Goal: Information Seeking & Learning: Learn about a topic

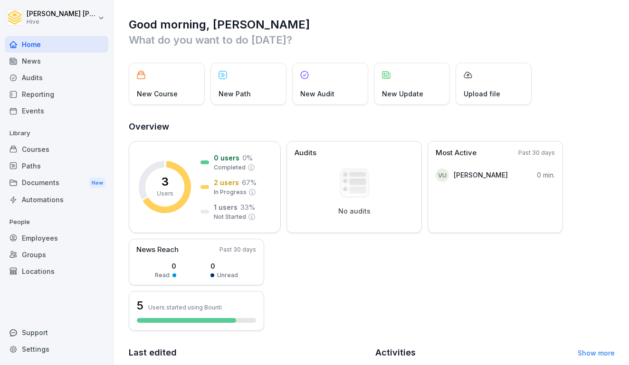
click at [41, 66] on div "News" at bounding box center [56, 61] width 103 height 17
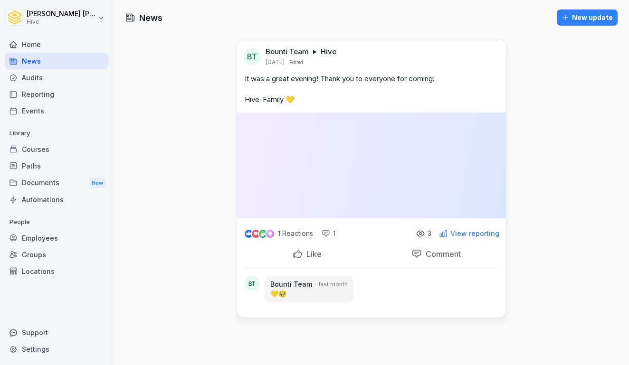
click at [40, 76] on div "Audits" at bounding box center [56, 77] width 103 height 17
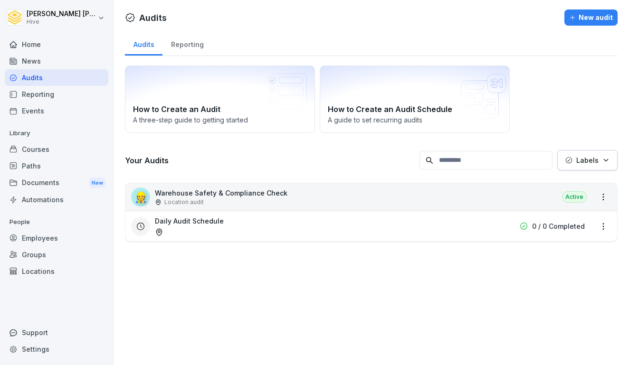
click at [40, 65] on div "News" at bounding box center [56, 61] width 103 height 17
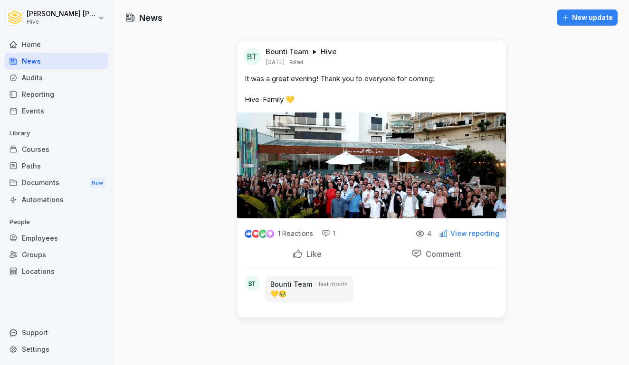
click at [40, 77] on div "Audits" at bounding box center [56, 77] width 103 height 17
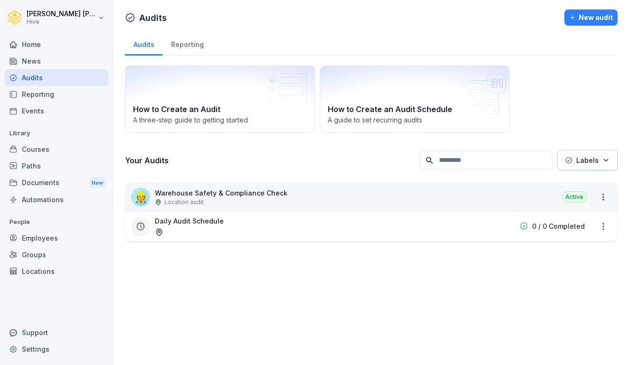
click at [38, 94] on div "Reporting" at bounding box center [56, 94] width 103 height 17
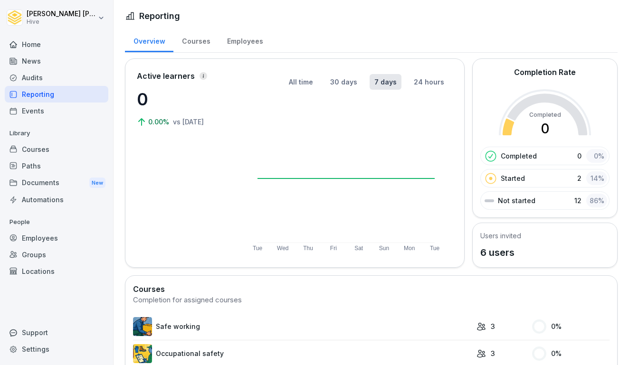
click at [39, 104] on div "Events" at bounding box center [56, 111] width 103 height 17
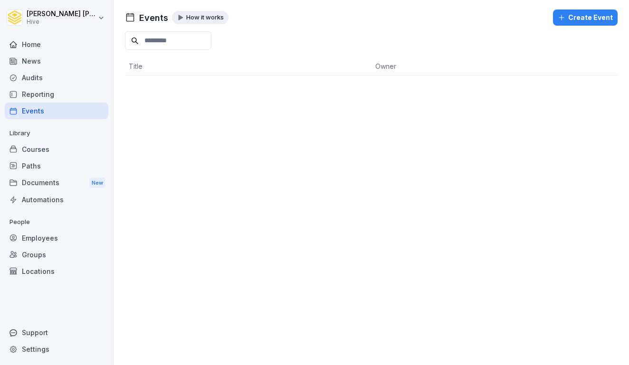
click at [27, 152] on div "Courses" at bounding box center [56, 149] width 103 height 17
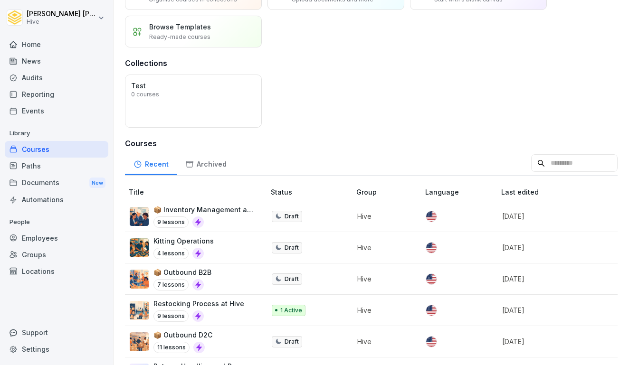
scroll to position [59, 0]
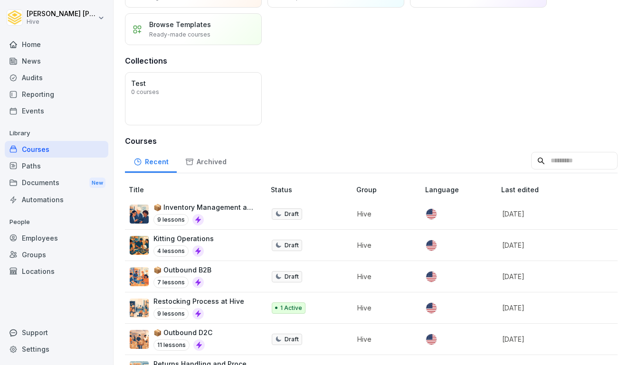
click at [198, 212] on div "📦 Inventory Management and Investigations 9 lessons" at bounding box center [204, 213] width 102 height 23
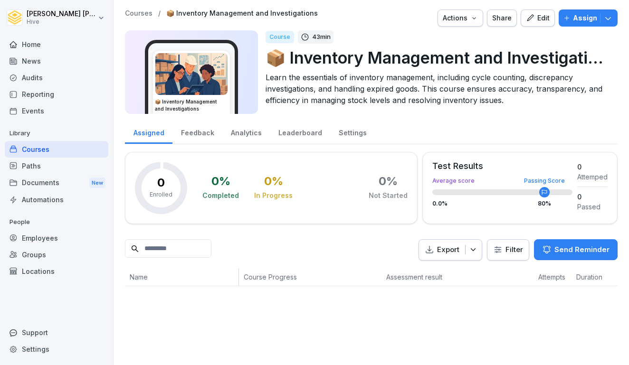
click at [243, 136] on div "Analytics" at bounding box center [245, 132] width 47 height 24
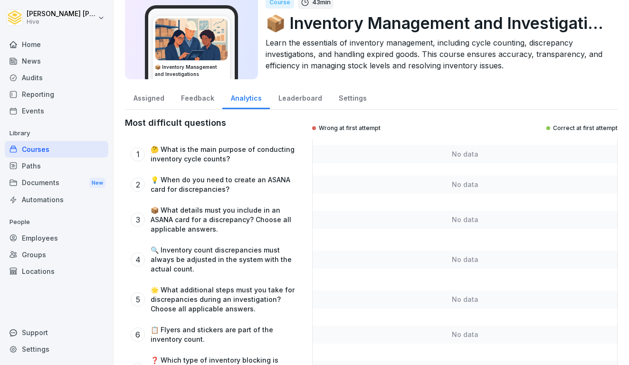
scroll to position [34, 0]
click at [298, 107] on div "Leaderboard" at bounding box center [300, 97] width 60 height 24
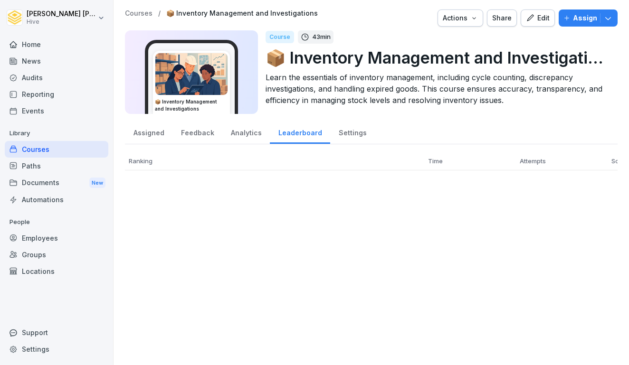
click at [246, 98] on div "📦 Inventory Management and Investigations" at bounding box center [191, 72] width 133 height 84
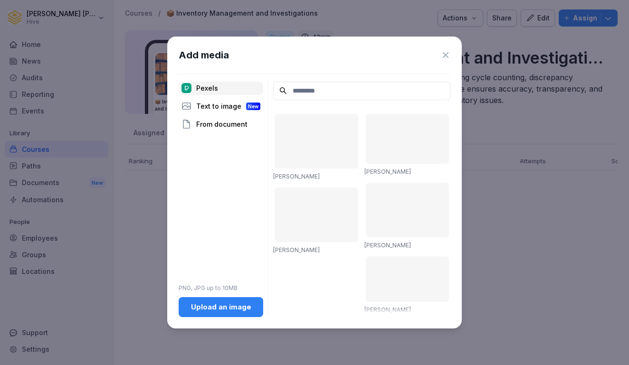
click at [448, 54] on icon at bounding box center [445, 54] width 9 height 9
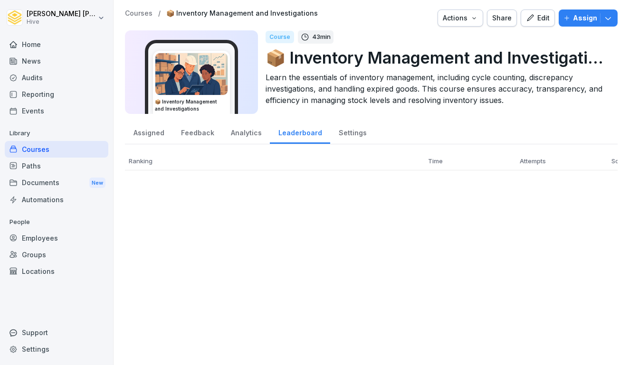
click at [244, 131] on div "Analytics" at bounding box center [245, 132] width 47 height 24
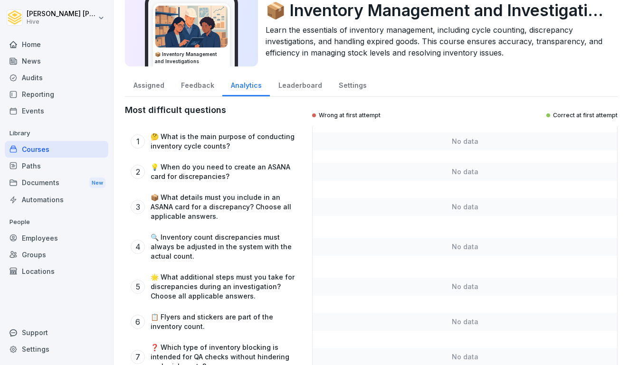
scroll to position [48, 0]
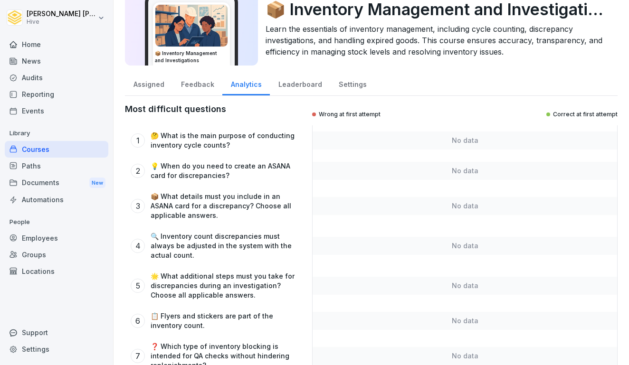
click at [199, 82] on div "Feedback" at bounding box center [197, 83] width 50 height 24
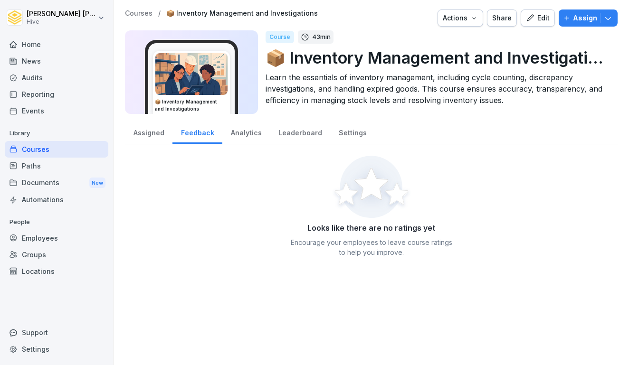
click at [246, 129] on div "Analytics" at bounding box center [245, 132] width 47 height 24
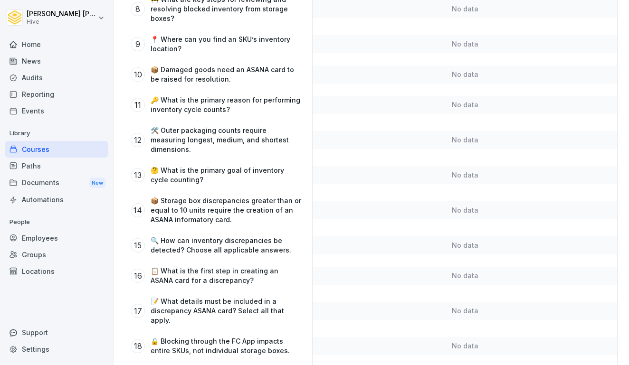
scroll to position [434, 0]
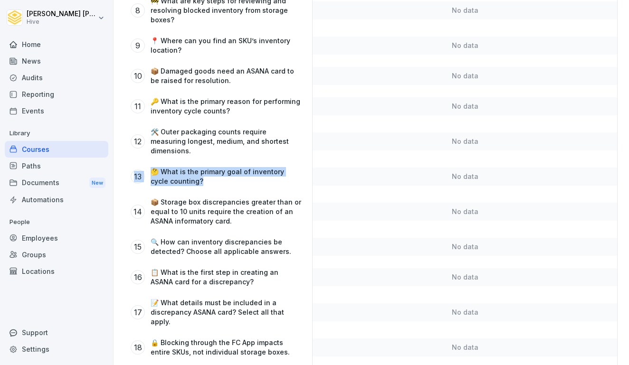
drag, startPoint x: 201, startPoint y: 173, endPoint x: 131, endPoint y: 157, distance: 72.7
click at [131, 161] on div "13 🤔 What is the primary goal of inventory cycle counting?" at bounding box center [216, 176] width 182 height 30
click at [208, 175] on p "🤔 What is the primary goal of inventory cycle counting?" at bounding box center [225, 176] width 151 height 19
drag, startPoint x: 205, startPoint y: 173, endPoint x: 123, endPoint y: 162, distance: 82.4
click at [123, 162] on div "Courses / 📦 Inventory Management and Investigations Actions Share Edit Assign 📦…" at bounding box center [370, 114] width 515 height 1097
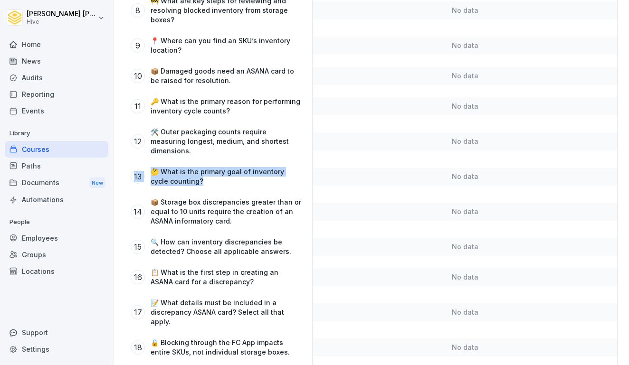
click at [135, 169] on div "13" at bounding box center [138, 176] width 14 height 14
drag, startPoint x: 190, startPoint y: 171, endPoint x: 131, endPoint y: 163, distance: 59.5
click at [131, 167] on div "13 🤔 What is the primary goal of inventory cycle counting?" at bounding box center [216, 176] width 171 height 19
click at [198, 174] on p "🤔 What is the primary goal of inventory cycle counting?" at bounding box center [225, 176] width 151 height 19
drag, startPoint x: 210, startPoint y: 177, endPoint x: 133, endPoint y: 166, distance: 78.1
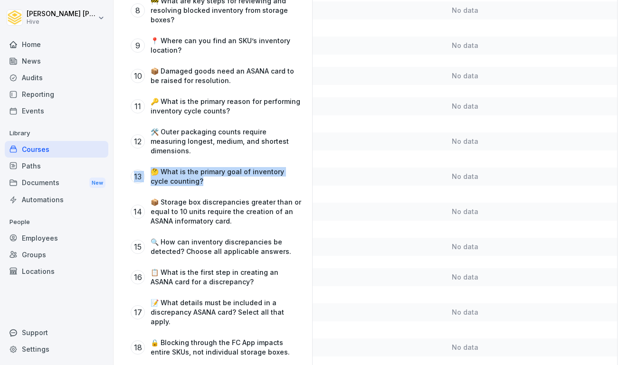
click at [133, 167] on div "13 🤔 What is the primary goal of inventory cycle counting?" at bounding box center [216, 176] width 171 height 19
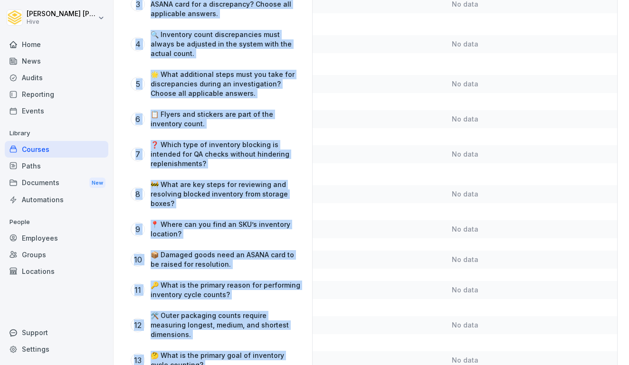
scroll to position [254, 0]
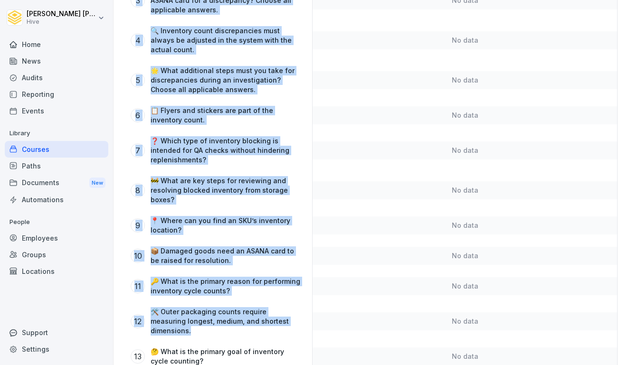
drag, startPoint x: 145, startPoint y: 122, endPoint x: 300, endPoint y: 318, distance: 250.2
click at [300, 318] on div "Most difficult questions Wrong at first attempt Correct at first attempt 1 🤔 Wh…" at bounding box center [371, 365] width 492 height 935
click at [295, 322] on p "🛠️ Outer packaging counts require measuring longest, medium, and shortest dimen…" at bounding box center [225, 321] width 151 height 28
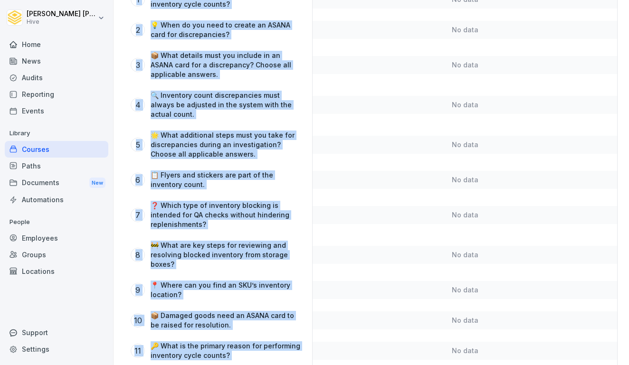
scroll to position [111, 0]
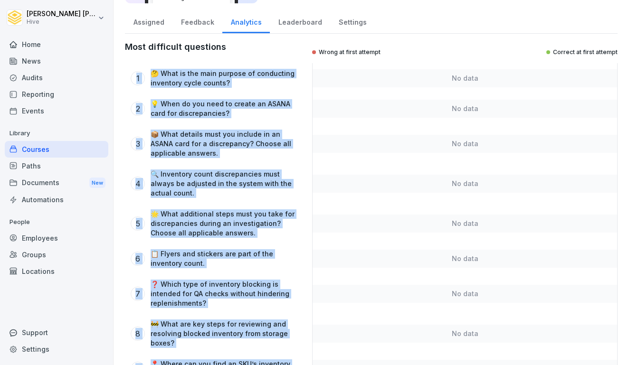
drag, startPoint x: 294, startPoint y: 323, endPoint x: 133, endPoint y: 66, distance: 303.4
click at [132, 66] on div "1 🤔 What is the main purpose of conducting inventory cycle counts?" at bounding box center [216, 78] width 182 height 30
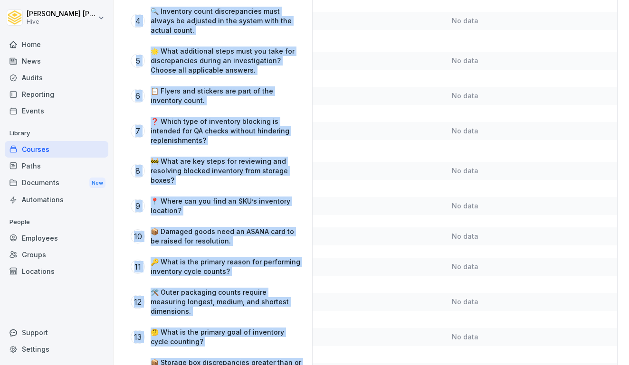
scroll to position [285, 0]
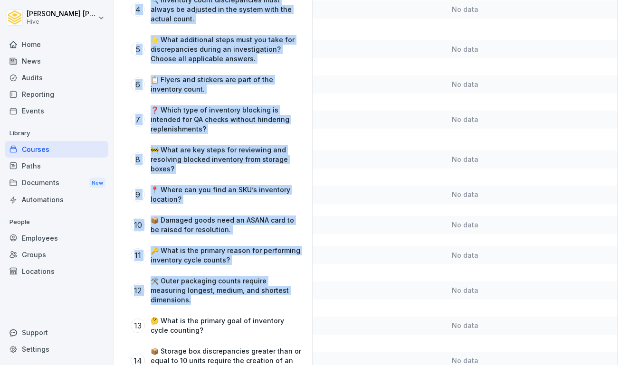
drag, startPoint x: 131, startPoint y: 66, endPoint x: 299, endPoint y: 293, distance: 282.8
click at [299, 293] on div "Most difficult questions Wrong at first attempt Correct at first attempt 1 🤔 Wh…" at bounding box center [371, 334] width 492 height 935
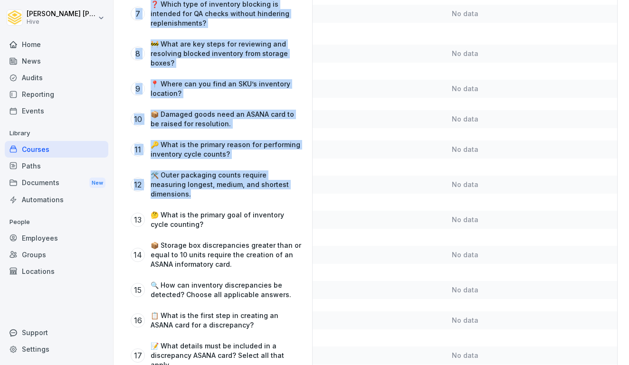
scroll to position [387, 0]
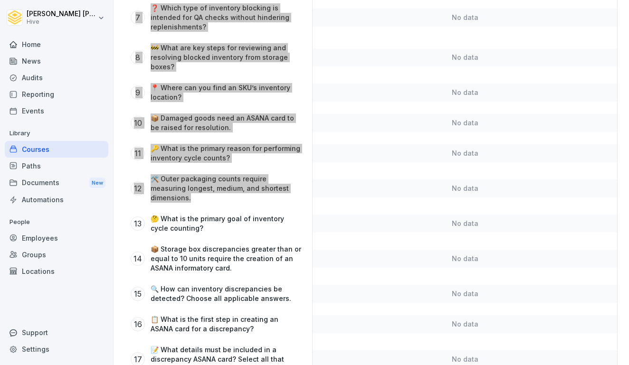
click at [216, 181] on p "🛠️ Outer packaging counts require measuring longest, medium, and shortest dimen…" at bounding box center [225, 188] width 151 height 28
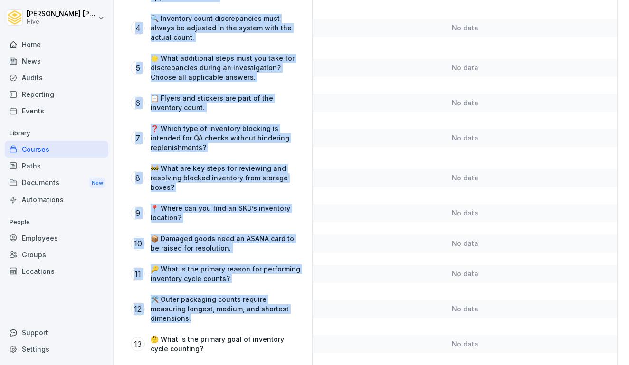
scroll to position [266, 0]
click at [209, 130] on p "❓ Which type of inventory blocking is intended for QA checks without hindering …" at bounding box center [225, 138] width 151 height 28
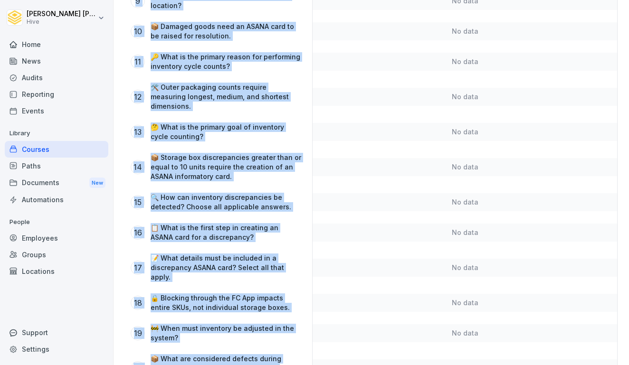
scroll to position [357, 0]
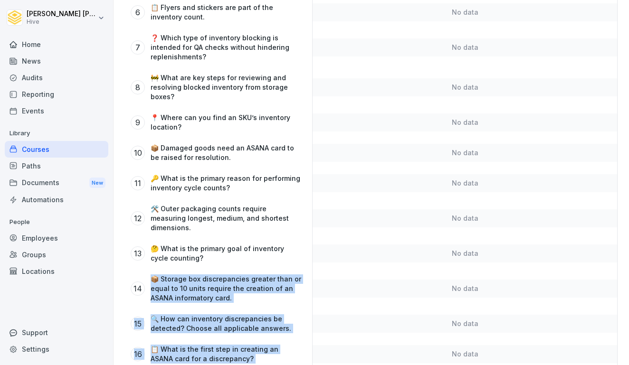
drag, startPoint x: 299, startPoint y: 346, endPoint x: 141, endPoint y: 266, distance: 176.9
click at [141, 266] on div "Most difficult questions Wrong at first attempt Correct at first attempt 1 🤔 Wh…" at bounding box center [371, 262] width 492 height 935
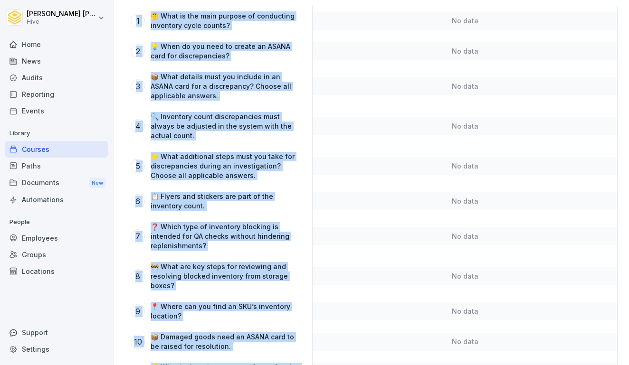
scroll to position [105, 0]
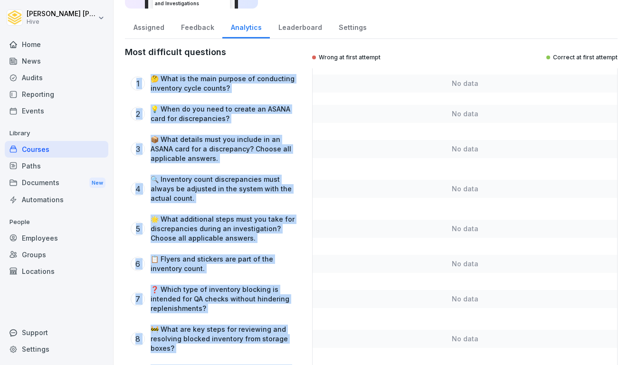
drag, startPoint x: 291, startPoint y: 221, endPoint x: 139, endPoint y: 71, distance: 213.2
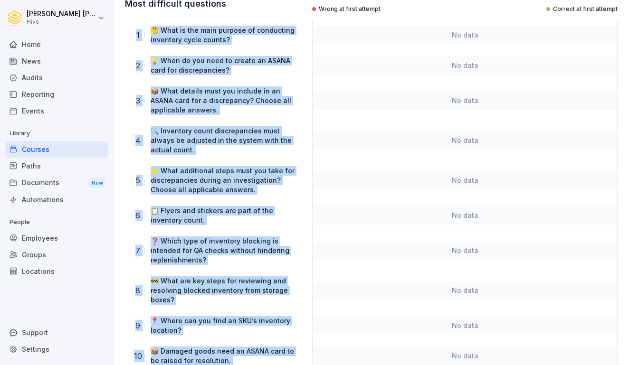
scroll to position [151, 0]
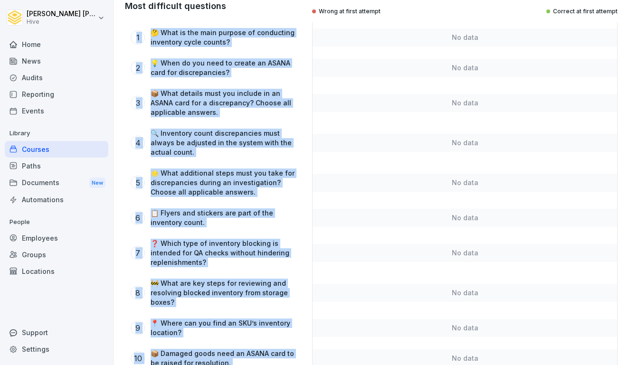
click at [234, 53] on div "2 💡 When do you need to create an ASANA card for discrepancies?" at bounding box center [216, 68] width 182 height 30
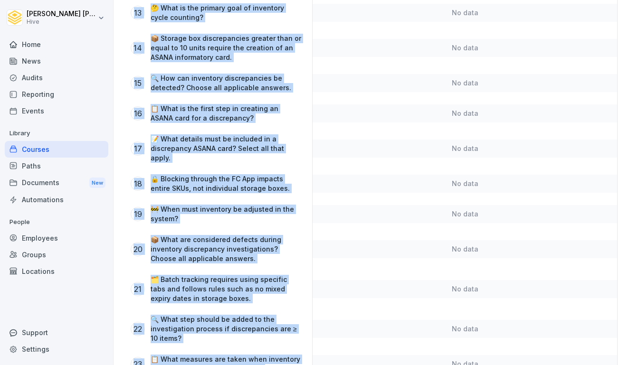
scroll to position [580, 0]
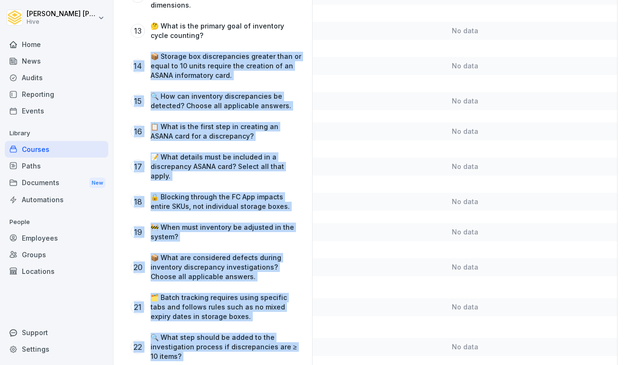
drag, startPoint x: 301, startPoint y: 346, endPoint x: 135, endPoint y: 50, distance: 339.1
click at [135, 50] on div "Most difficult questions Wrong at first attempt Correct at first attempt 1 🤔 Wh…" at bounding box center [371, 39] width 492 height 935
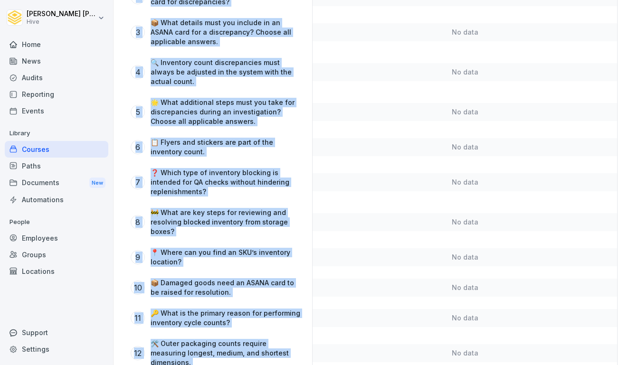
scroll to position [252, 0]
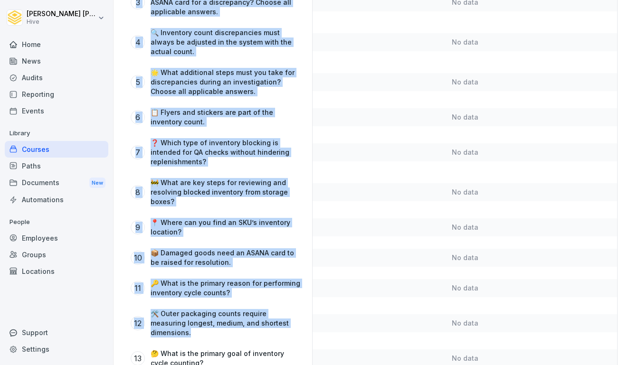
drag, startPoint x: 151, startPoint y: 57, endPoint x: 295, endPoint y: 326, distance: 304.8
click at [295, 326] on div "Most difficult questions Wrong at first attempt Correct at first attempt 1 🤔 Wh…" at bounding box center [371, 367] width 492 height 935
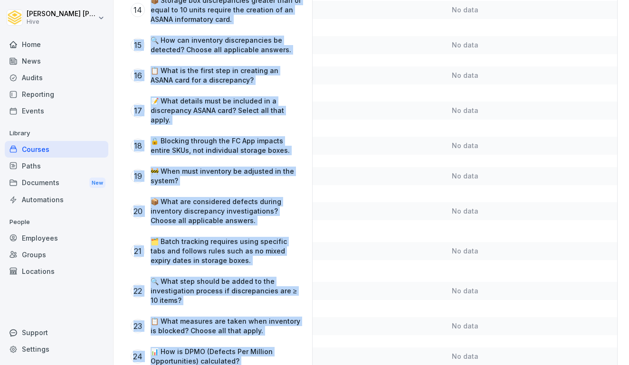
scroll to position [703, 0]
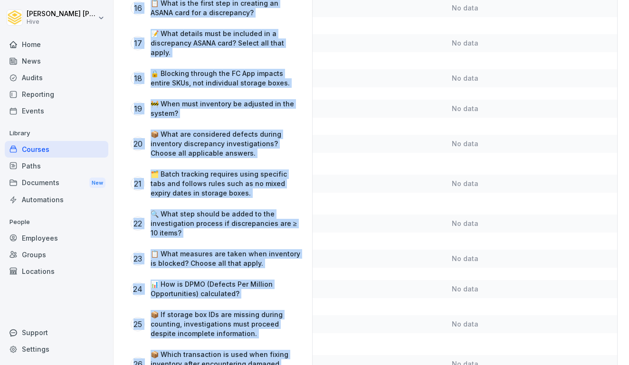
drag, startPoint x: 151, startPoint y: 241, endPoint x: 304, endPoint y: 348, distance: 187.2
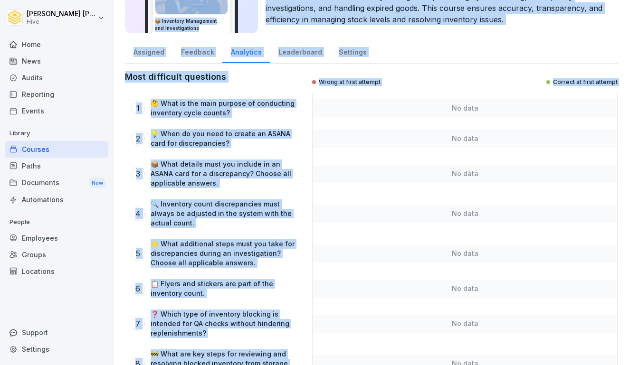
scroll to position [0, 0]
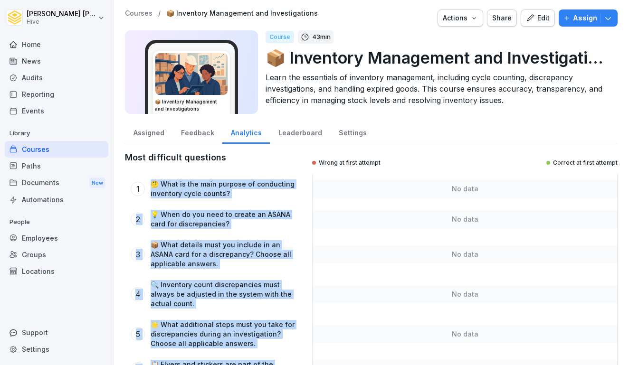
drag, startPoint x: 292, startPoint y: 158, endPoint x: 147, endPoint y: 183, distance: 146.5
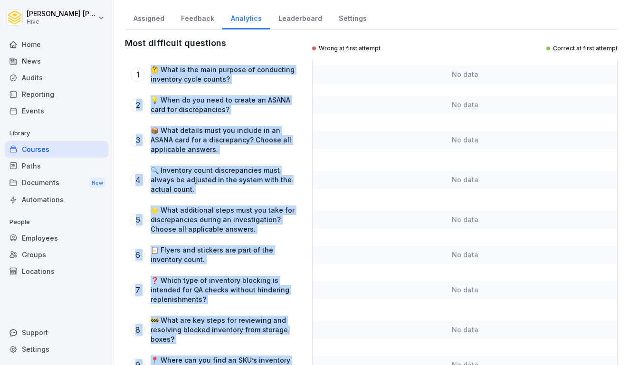
scroll to position [114, 0]
click at [263, 200] on div "4 🔍 Inventory count discrepancies must always be adjusted in the system with th…" at bounding box center [216, 180] width 182 height 40
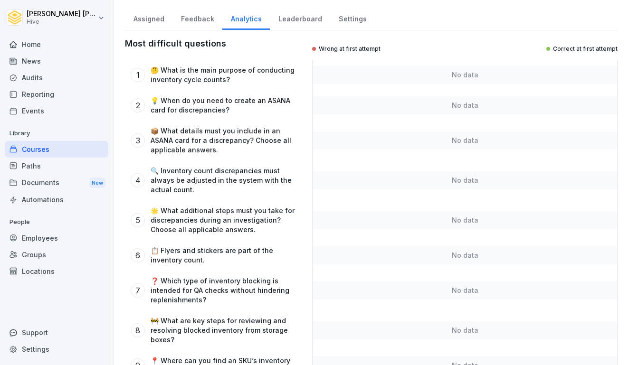
click at [264, 186] on p "🔍 Inventory count discrepancies must always be adjusted in the system with the …" at bounding box center [225, 180] width 151 height 28
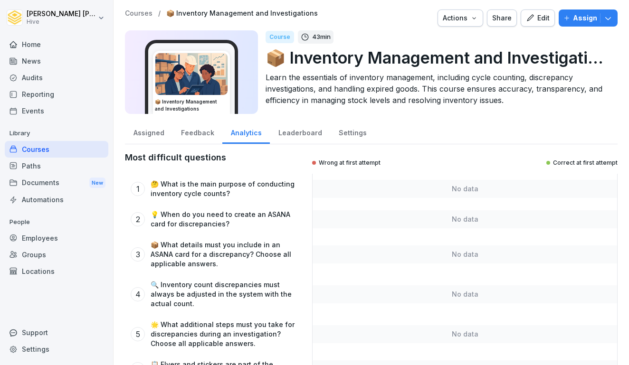
scroll to position [47, 0]
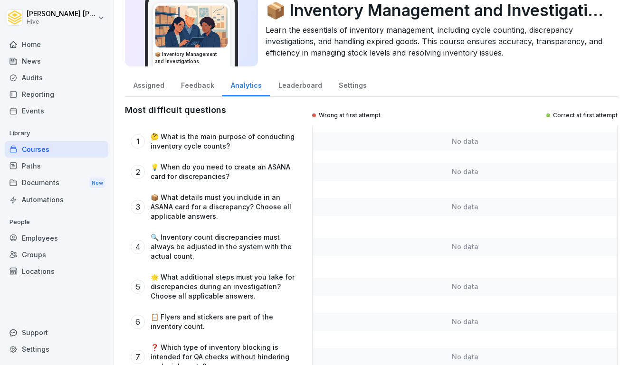
click at [378, 142] on div "No data" at bounding box center [464, 141] width 304 height 18
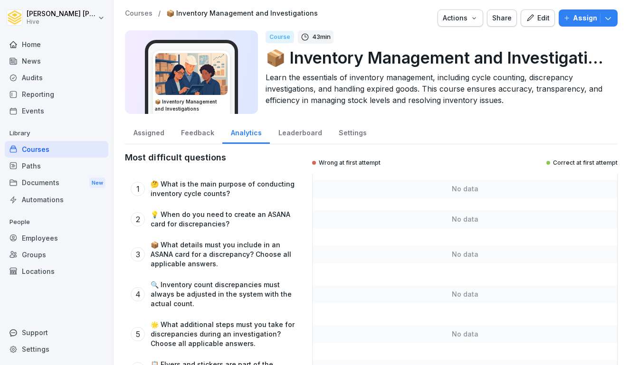
scroll to position [0, 0]
click at [45, 150] on div "Courses" at bounding box center [56, 149] width 103 height 17
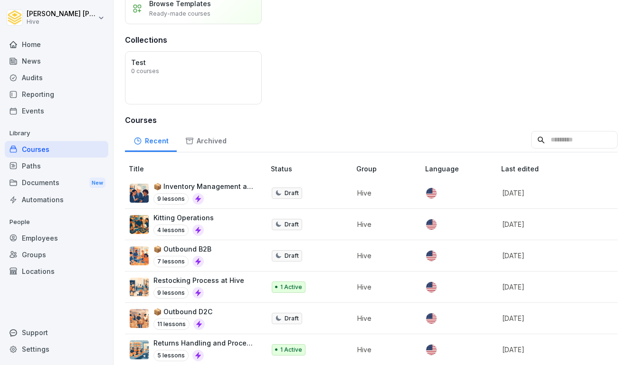
scroll to position [93, 0]
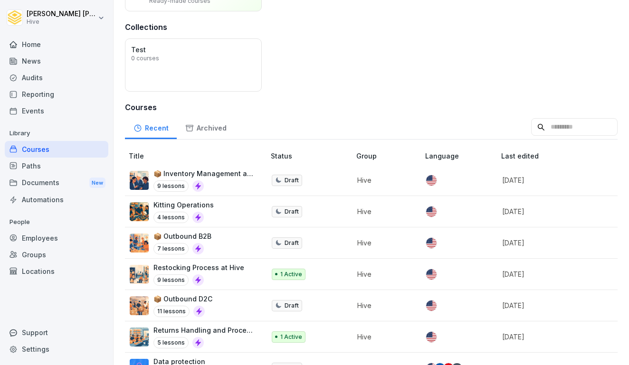
click at [172, 216] on p "4 lessons" at bounding box center [170, 217] width 35 height 11
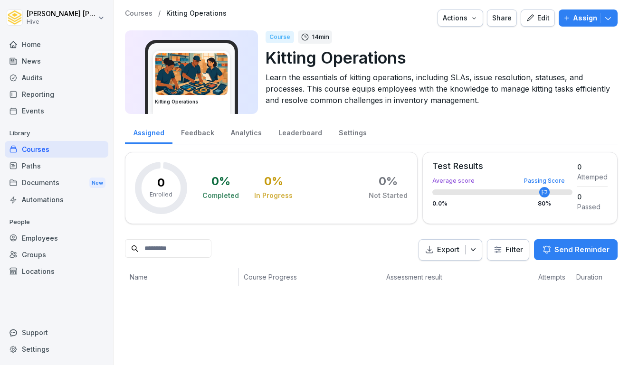
click at [18, 163] on div "Paths" at bounding box center [56, 166] width 103 height 17
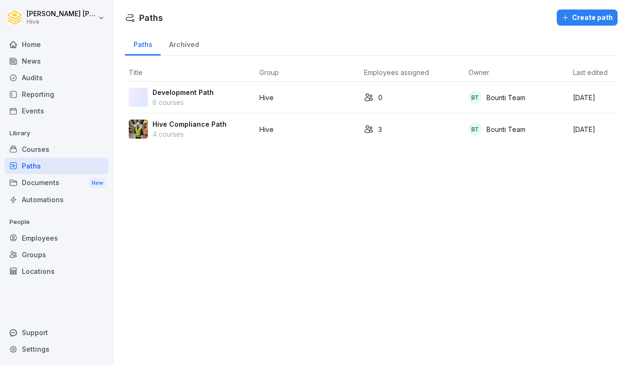
click at [33, 150] on div "Courses" at bounding box center [56, 149] width 103 height 17
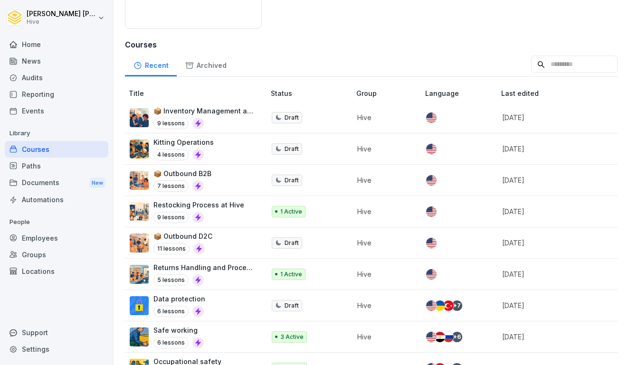
scroll to position [158, 0]
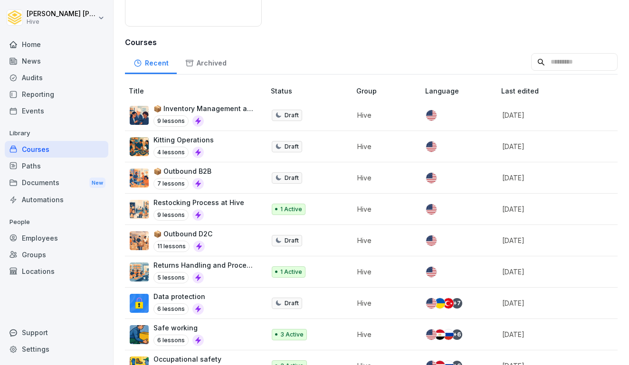
click at [205, 266] on p "Returns Handling and Process Flow" at bounding box center [204, 265] width 102 height 10
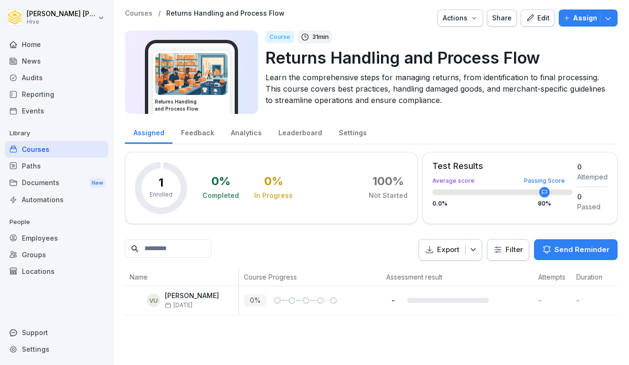
click at [169, 183] on div "1 Enrolled" at bounding box center [161, 188] width 23 height 22
click at [452, 251] on p "Export" at bounding box center [448, 249] width 22 height 11
click at [447, 278] on div "Export as Excel file" at bounding box center [449, 271] width 71 height 16
click at [39, 146] on div "Courses" at bounding box center [56, 149] width 103 height 17
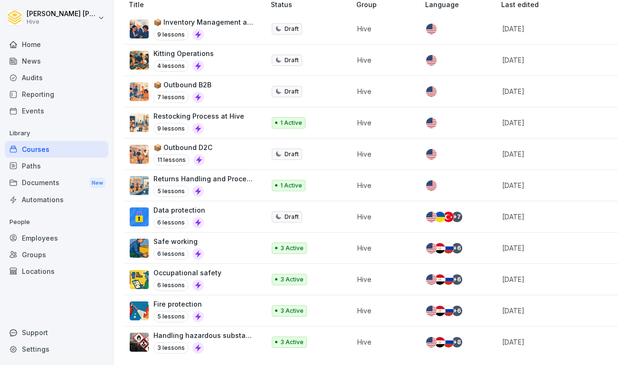
scroll to position [244, 0]
click at [202, 251] on div "Safe working 6 lessons" at bounding box center [193, 247] width 126 height 23
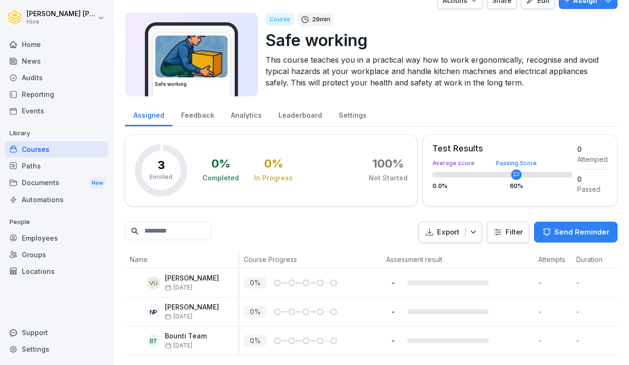
scroll to position [17, 0]
click at [291, 288] on div "0 %" at bounding box center [313, 283] width 138 height 12
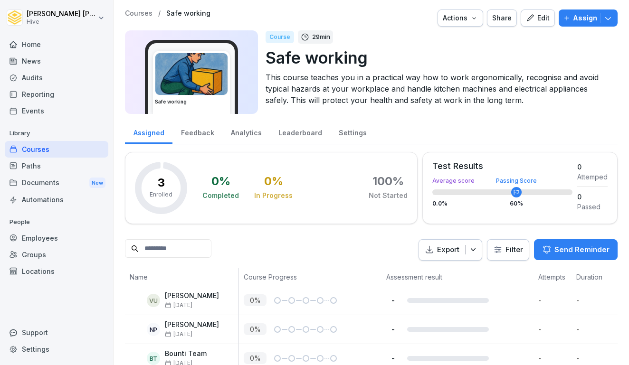
scroll to position [0, 0]
click at [591, 19] on p "Assign" at bounding box center [585, 18] width 24 height 10
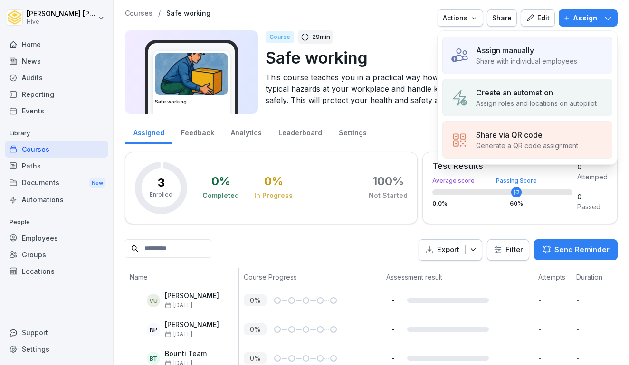
click at [555, 56] on p "Share with individual employees" at bounding box center [526, 61] width 101 height 10
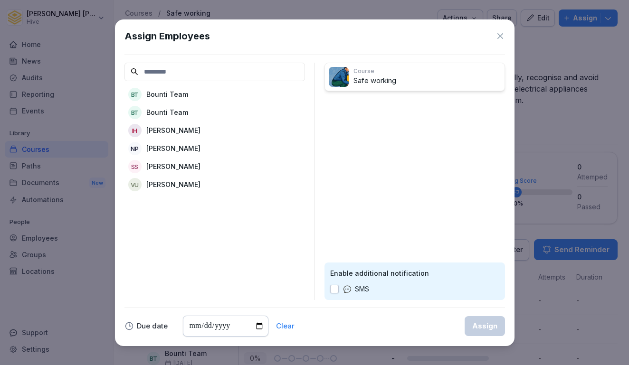
click at [219, 128] on div "IH [PERSON_NAME]" at bounding box center [214, 130] width 180 height 17
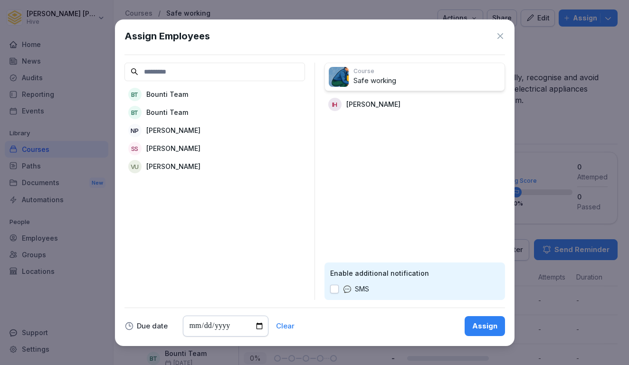
click at [483, 323] on div "Assign" at bounding box center [484, 326] width 25 height 10
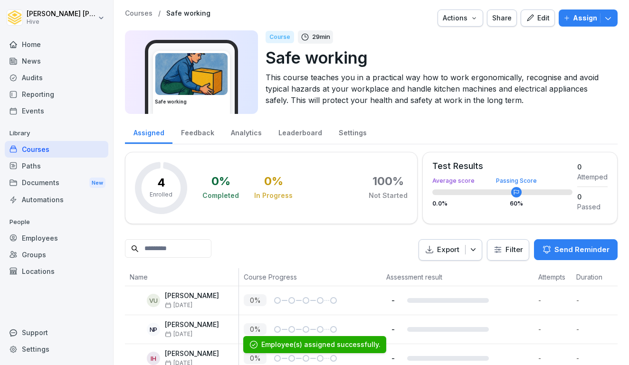
click at [41, 42] on div "Home" at bounding box center [56, 44] width 103 height 17
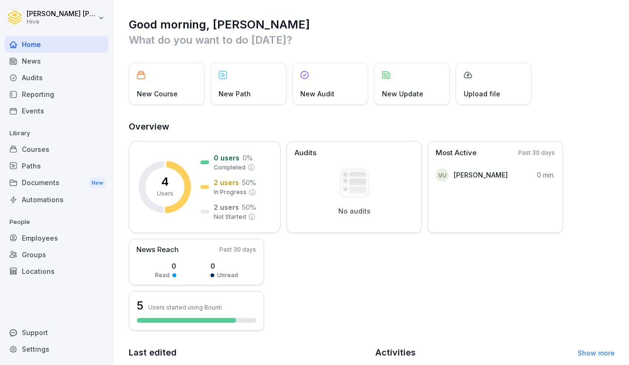
click at [72, 173] on div "Paths" at bounding box center [56, 166] width 103 height 17
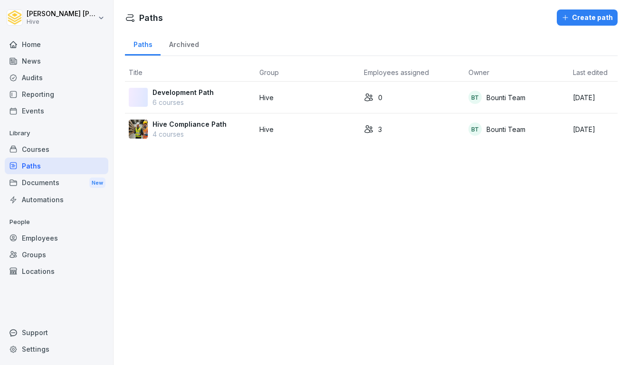
click at [78, 144] on div "Courses" at bounding box center [56, 149] width 103 height 17
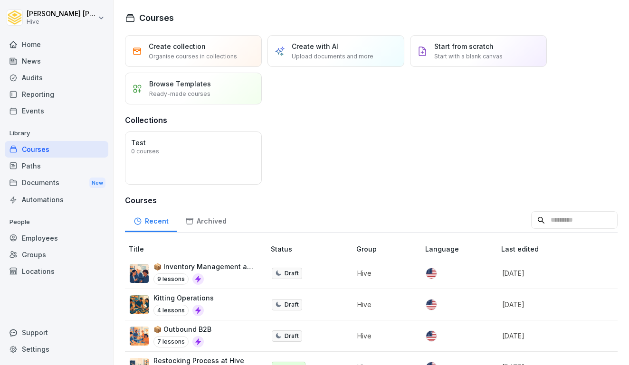
click at [68, 164] on div "Paths" at bounding box center [56, 166] width 103 height 17
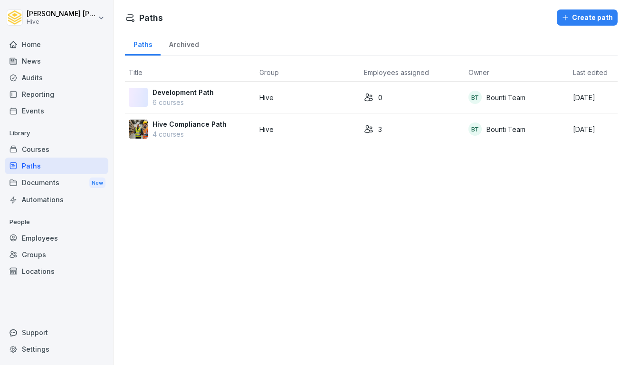
click at [54, 154] on div "Courses" at bounding box center [56, 149] width 103 height 17
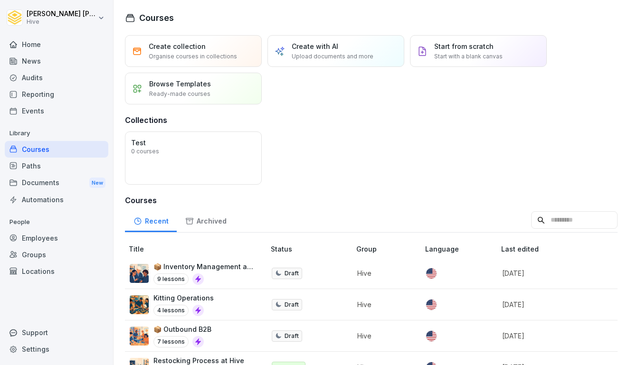
click at [48, 168] on div "Paths" at bounding box center [56, 166] width 103 height 17
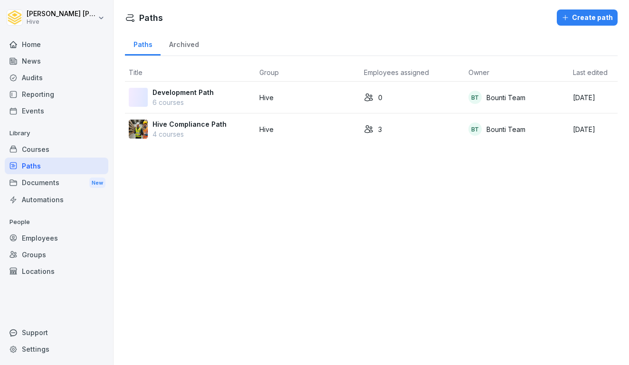
click at [56, 152] on div "Courses" at bounding box center [56, 149] width 103 height 17
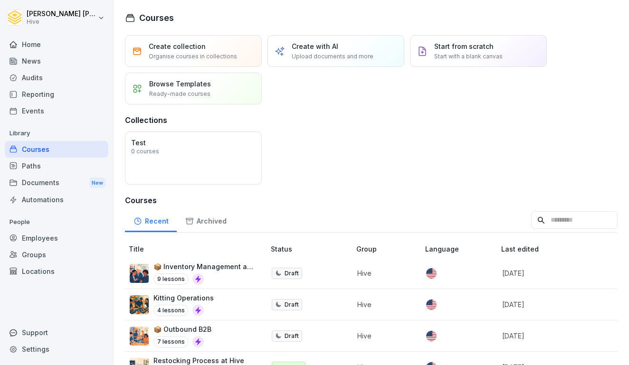
click at [51, 167] on div "Paths" at bounding box center [56, 166] width 103 height 17
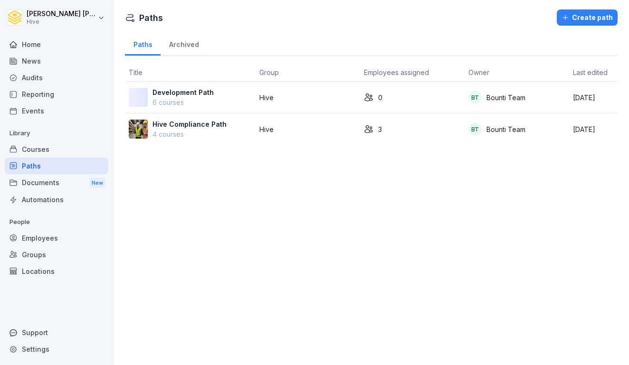
click at [56, 145] on div "Courses" at bounding box center [56, 149] width 103 height 17
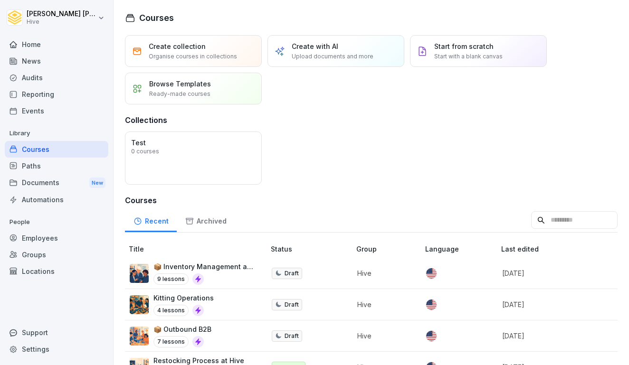
click at [48, 164] on div "Paths" at bounding box center [56, 166] width 103 height 17
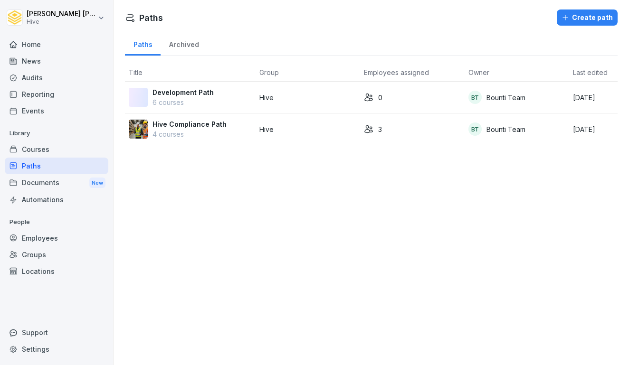
click at [48, 182] on div "Documents New" at bounding box center [56, 183] width 103 height 18
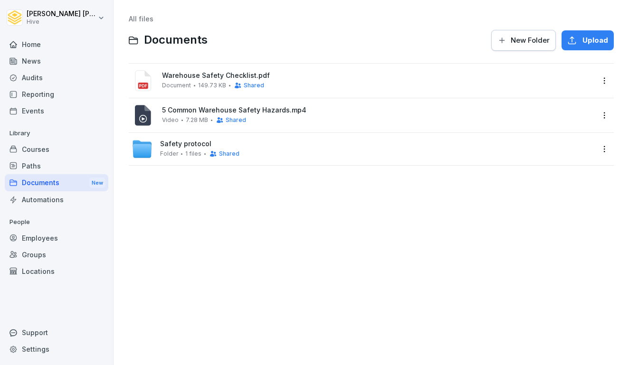
click at [50, 168] on div "Paths" at bounding box center [56, 166] width 103 height 17
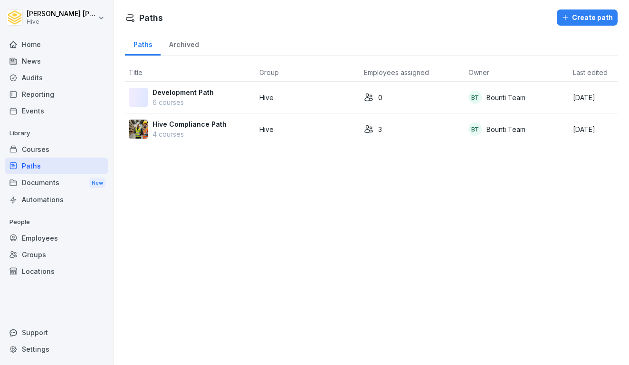
click at [55, 148] on div "Courses" at bounding box center [56, 149] width 103 height 17
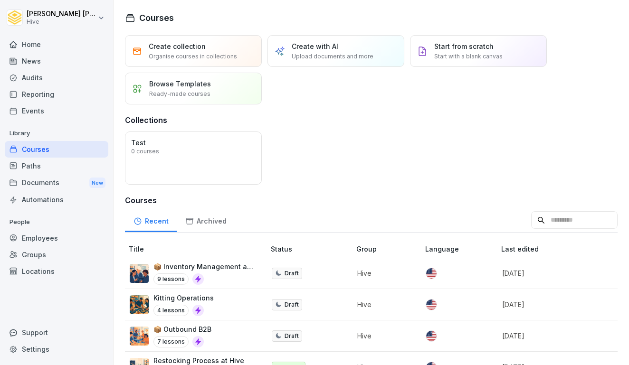
click at [47, 169] on div "Paths" at bounding box center [56, 166] width 103 height 17
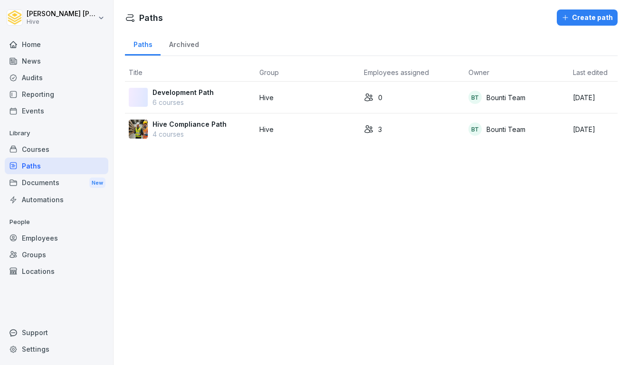
click at [58, 144] on div "Courses" at bounding box center [56, 149] width 103 height 17
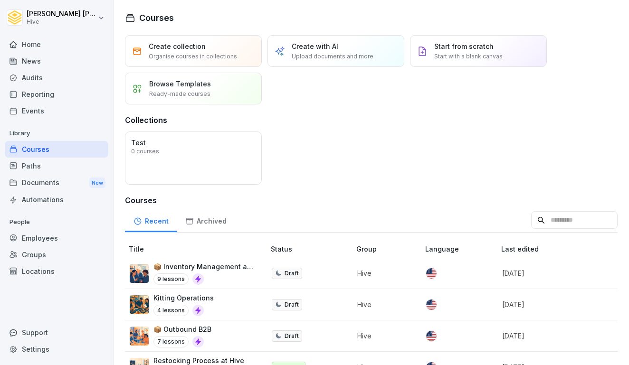
click at [47, 162] on div "Paths" at bounding box center [56, 166] width 103 height 17
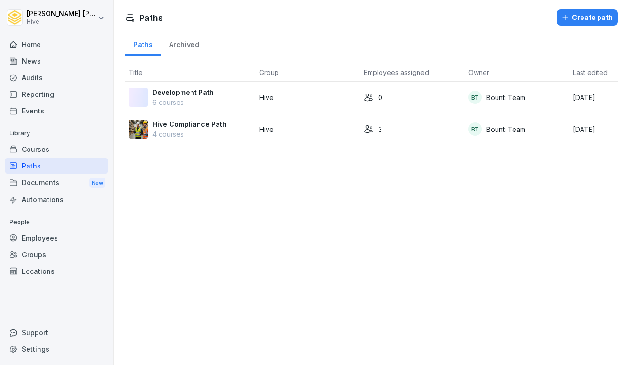
click at [55, 177] on div "Documents New" at bounding box center [56, 183] width 103 height 18
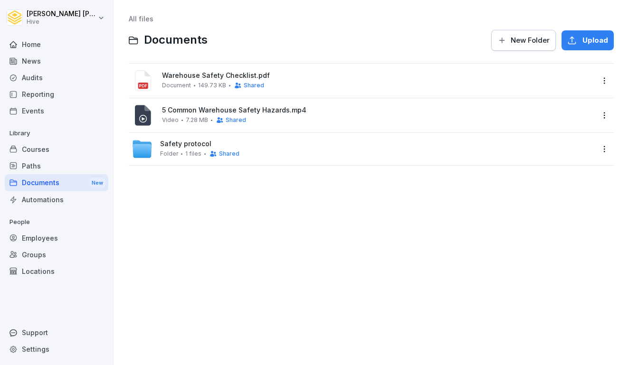
click at [59, 161] on div "Paths" at bounding box center [56, 166] width 103 height 17
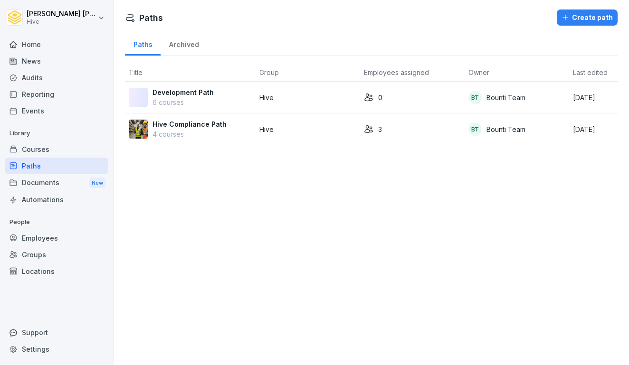
click at [62, 149] on div "Courses" at bounding box center [56, 149] width 103 height 17
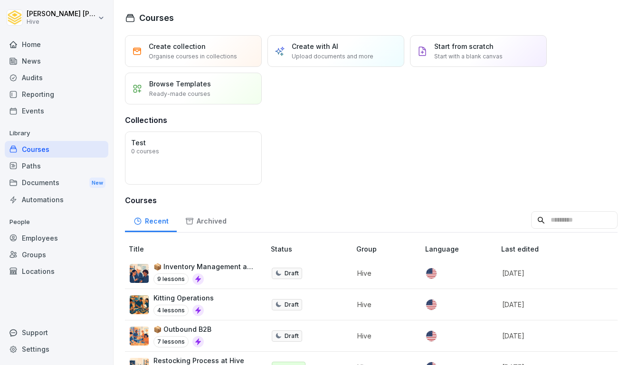
click at [62, 169] on div "Paths" at bounding box center [56, 166] width 103 height 17
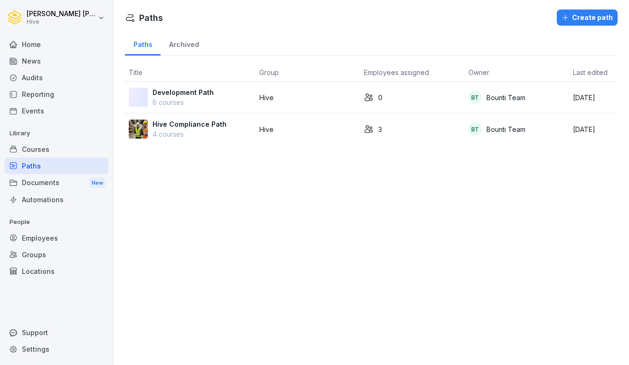
click at [67, 157] on div "Courses" at bounding box center [56, 149] width 103 height 17
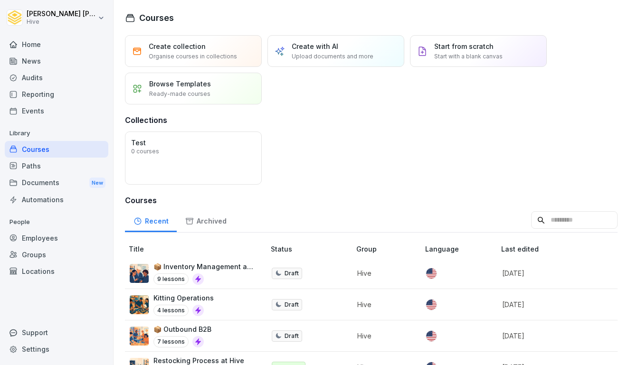
click at [63, 164] on div "Paths" at bounding box center [56, 166] width 103 height 17
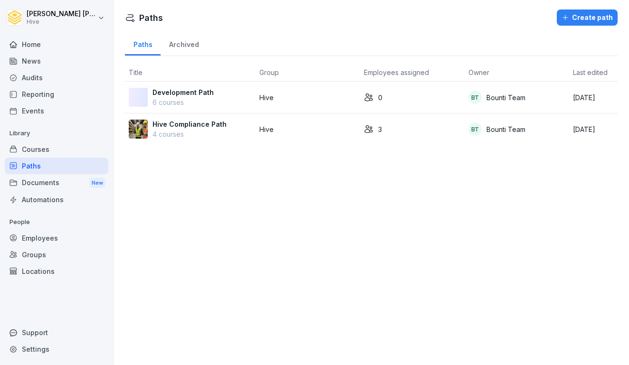
click at [53, 150] on div "Courses" at bounding box center [56, 149] width 103 height 17
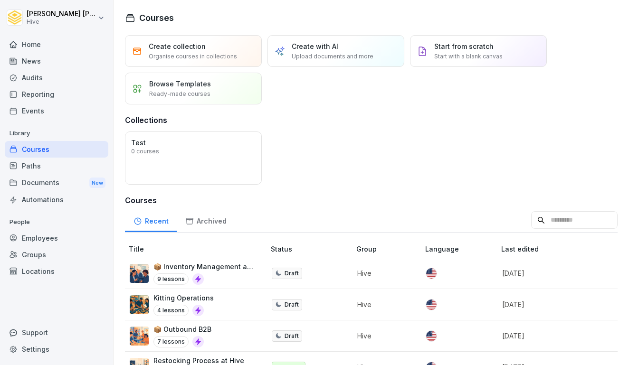
click at [79, 164] on div "Paths" at bounding box center [56, 166] width 103 height 17
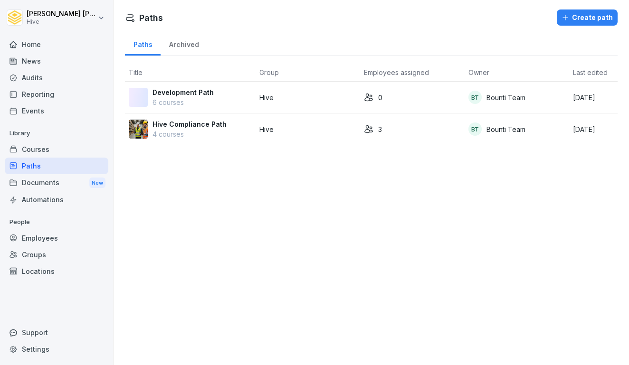
click at [70, 183] on div "Documents New" at bounding box center [56, 183] width 103 height 18
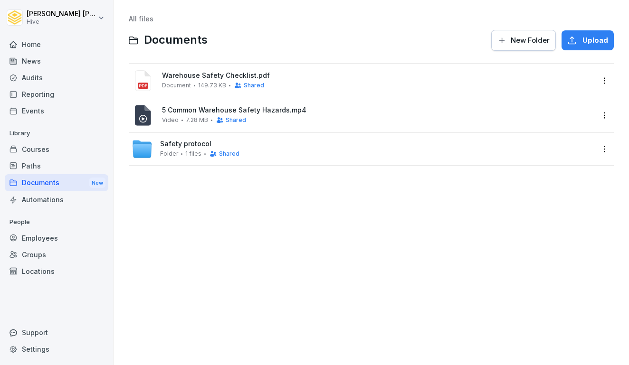
click at [62, 200] on div "Automations" at bounding box center [56, 199] width 103 height 17
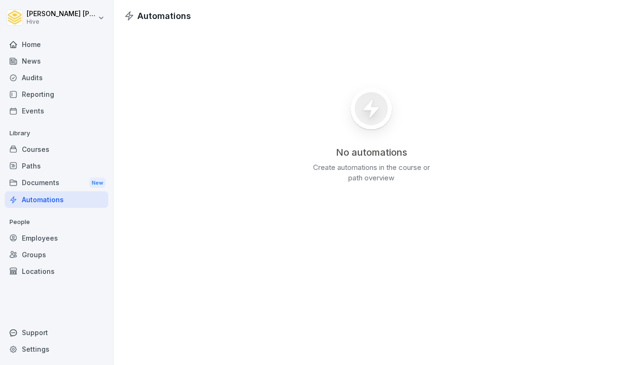
click at [71, 155] on div "Courses" at bounding box center [56, 149] width 103 height 17
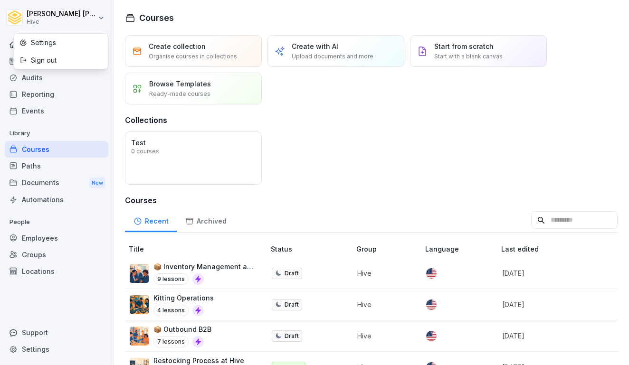
click at [95, 10] on html "Ibrahim Huseynov Hive Home News Audits Reporting Events Library Courses Paths D…" at bounding box center [314, 182] width 629 height 365
click at [95, 13] on html "Ibrahim Huseynov Hive Home News Audits Reporting Events Library Courses Paths D…" at bounding box center [314, 182] width 629 height 365
click at [37, 111] on div "Events" at bounding box center [56, 111] width 103 height 17
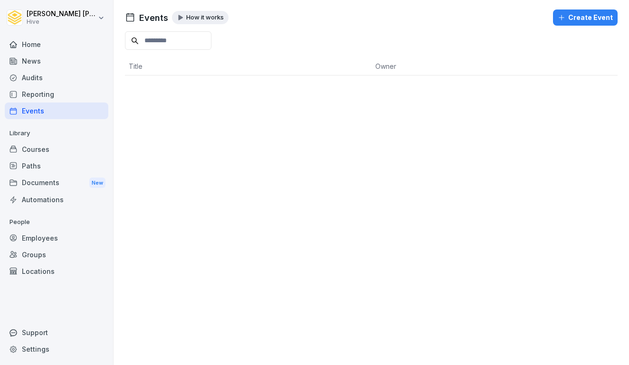
click at [41, 90] on div "Reporting" at bounding box center [56, 94] width 103 height 17
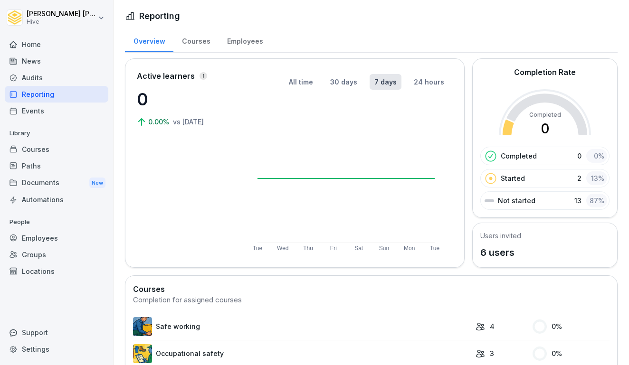
click at [38, 108] on div "Events" at bounding box center [56, 111] width 103 height 17
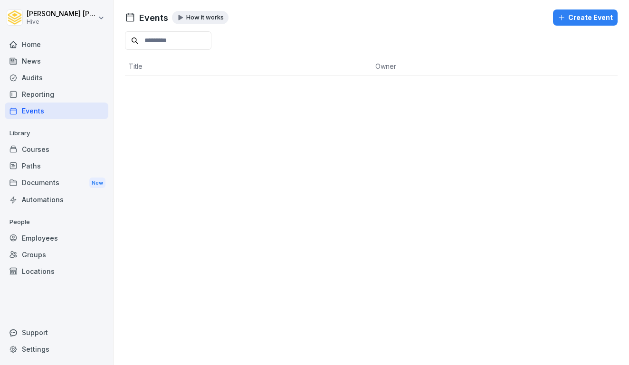
click at [32, 153] on div "Courses" at bounding box center [56, 149] width 103 height 17
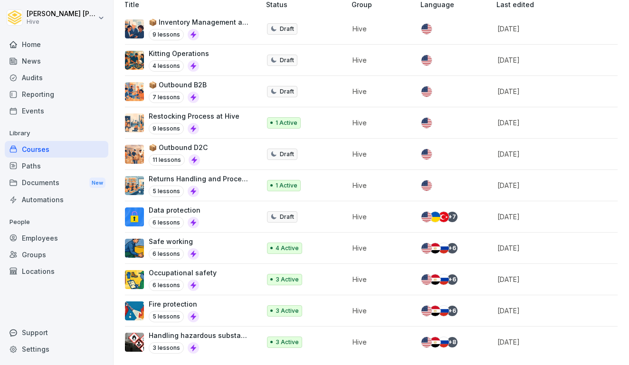
scroll to position [244, 0]
click at [228, 283] on div "Occupational safety 6 lessons" at bounding box center [188, 279] width 126 height 23
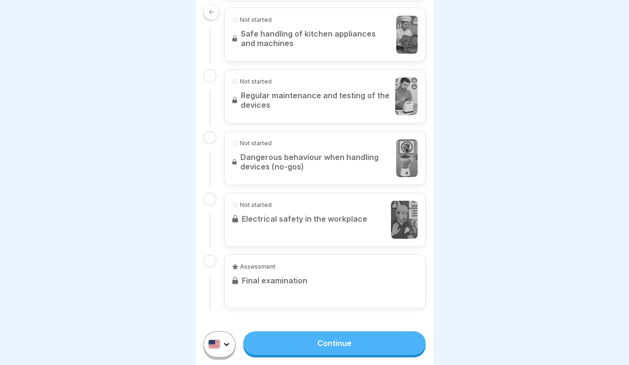
scroll to position [428, 0]
click at [330, 341] on link "Continue" at bounding box center [334, 343] width 182 height 24
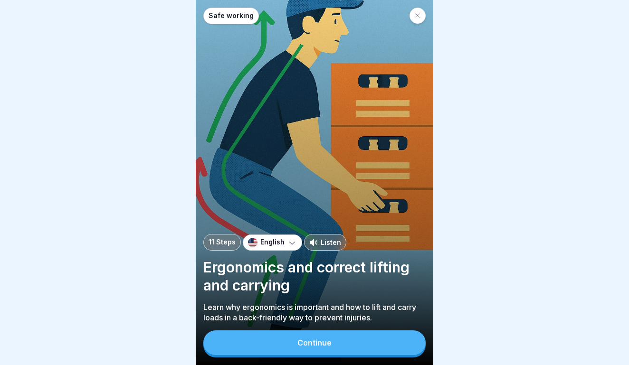
click at [328, 349] on button "Continue" at bounding box center [314, 342] width 222 height 25
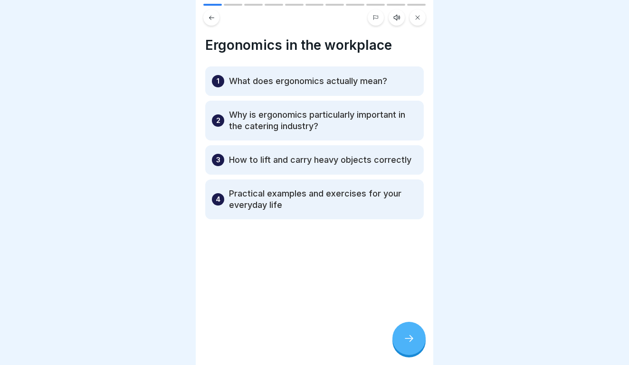
click at [408, 332] on div at bounding box center [408, 338] width 33 height 33
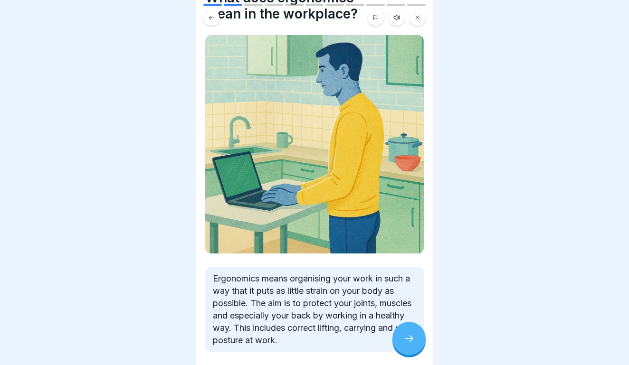
scroll to position [48, 0]
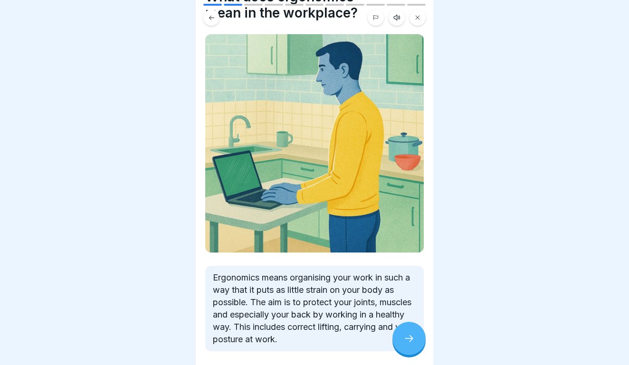
click at [403, 345] on div at bounding box center [408, 338] width 33 height 33
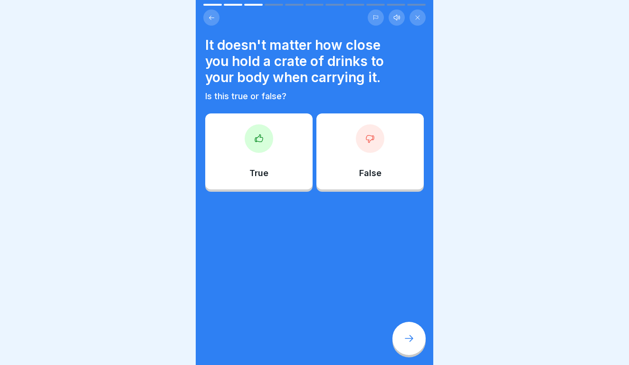
click at [376, 162] on div "False" at bounding box center [369, 151] width 107 height 76
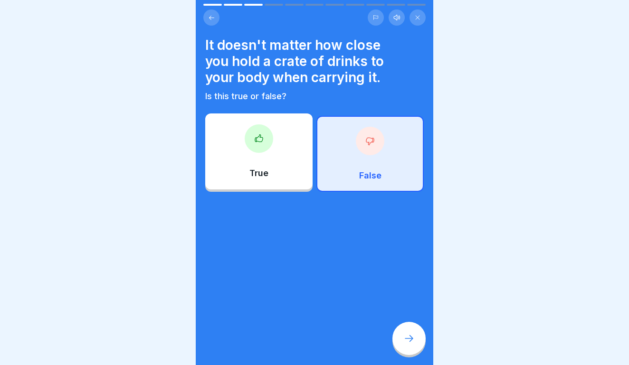
click at [380, 162] on div "False" at bounding box center [369, 154] width 107 height 76
click at [412, 335] on icon at bounding box center [408, 338] width 11 height 11
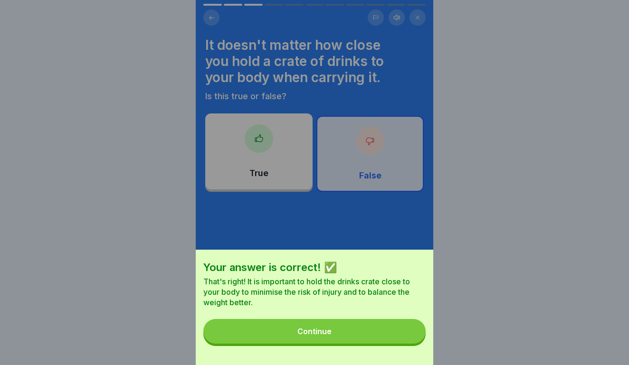
click at [367, 316] on div "Your answer is correct! ✅ That's right! It is important to hold the drinks crat…" at bounding box center [314, 307] width 237 height 115
click at [367, 329] on button "Continue" at bounding box center [314, 331] width 222 height 25
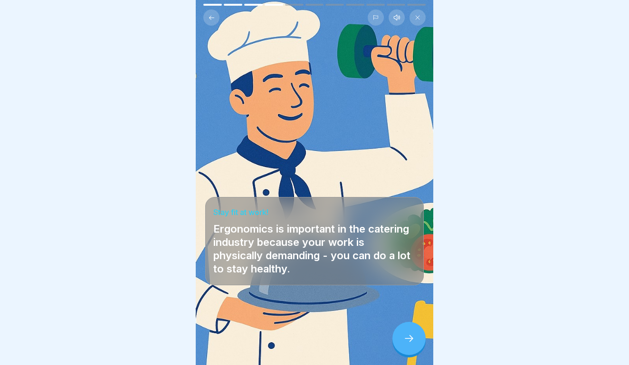
click at [407, 333] on div at bounding box center [408, 338] width 33 height 33
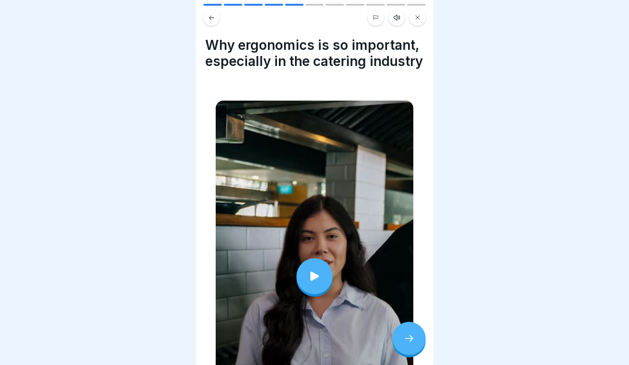
click at [407, 341] on icon at bounding box center [408, 338] width 11 height 11
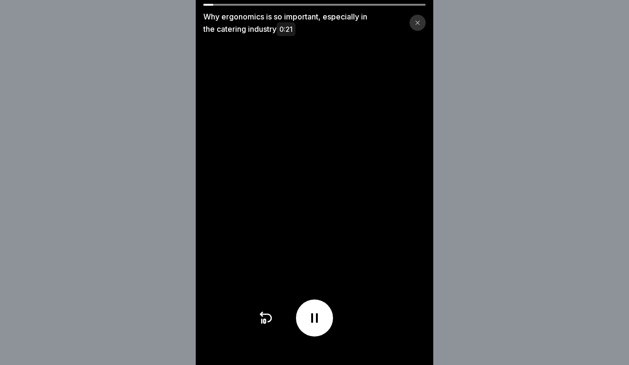
click at [312, 321] on icon at bounding box center [314, 317] width 7 height 9
click at [355, 233] on video at bounding box center [314, 182] width 237 height 365
click at [317, 313] on icon at bounding box center [314, 317] width 15 height 15
click at [414, 26] on div at bounding box center [417, 23] width 16 height 16
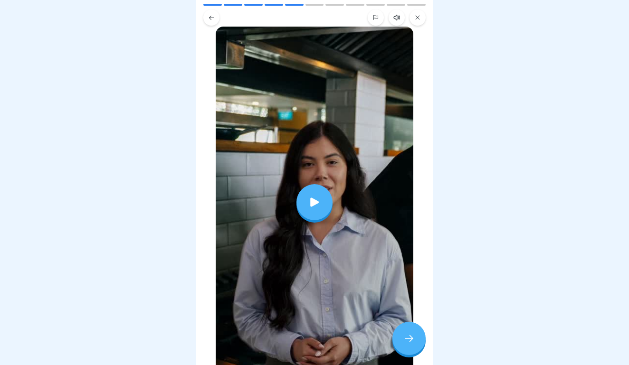
scroll to position [102, 0]
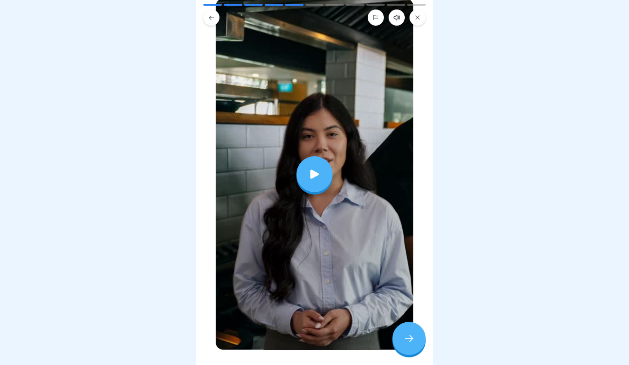
click at [413, 346] on div at bounding box center [408, 338] width 33 height 33
click at [404, 328] on div at bounding box center [408, 338] width 33 height 33
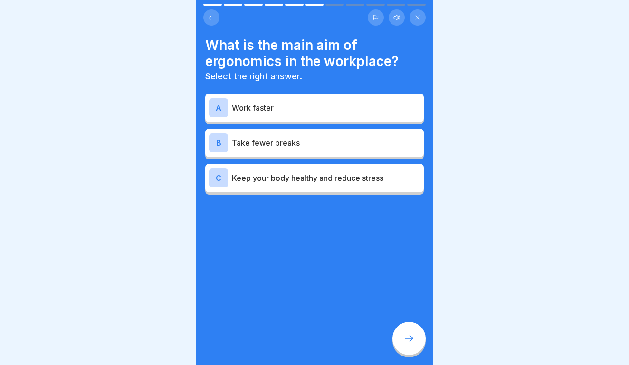
click at [383, 180] on p "Keep your body healthy and reduce stress" at bounding box center [326, 177] width 188 height 11
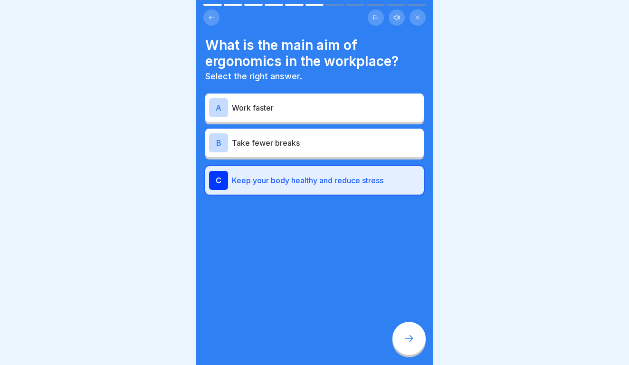
click at [412, 329] on div at bounding box center [408, 338] width 33 height 33
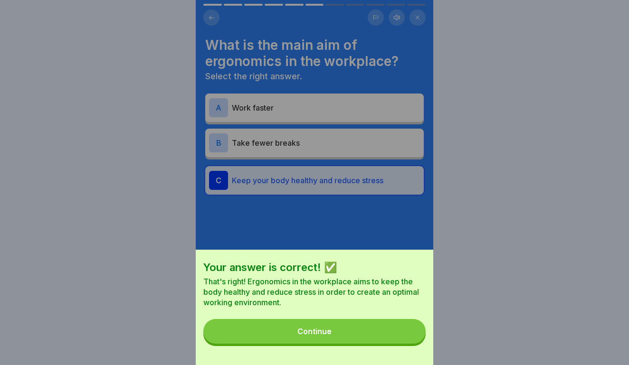
click at [390, 331] on button "Continue" at bounding box center [314, 331] width 222 height 25
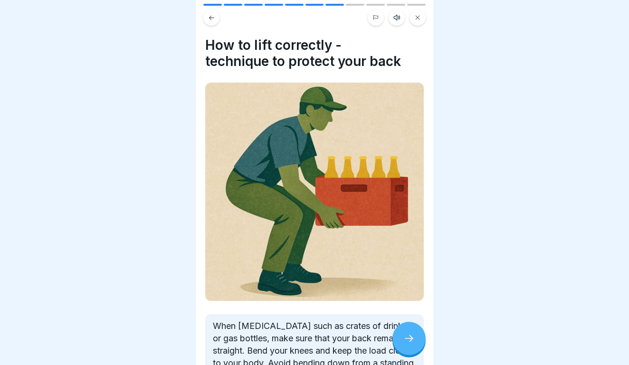
click at [412, 345] on div at bounding box center [408, 338] width 33 height 33
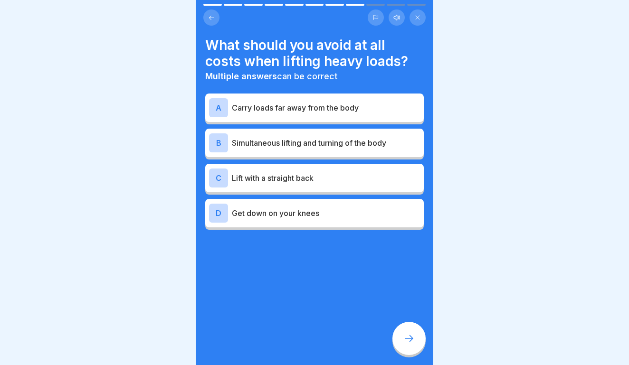
click at [335, 150] on div "B Simultaneous lifting and turning of the body" at bounding box center [314, 142] width 211 height 19
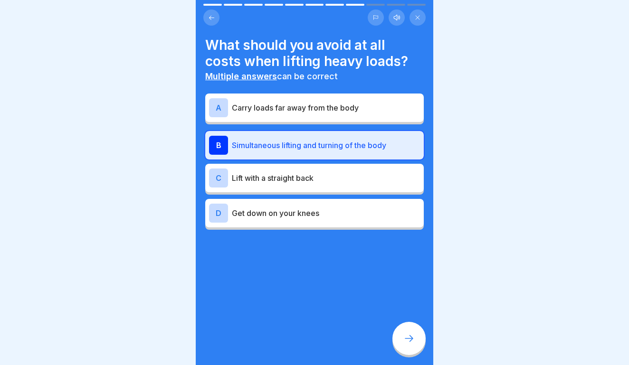
click at [337, 110] on p "Carry loads far away from the body" at bounding box center [326, 107] width 188 height 11
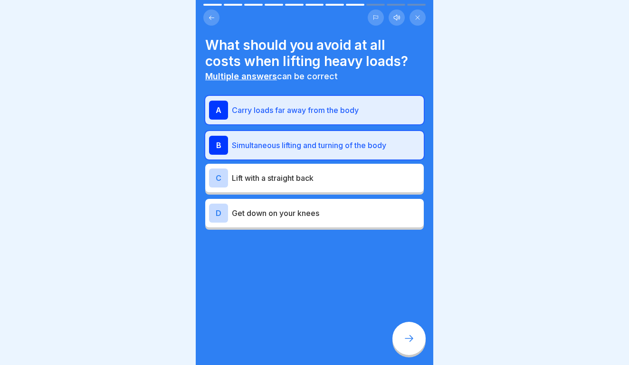
click at [409, 340] on icon at bounding box center [408, 338] width 11 height 11
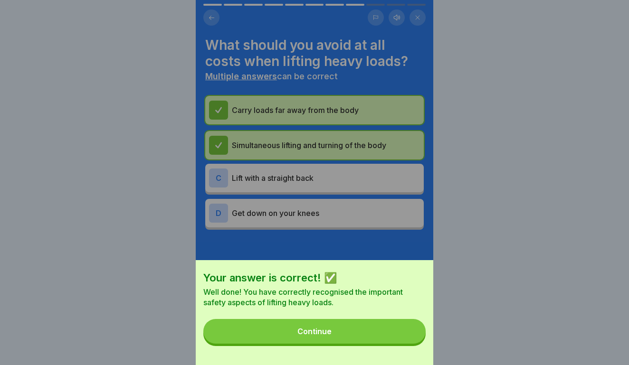
click at [375, 325] on button "Continue" at bounding box center [314, 331] width 222 height 25
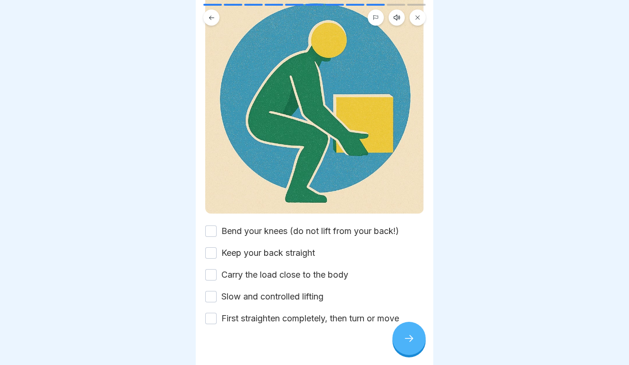
scroll to position [94, 0]
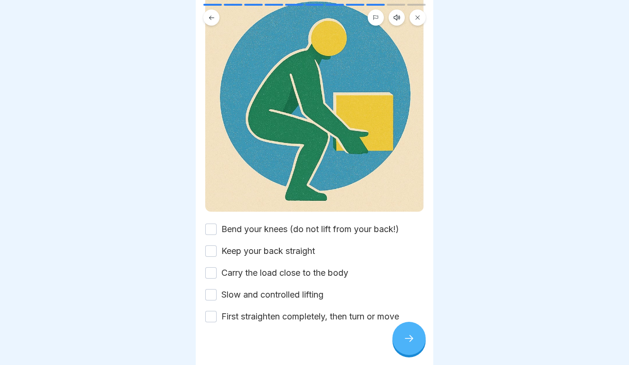
click at [213, 253] on button "Keep your back straight" at bounding box center [210, 250] width 11 height 11
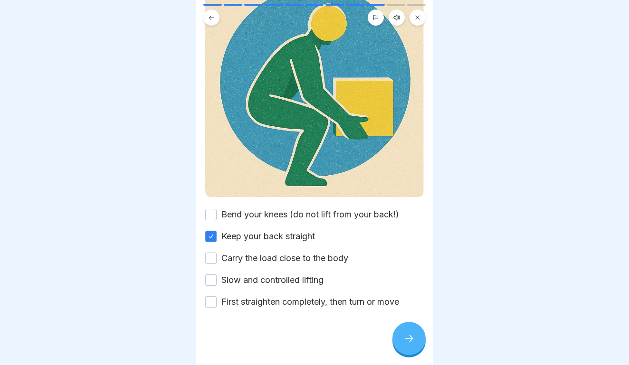
scroll to position [109, 0]
click at [215, 261] on button "Carry the load close to the body" at bounding box center [210, 258] width 11 height 11
click at [217, 281] on div "Slow and controlled lifting" at bounding box center [264, 280] width 118 height 12
click at [210, 281] on button "Slow and controlled lifting" at bounding box center [210, 279] width 11 height 11
click at [215, 218] on button "Bend your knees (do not lift from your back!)" at bounding box center [210, 214] width 11 height 11
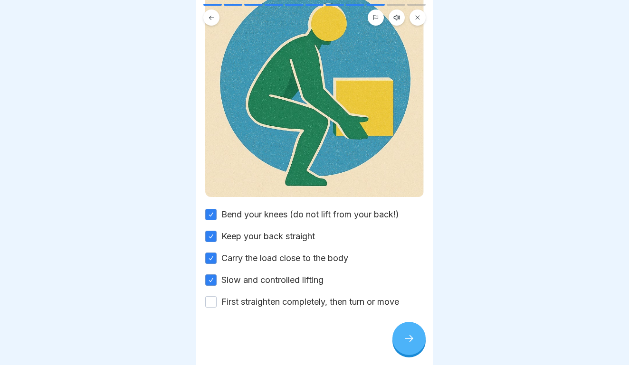
click at [212, 305] on button "First straighten completely, then turn or move" at bounding box center [210, 301] width 11 height 11
click at [404, 332] on div at bounding box center [408, 338] width 33 height 33
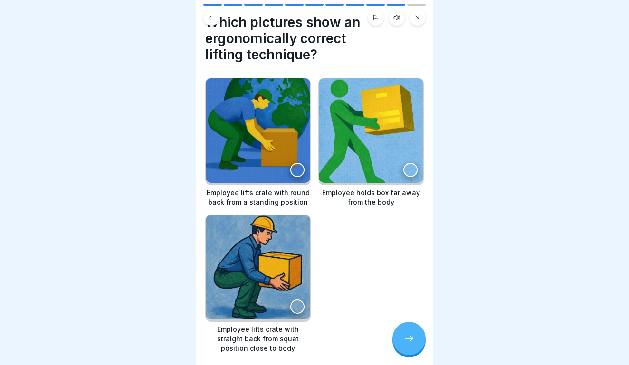
scroll to position [30, 0]
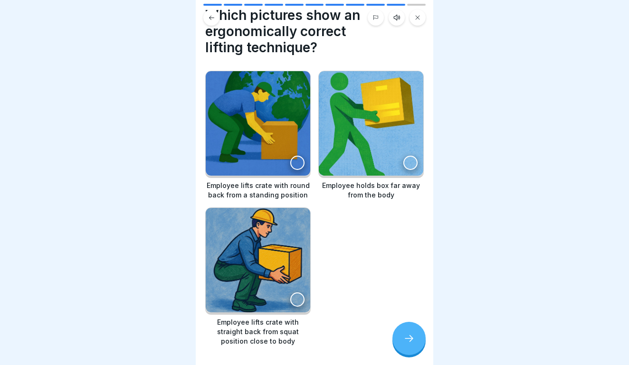
click at [298, 301] on div at bounding box center [297, 299] width 14 height 14
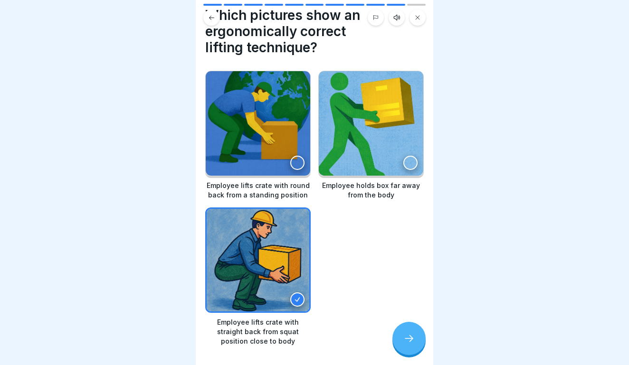
click at [406, 339] on icon at bounding box center [408, 338] width 11 height 11
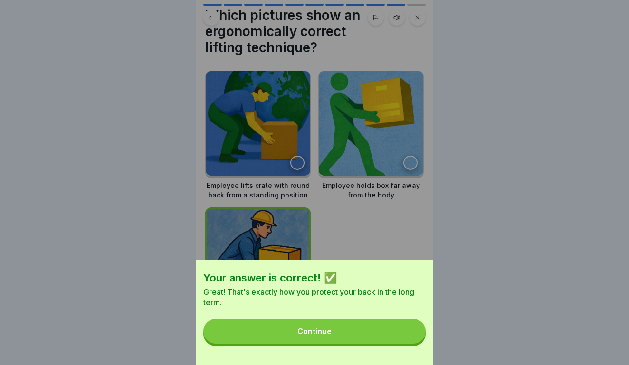
click at [377, 324] on button "Continue" at bounding box center [314, 331] width 222 height 25
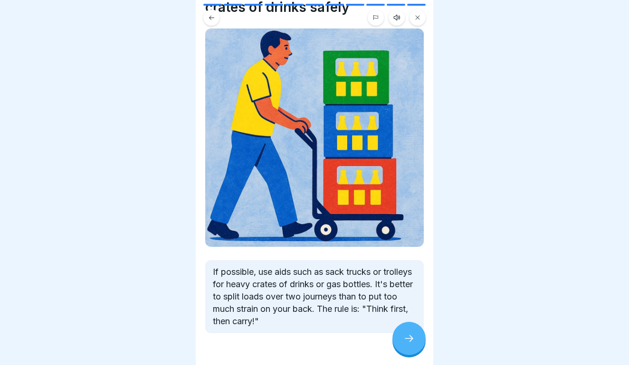
scroll to position [47, 0]
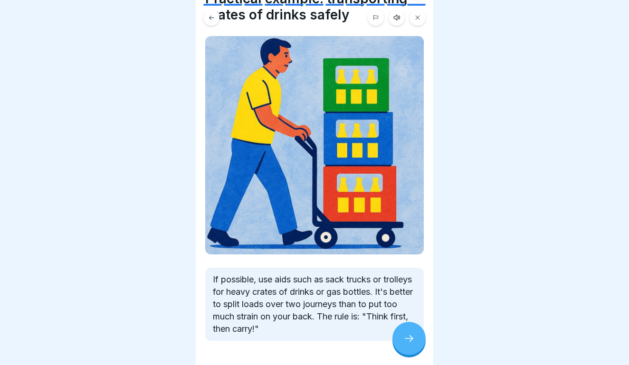
click at [412, 340] on icon at bounding box center [408, 338] width 11 height 11
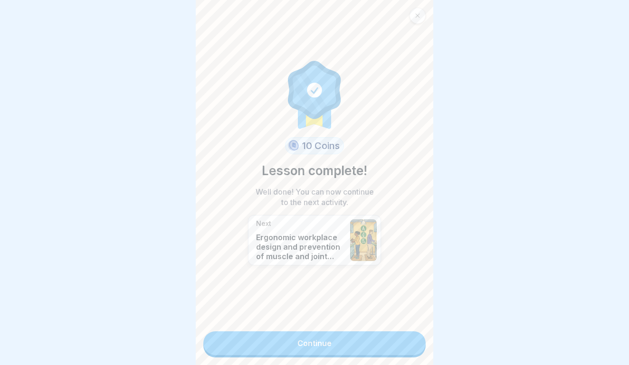
click at [339, 348] on link "Continue" at bounding box center [314, 343] width 222 height 24
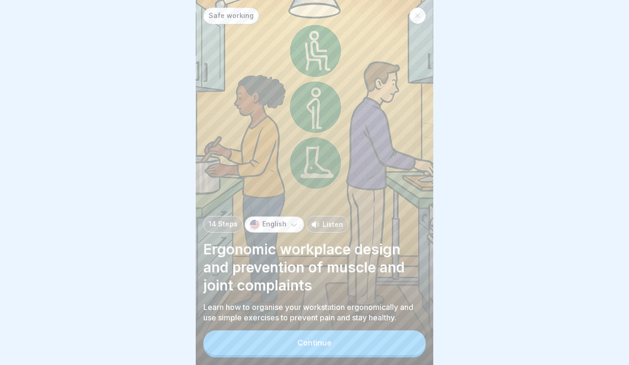
click at [312, 346] on div "Continue" at bounding box center [314, 343] width 34 height 9
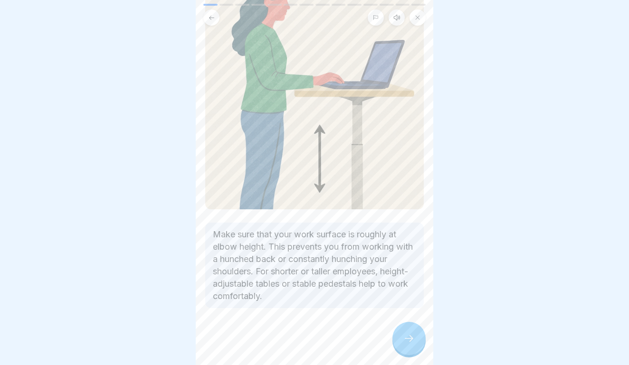
scroll to position [103, 0]
click at [411, 346] on div at bounding box center [408, 338] width 33 height 33
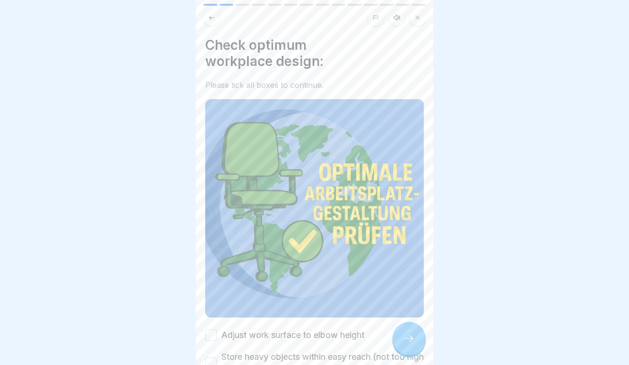
click at [411, 346] on div at bounding box center [408, 338] width 33 height 33
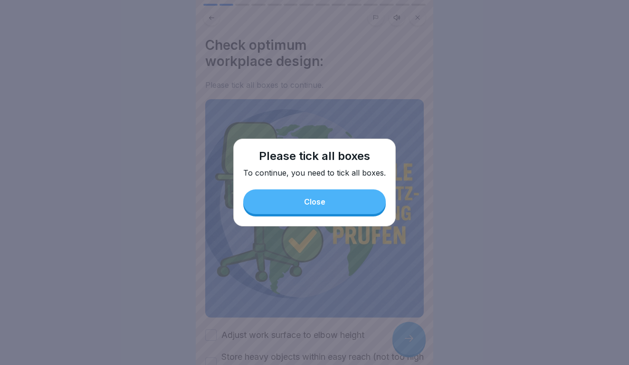
click at [333, 216] on div "Please tick all boxes To continue, you need to tick all boxes. Close" at bounding box center [314, 183] width 162 height 88
click at [312, 206] on div "Close" at bounding box center [314, 201] width 21 height 9
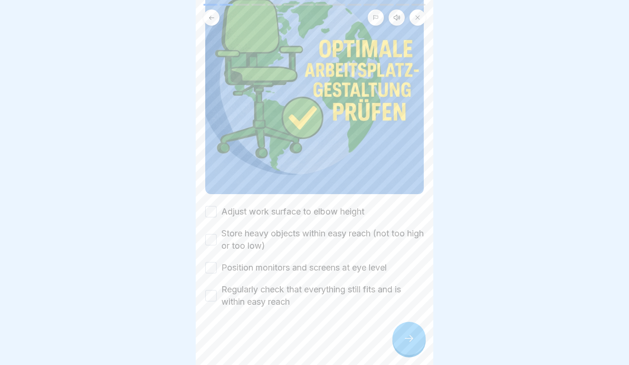
scroll to position [123, 0]
click at [217, 217] on div "Adjust work surface to elbow height" at bounding box center [284, 212] width 159 height 12
click at [212, 216] on button "Adjust work surface to elbow height" at bounding box center [210, 211] width 11 height 11
click at [212, 245] on div "Store heavy objects within easy reach (not too high or too low)" at bounding box center [314, 239] width 218 height 25
click at [212, 240] on button "Store heavy objects within easy reach (not too high or too low)" at bounding box center [210, 239] width 11 height 11
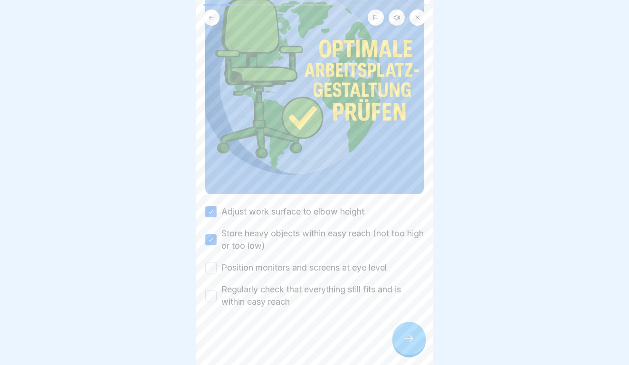
click at [211, 274] on div "Adjust work surface to elbow height Store heavy objects within easy reach (not …" at bounding box center [314, 257] width 218 height 103
click at [217, 294] on div "Regularly check that everything still fits and is within easy reach" at bounding box center [314, 295] width 218 height 25
click at [217, 266] on div "Position monitors and screens at eye level" at bounding box center [295, 268] width 181 height 12
click at [209, 273] on button "Position monitors and screens at eye level" at bounding box center [210, 267] width 11 height 11
click at [208, 301] on button "Regularly check that everything still fits and is within easy reach" at bounding box center [210, 295] width 11 height 11
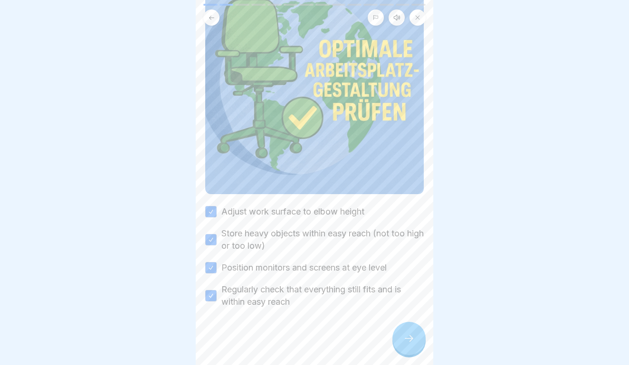
click at [403, 348] on div at bounding box center [408, 338] width 33 height 33
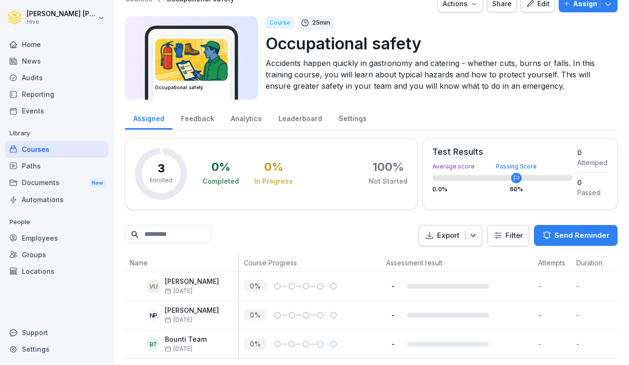
scroll to position [13, 0]
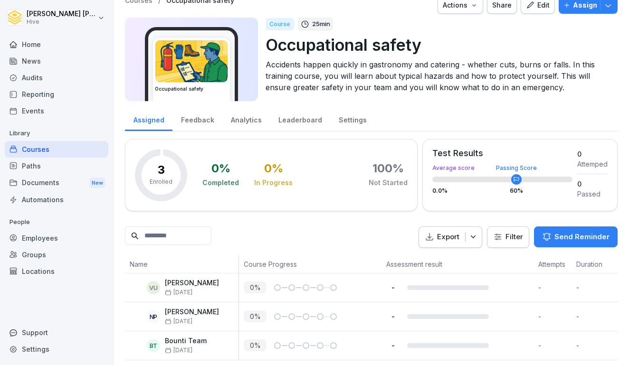
click at [590, 11] on button "Assign" at bounding box center [587, 5] width 59 height 17
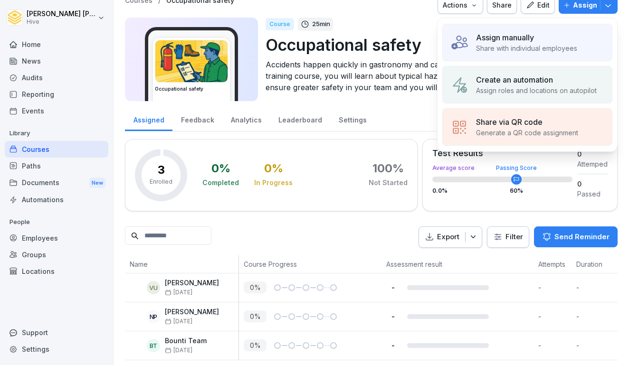
click at [525, 53] on div "Assign manually Share with individual employees" at bounding box center [527, 43] width 170 height 38
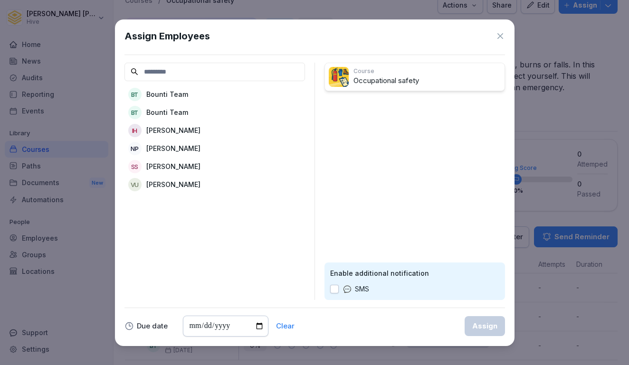
drag, startPoint x: 198, startPoint y: 139, endPoint x: 197, endPoint y: 133, distance: 5.8
click at [197, 133] on div "BT Bounti Team BT Bounti Team IH [PERSON_NAME] NP [PERSON_NAME] SS [PERSON_NAME…" at bounding box center [214, 139] width 180 height 107
click at [185, 132] on p "[PERSON_NAME]" at bounding box center [173, 130] width 54 height 10
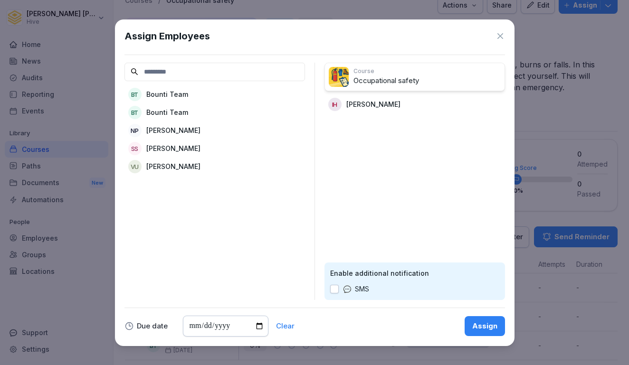
click at [482, 329] on div "Assign" at bounding box center [484, 326] width 25 height 10
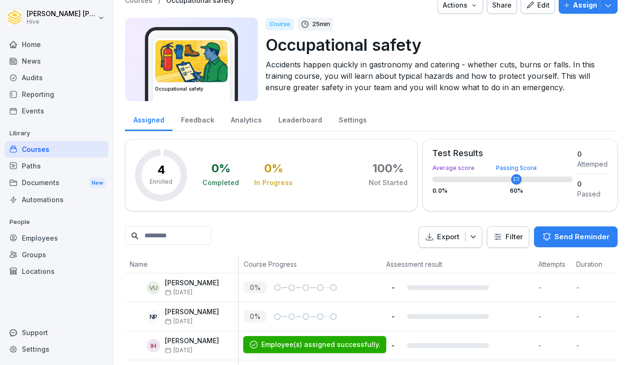
click at [439, 8] on div "Courses / Occupational safety Actions Share Edit Assign" at bounding box center [371, 5] width 492 height 17
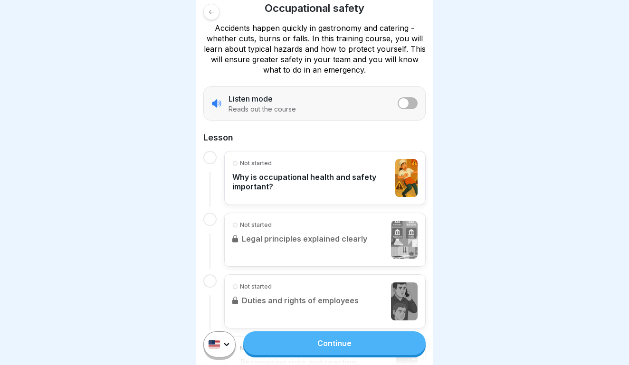
scroll to position [133, 0]
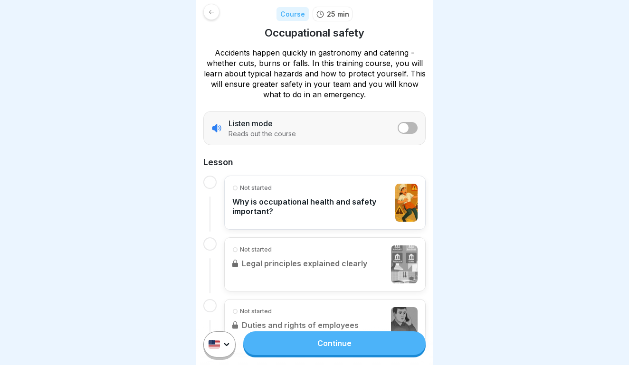
click at [316, 344] on link "Continue" at bounding box center [334, 343] width 182 height 24
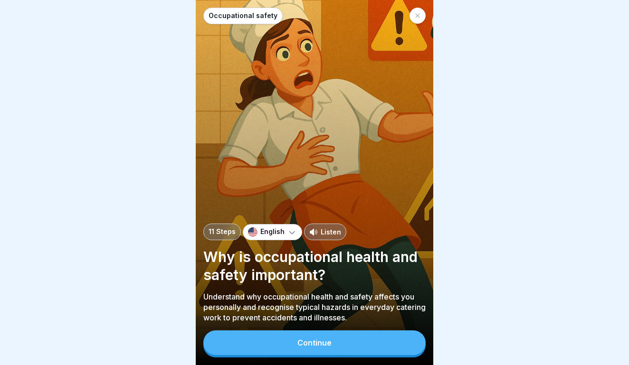
click at [316, 345] on div "Continue" at bounding box center [314, 343] width 34 height 9
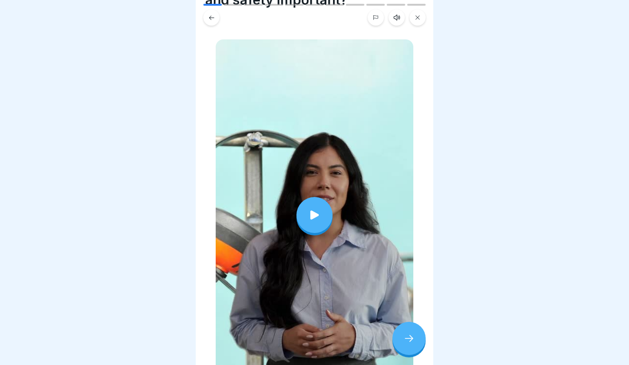
scroll to position [69, 0]
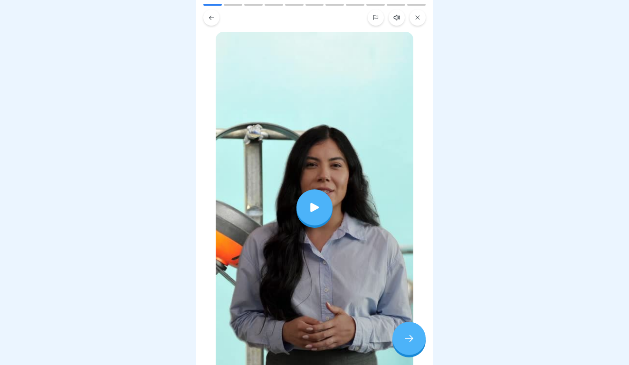
click at [313, 216] on div at bounding box center [314, 207] width 36 height 36
click at [406, 345] on div at bounding box center [408, 338] width 33 height 33
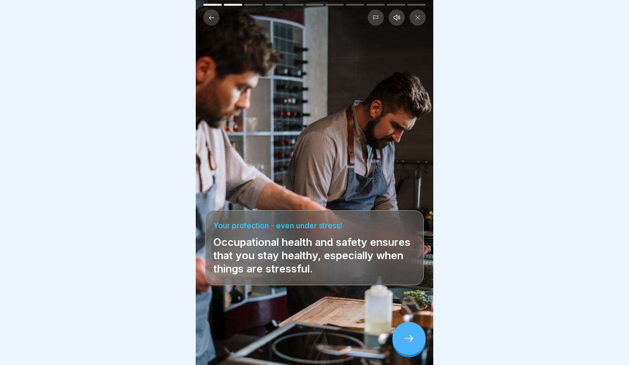
click at [402, 344] on div at bounding box center [408, 338] width 33 height 33
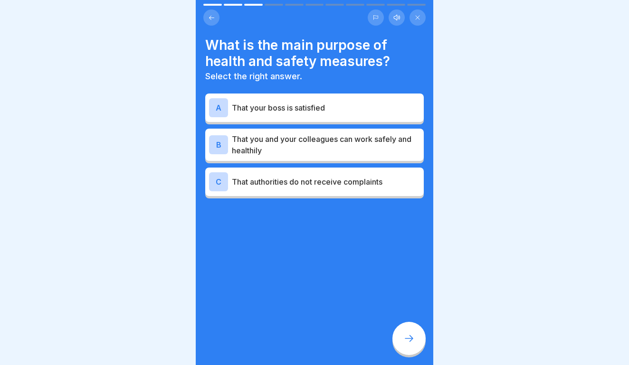
click at [342, 149] on p "That you and your colleagues can work safely and healthily" at bounding box center [326, 144] width 188 height 23
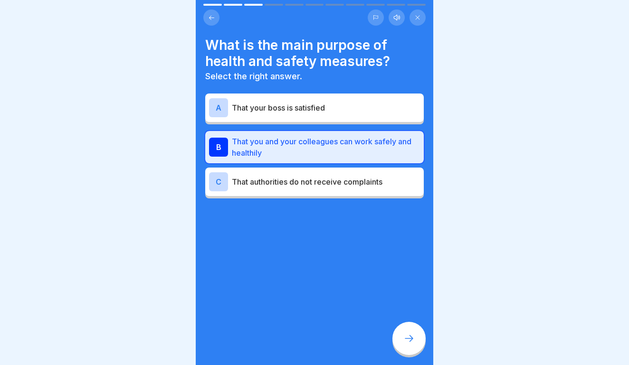
click at [410, 339] on icon at bounding box center [408, 338] width 11 height 11
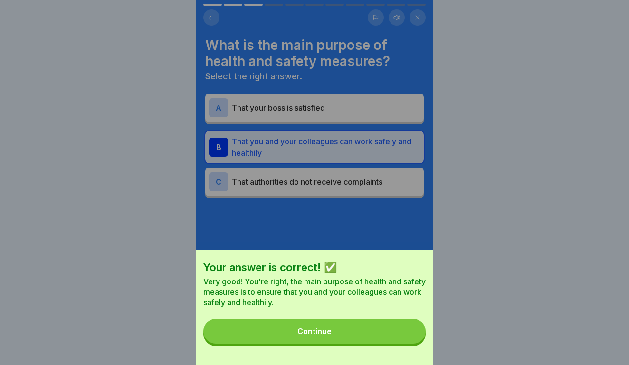
click at [383, 325] on button "Continue" at bounding box center [314, 331] width 222 height 25
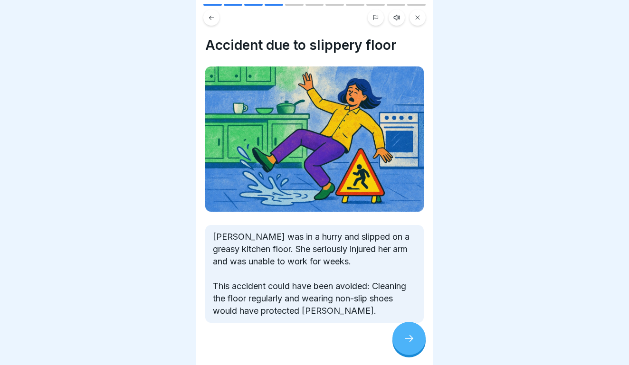
click at [210, 18] on icon at bounding box center [211, 17] width 5 height 4
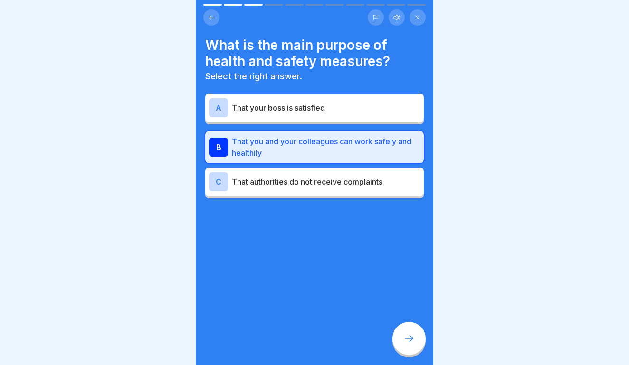
click at [408, 343] on icon at bounding box center [408, 338] width 11 height 11
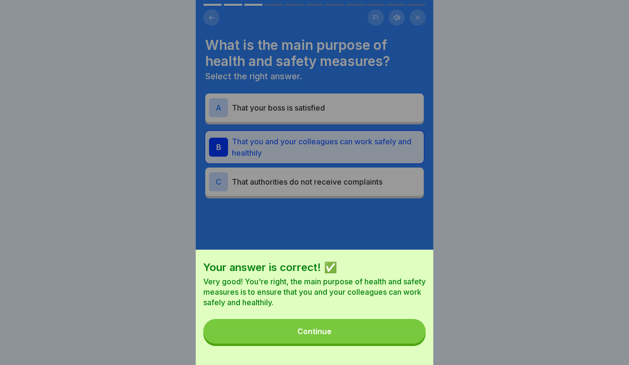
click at [385, 329] on button "Continue" at bounding box center [314, 331] width 222 height 25
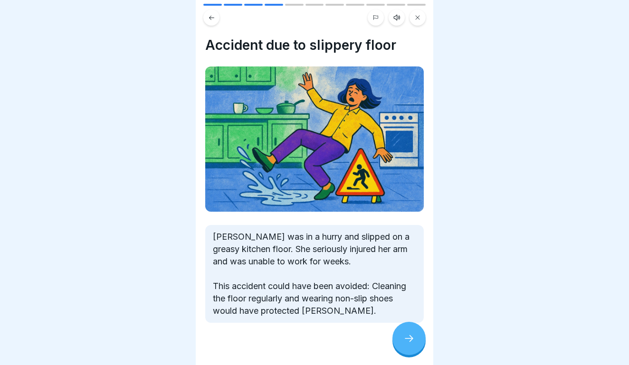
click at [206, 19] on button at bounding box center [211, 17] width 16 height 16
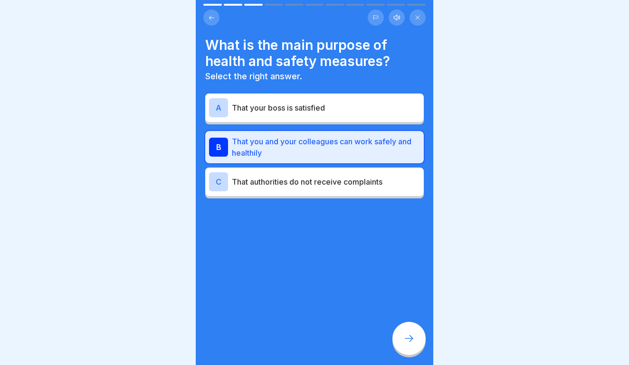
click at [208, 86] on div "What is the main purpose of health and safety measures? Select the right answer…" at bounding box center [314, 117] width 218 height 161
click at [405, 338] on icon at bounding box center [408, 338] width 11 height 11
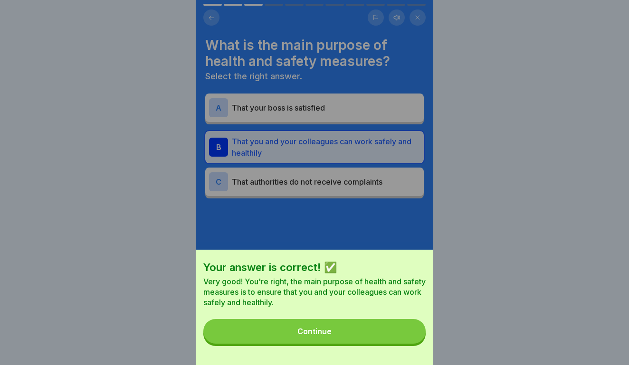
click at [348, 323] on button "Continue" at bounding box center [314, 331] width 222 height 25
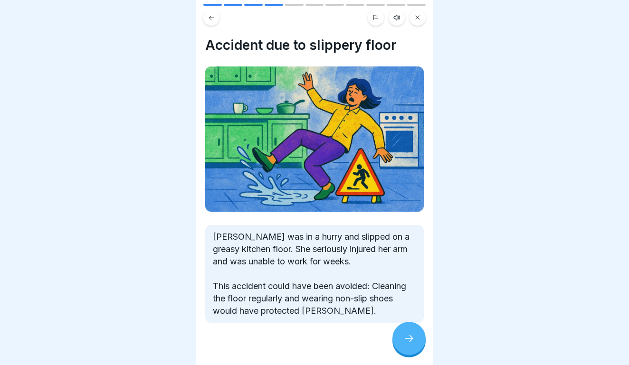
click at [416, 341] on div at bounding box center [408, 338] width 33 height 33
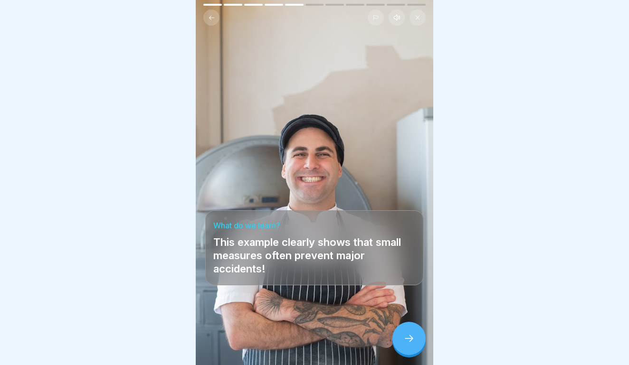
click at [416, 341] on div at bounding box center [408, 338] width 33 height 33
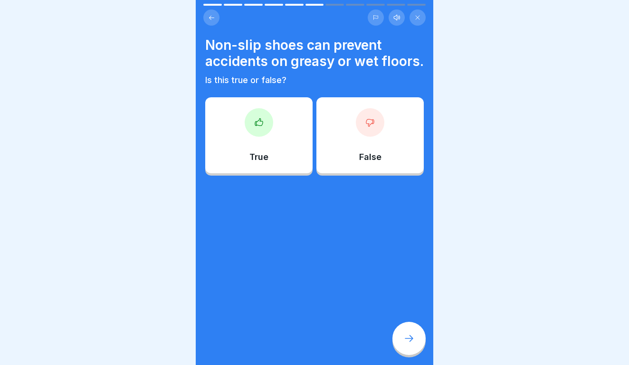
click at [280, 135] on div "True" at bounding box center [258, 135] width 107 height 76
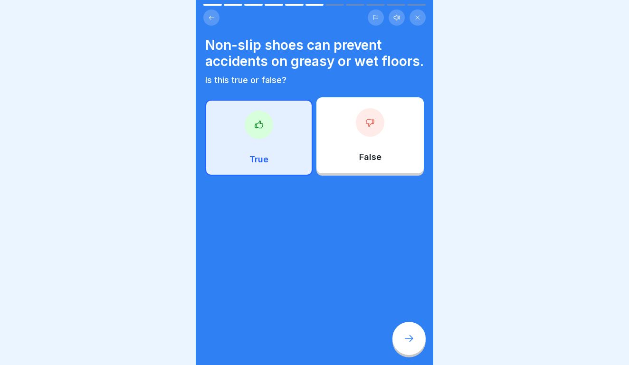
click at [409, 335] on icon at bounding box center [408, 338] width 11 height 11
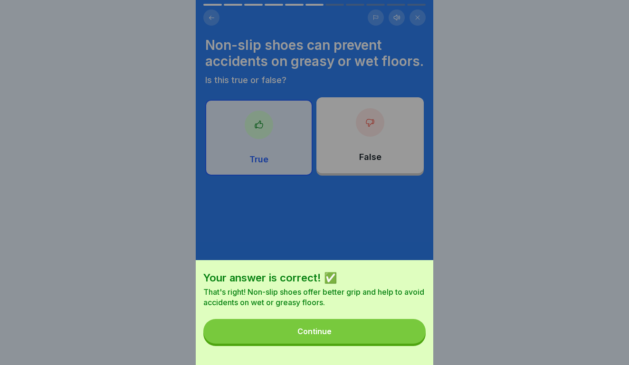
click at [405, 338] on button "Continue" at bounding box center [314, 331] width 222 height 25
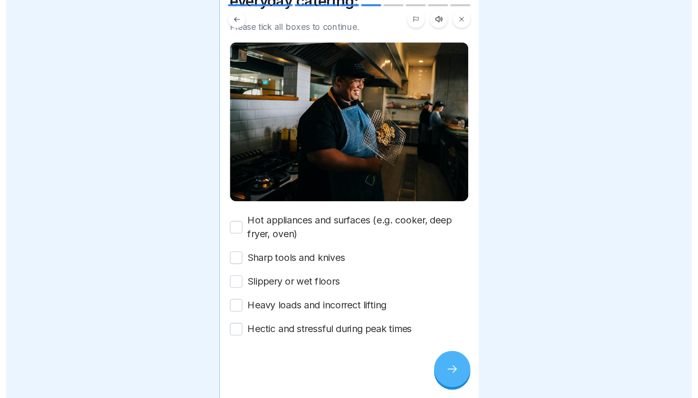
scroll to position [60, 0]
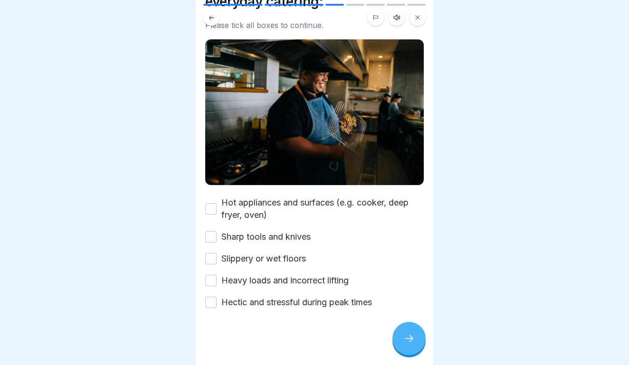
click at [211, 208] on button "Hot appliances and surfaces (e.g. cooker, deep fryer, oven)" at bounding box center [210, 208] width 11 height 11
click at [212, 235] on button "Sharp tools and knives" at bounding box center [210, 236] width 11 height 11
click at [214, 259] on button "Slippery or wet floors" at bounding box center [210, 258] width 11 height 11
click at [212, 290] on div "Hot appliances and surfaces (e.g. cooker, deep fryer, oven) Sharp tools and kni…" at bounding box center [314, 253] width 218 height 112
click at [212, 285] on button "Heavy loads and incorrect lifting" at bounding box center [210, 280] width 11 height 11
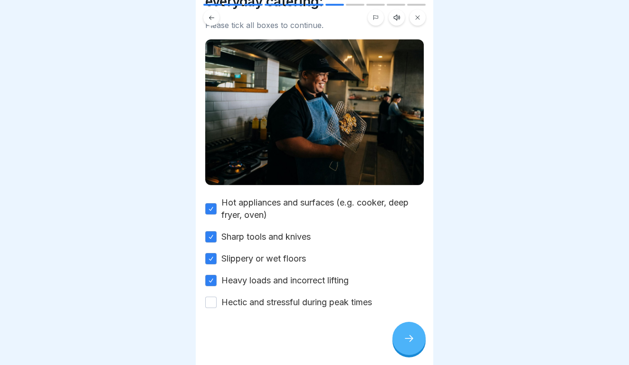
click at [213, 301] on button "Hectic and stressful during peak times" at bounding box center [210, 302] width 11 height 11
click at [412, 339] on icon at bounding box center [408, 338] width 9 height 7
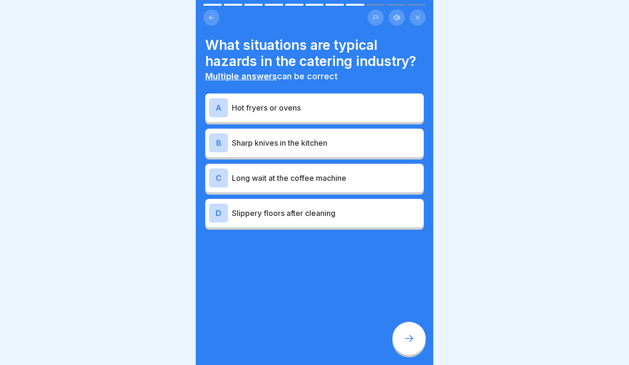
click at [303, 107] on p "Hot fryers or ovens" at bounding box center [326, 107] width 188 height 11
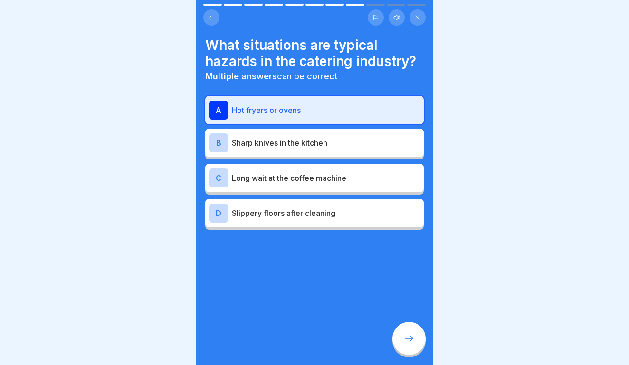
click at [284, 144] on p "Sharp knives in the kitchen" at bounding box center [326, 142] width 188 height 11
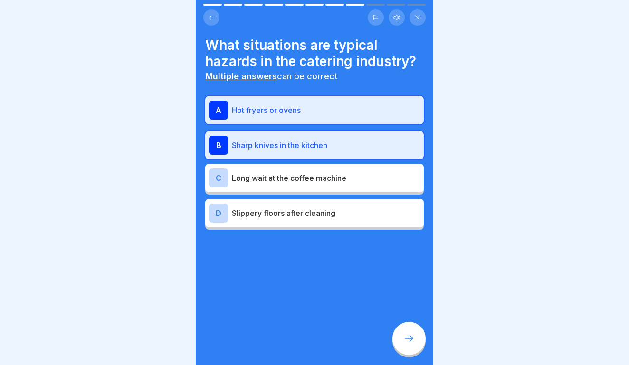
click at [282, 220] on div "D Slippery floors after cleaning" at bounding box center [314, 213] width 211 height 19
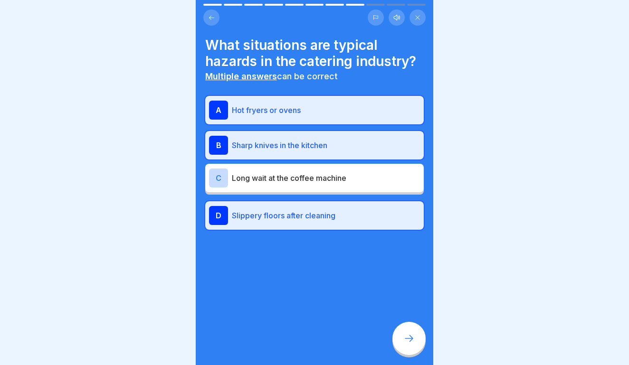
click at [402, 338] on div at bounding box center [408, 338] width 33 height 33
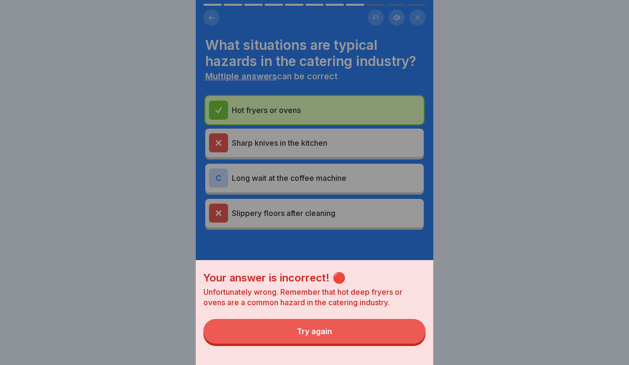
click at [398, 337] on button "Try again" at bounding box center [314, 331] width 222 height 25
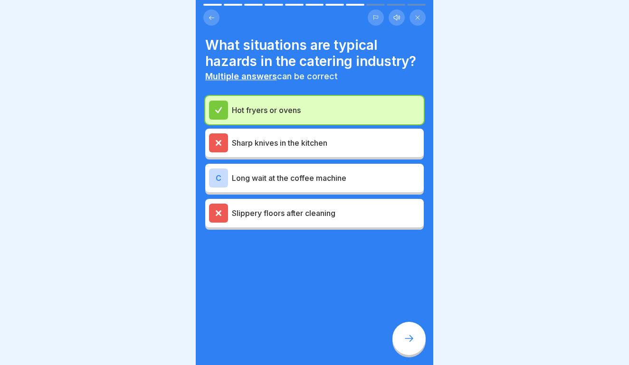
click at [414, 337] on icon at bounding box center [408, 338] width 11 height 11
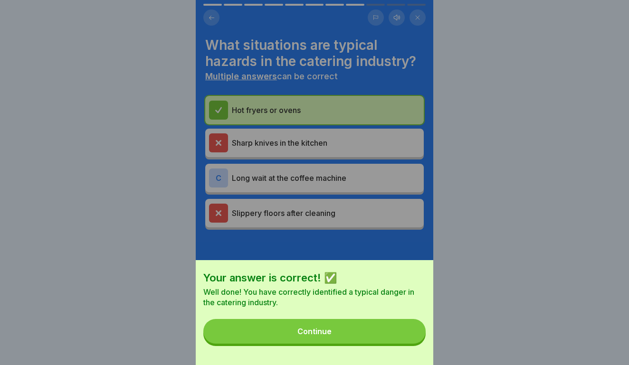
click at [386, 323] on button "Continue" at bounding box center [314, 331] width 222 height 25
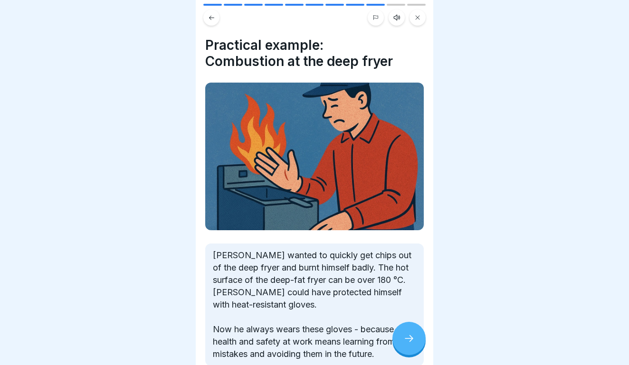
click at [209, 23] on button at bounding box center [211, 17] width 16 height 16
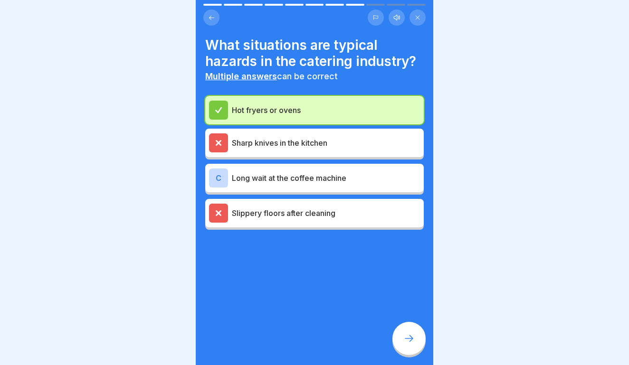
click at [411, 339] on icon at bounding box center [408, 338] width 9 height 7
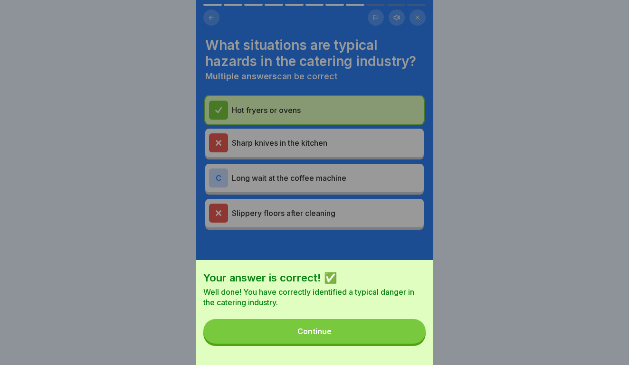
click at [314, 333] on button "Continue" at bounding box center [314, 331] width 222 height 25
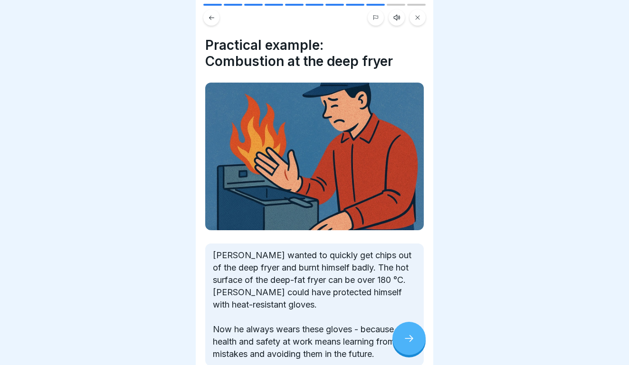
click at [403, 331] on div at bounding box center [408, 338] width 33 height 33
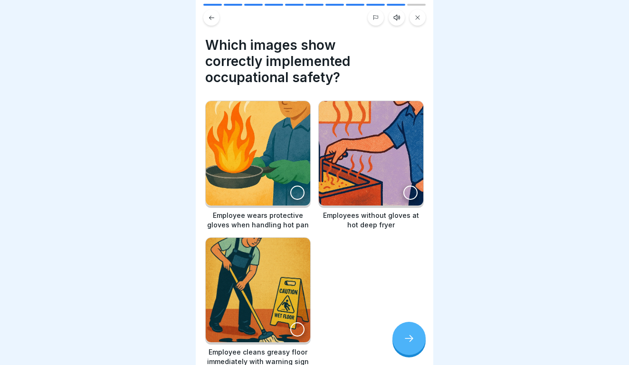
click at [303, 192] on div at bounding box center [297, 193] width 14 height 14
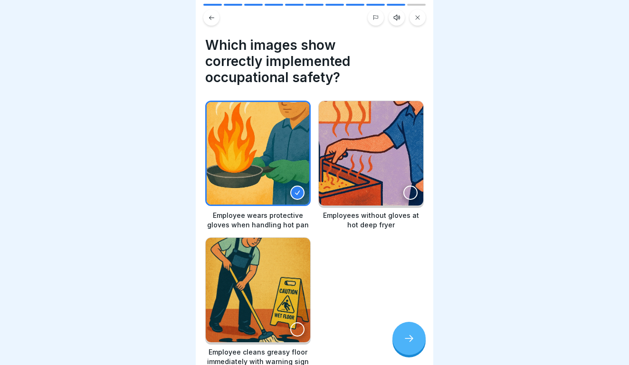
click at [303, 334] on img at bounding box center [258, 290] width 104 height 104
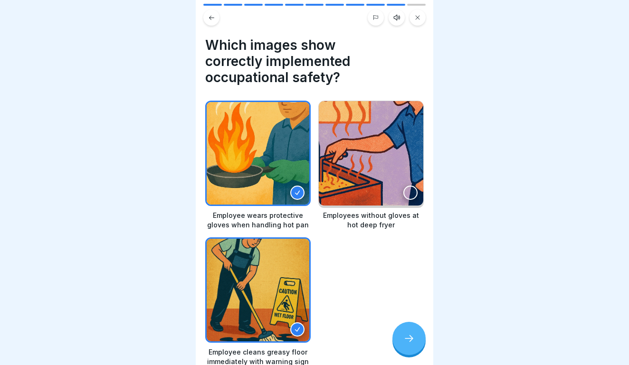
click at [409, 340] on icon at bounding box center [408, 338] width 11 height 11
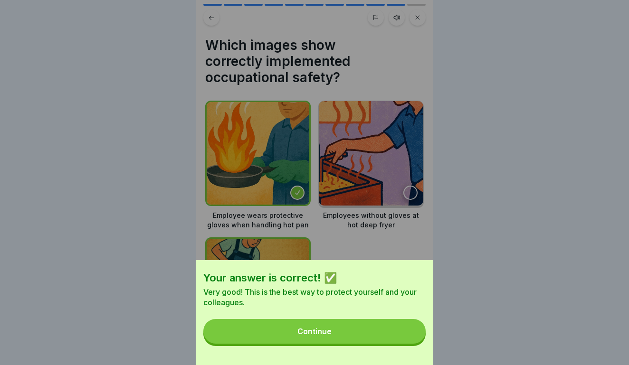
click at [378, 325] on button "Continue" at bounding box center [314, 331] width 222 height 25
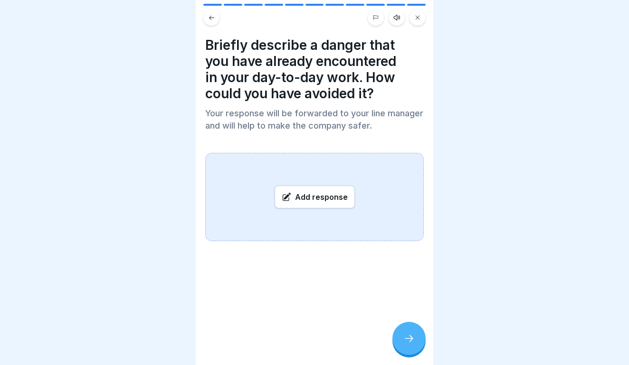
click at [415, 329] on div at bounding box center [408, 338] width 33 height 33
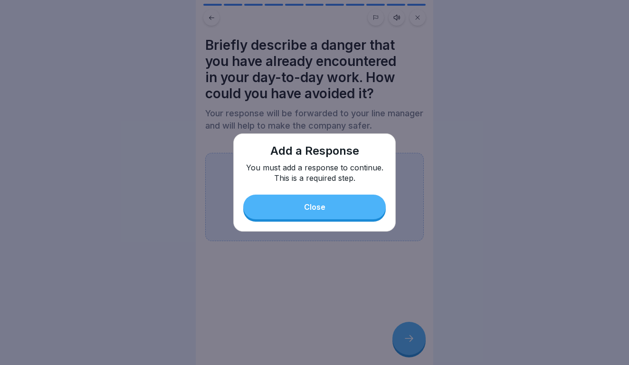
click at [353, 211] on button "Close" at bounding box center [314, 207] width 142 height 25
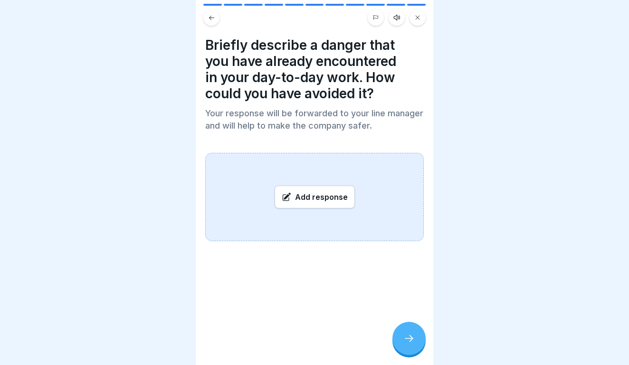
click at [274, 164] on div "Add response" at bounding box center [314, 197] width 218 height 88
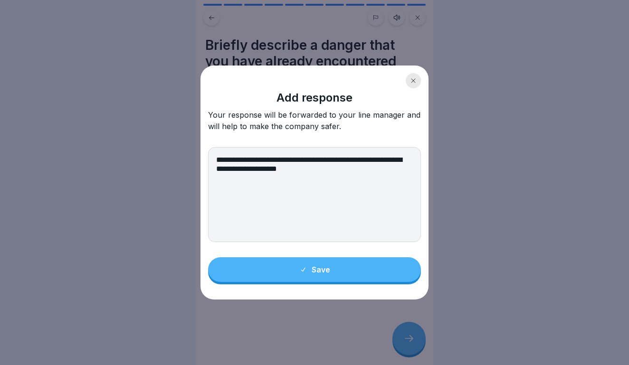
type textarea "**********"
click at [321, 263] on button "Save" at bounding box center [314, 269] width 213 height 25
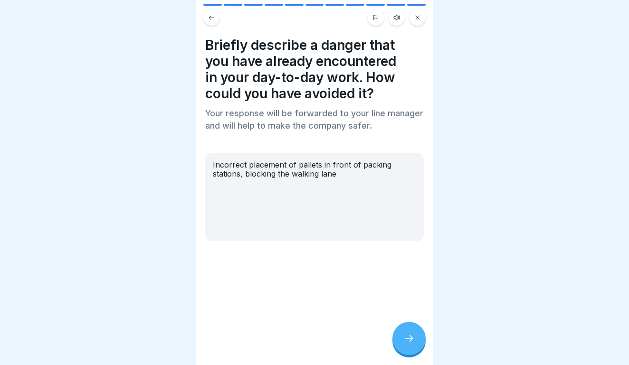
click at [410, 331] on div at bounding box center [408, 338] width 33 height 33
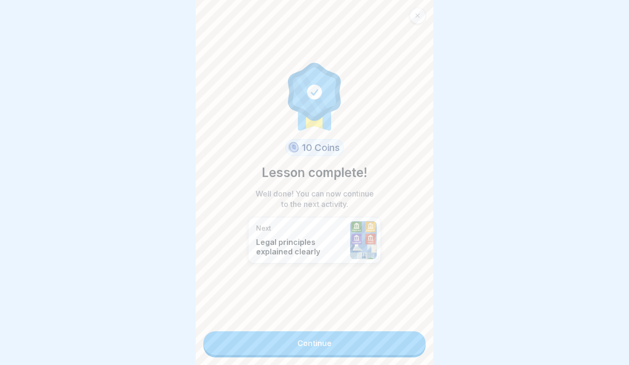
click at [395, 335] on link "Continue" at bounding box center [314, 343] width 222 height 24
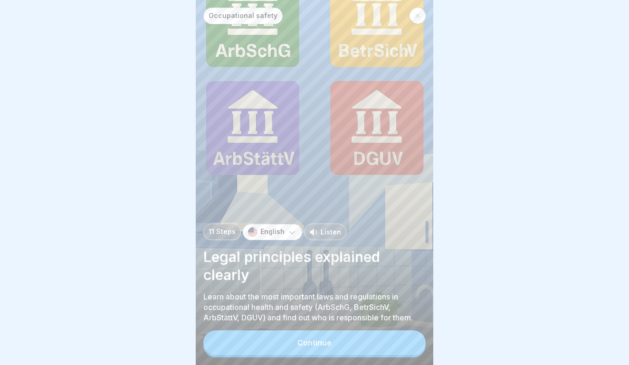
click at [393, 341] on button "Continue" at bounding box center [314, 342] width 222 height 25
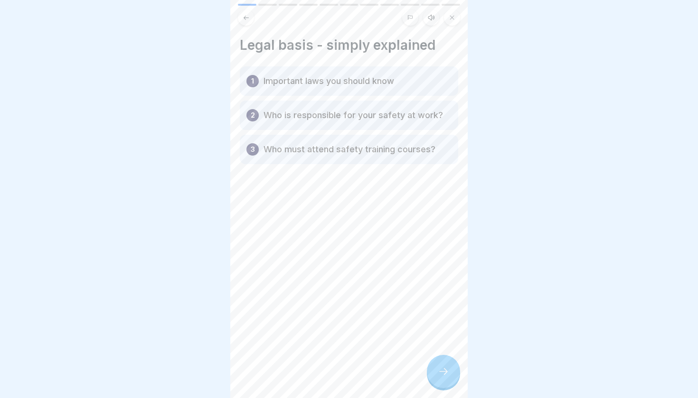
click at [334, 81] on p "Important laws you should know" at bounding box center [328, 80] width 131 height 11
click at [333, 81] on p "Important laws you should know" at bounding box center [328, 80] width 131 height 11
click at [443, 365] on div at bounding box center [443, 371] width 33 height 33
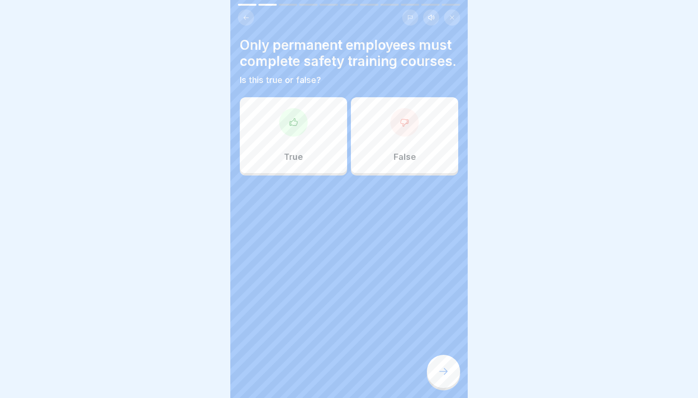
click at [428, 132] on div "False" at bounding box center [404, 135] width 107 height 76
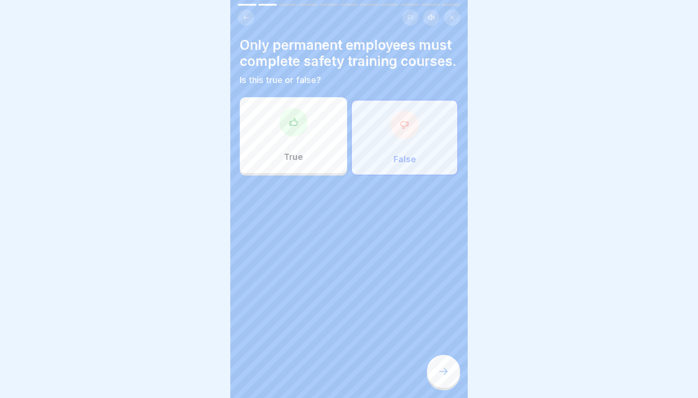
click at [434, 365] on div at bounding box center [443, 371] width 33 height 33
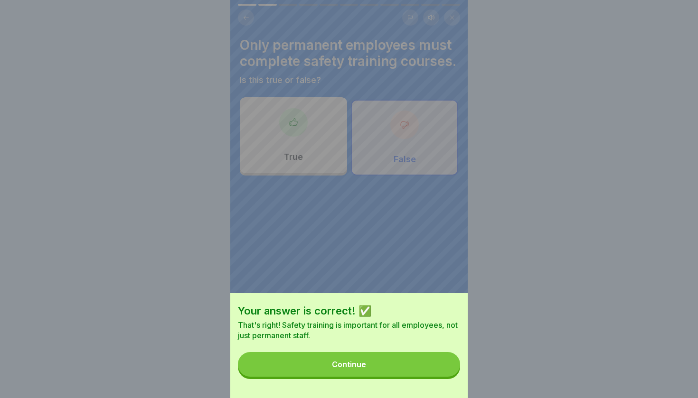
click at [416, 365] on button "Continue" at bounding box center [349, 364] width 222 height 25
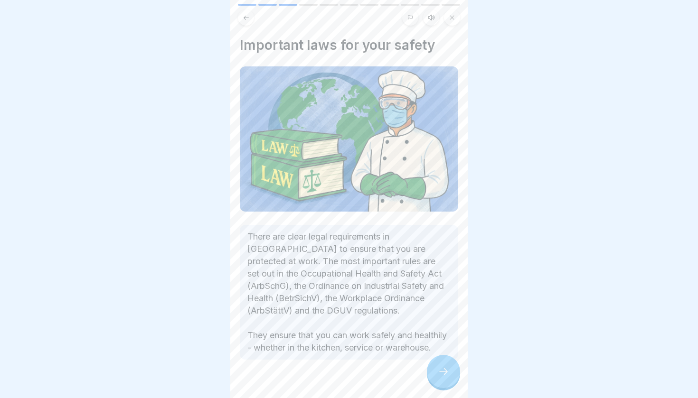
click at [450, 361] on div at bounding box center [443, 371] width 33 height 33
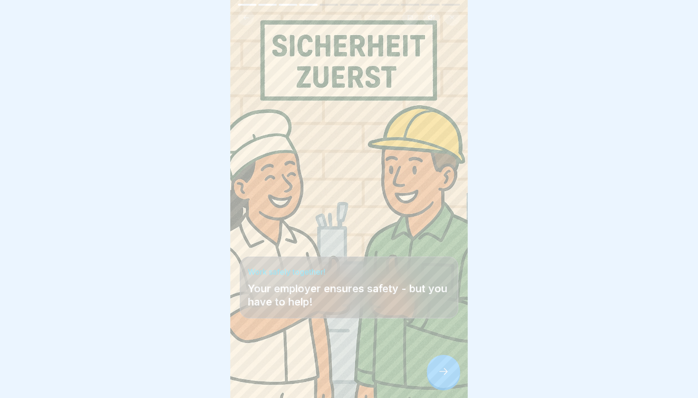
click at [450, 361] on div at bounding box center [443, 371] width 33 height 33
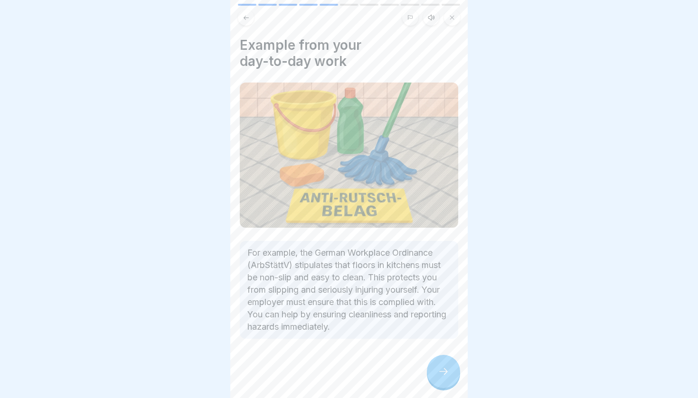
click at [447, 365] on icon at bounding box center [443, 371] width 11 height 11
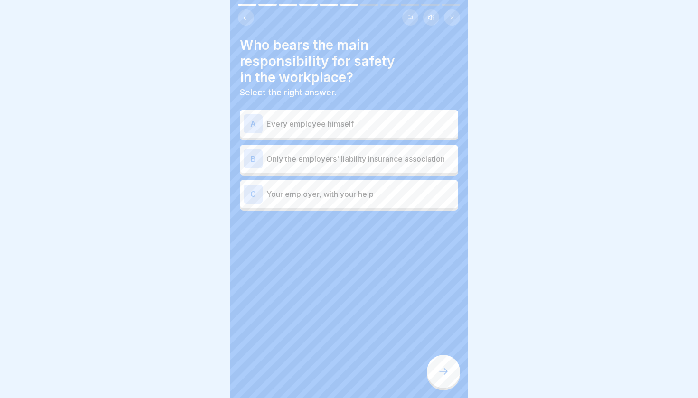
click at [333, 128] on p "Every employee himself" at bounding box center [360, 123] width 188 height 11
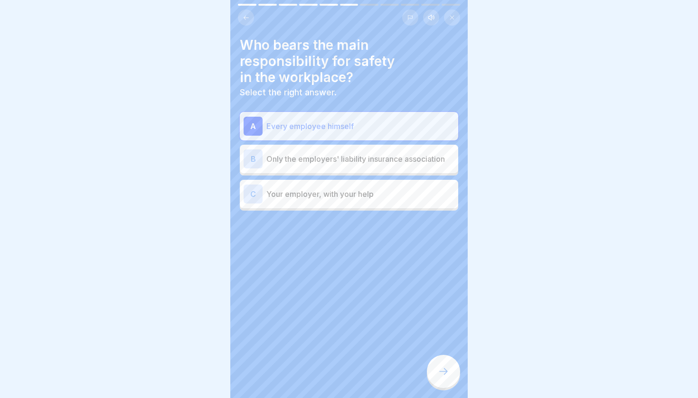
click at [439, 365] on icon at bounding box center [443, 371] width 11 height 11
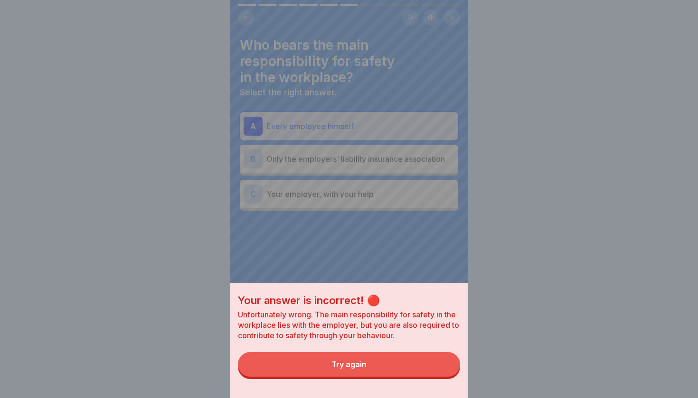
click at [407, 361] on button "Try again" at bounding box center [349, 364] width 222 height 25
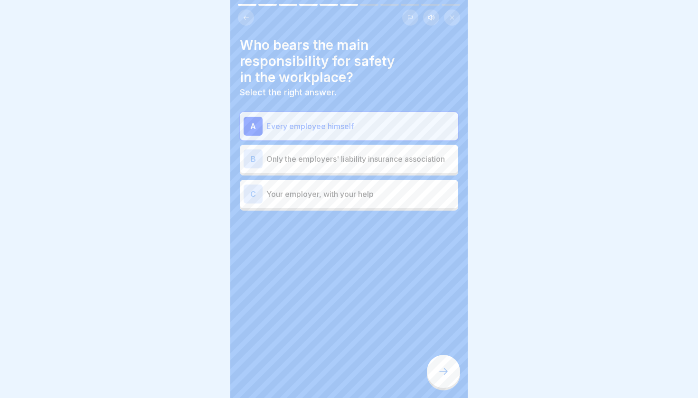
click at [318, 205] on div "C Your employer, with your help" at bounding box center [349, 194] width 218 height 28
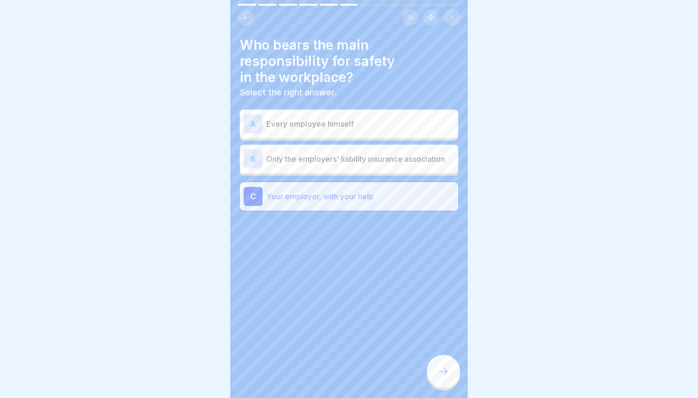
click at [442, 365] on div "Who bears the main responsibility for safety in the workplace? Select the right…" at bounding box center [348, 199] width 237 height 398
click at [443, 365] on icon at bounding box center [443, 371] width 11 height 11
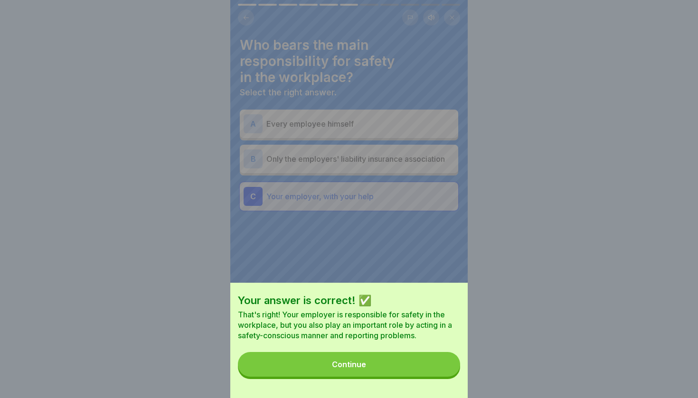
click at [388, 365] on button "Continue" at bounding box center [349, 364] width 222 height 25
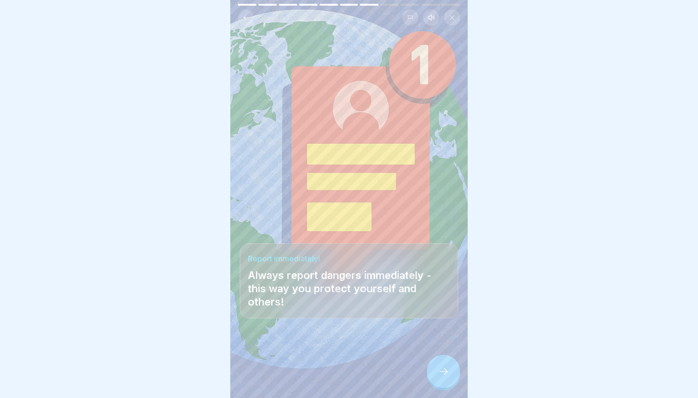
click at [444, 365] on icon at bounding box center [443, 371] width 11 height 11
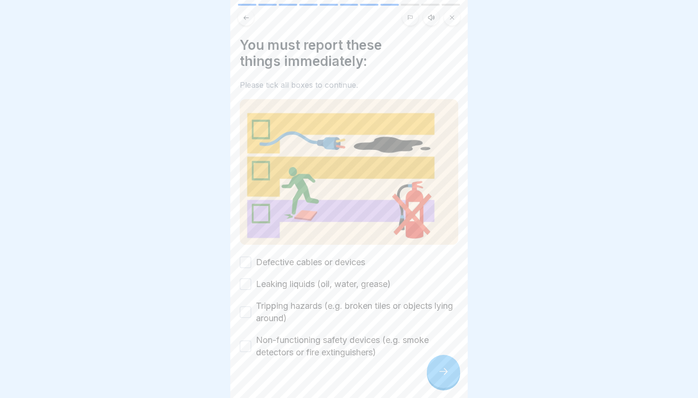
click at [247, 265] on button "Defective cables or devices" at bounding box center [245, 262] width 11 height 11
click at [248, 282] on button "Leaking liquids (oil, water, grease)" at bounding box center [245, 284] width 11 height 11
click at [247, 308] on button "Tripping hazards (e.g. broken tiles or objects lying around)" at bounding box center [245, 312] width 11 height 11
click at [248, 346] on button "Non-functioning safety devices (e.g. smoke detectors or fire extinguishers)" at bounding box center [245, 346] width 11 height 11
click at [437, 365] on div at bounding box center [443, 371] width 33 height 33
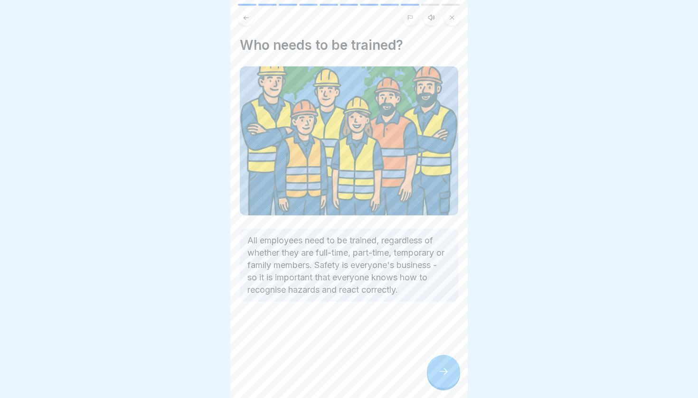
click at [437, 365] on div at bounding box center [443, 371] width 33 height 33
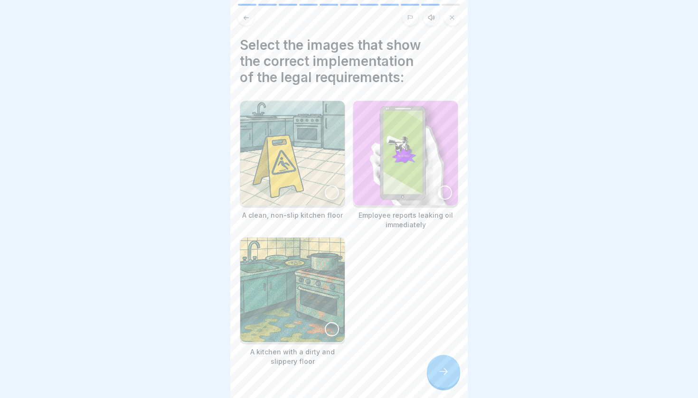
drag, startPoint x: 437, startPoint y: 374, endPoint x: 386, endPoint y: 280, distance: 106.4
click at [386, 280] on div "Occupational safety 11 Steps English Listen Legal principles explained clearly …" at bounding box center [348, 199] width 237 height 398
click at [330, 195] on div at bounding box center [332, 193] width 14 height 14
click at [432, 190] on img at bounding box center [405, 153] width 104 height 104
click at [448, 365] on icon at bounding box center [443, 371] width 11 height 11
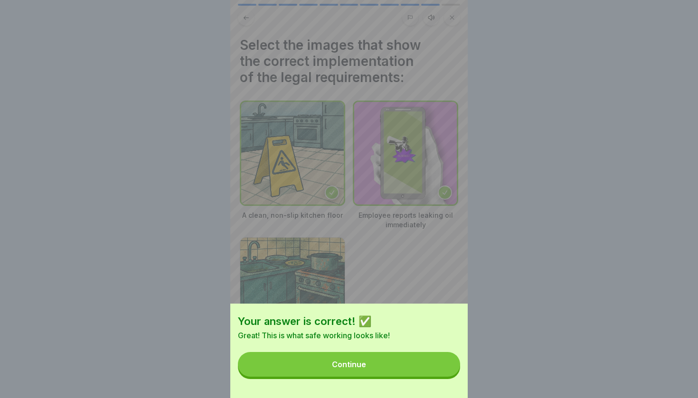
click at [426, 359] on button "Continue" at bounding box center [349, 364] width 222 height 25
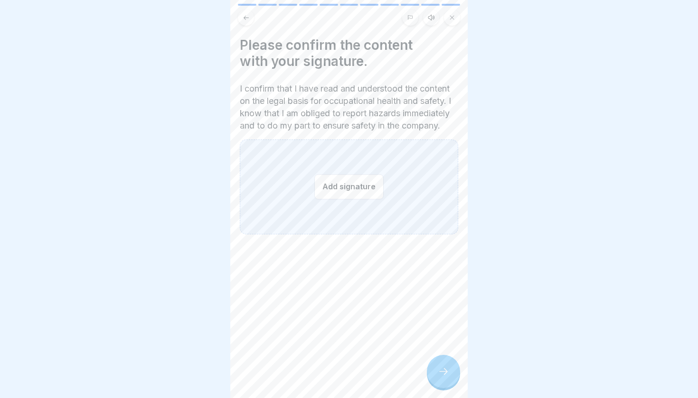
click at [346, 197] on button "Add signature" at bounding box center [348, 186] width 69 height 25
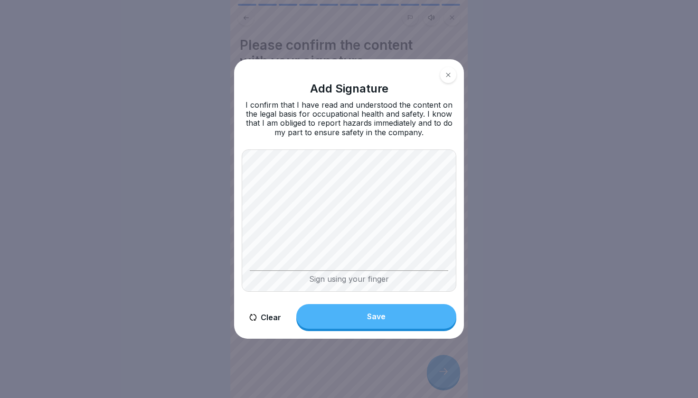
click at [337, 278] on div "Sign using your finger" at bounding box center [349, 277] width 198 height 13
click at [359, 325] on button "Save" at bounding box center [376, 316] width 160 height 25
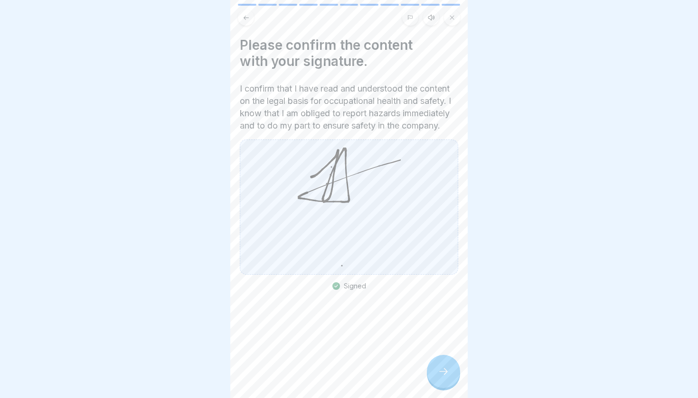
click at [440, 365] on div at bounding box center [443, 371] width 33 height 33
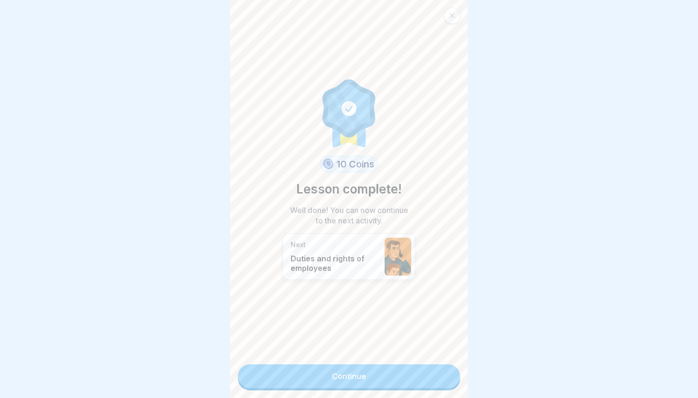
click at [394, 365] on link "Continue" at bounding box center [349, 377] width 222 height 24
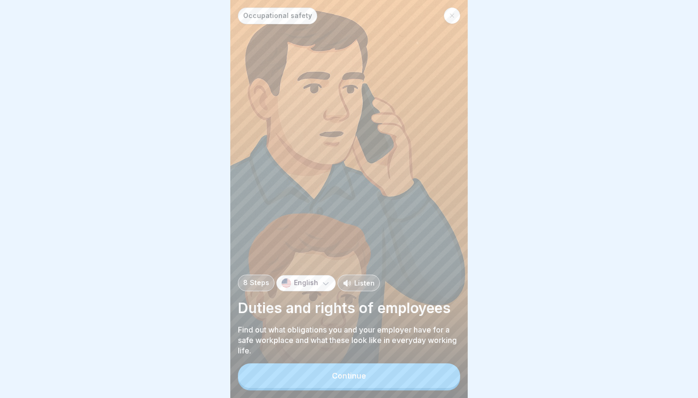
click at [355, 365] on div "Continue" at bounding box center [349, 376] width 34 height 9
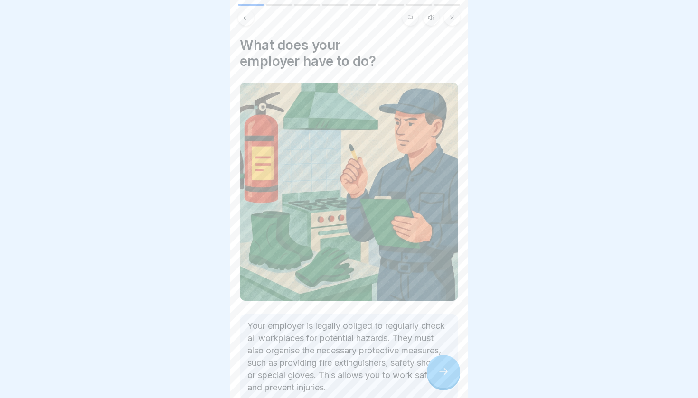
click at [447, 365] on div at bounding box center [443, 371] width 33 height 33
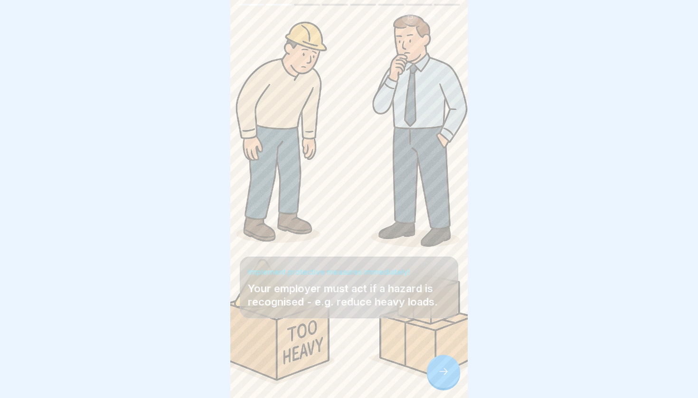
click at [445, 365] on icon at bounding box center [443, 371] width 11 height 11
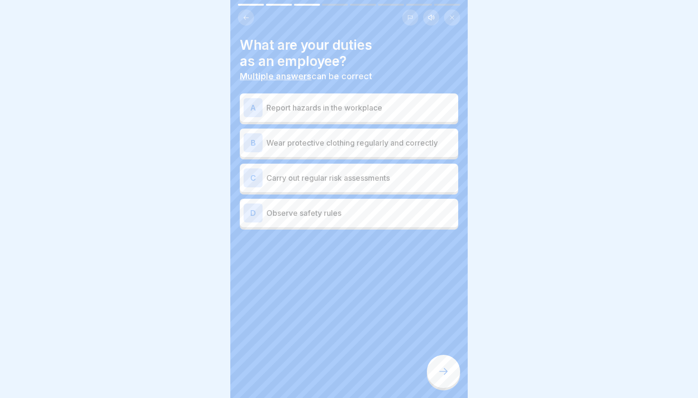
click at [444, 365] on icon at bounding box center [443, 371] width 11 height 11
click at [333, 208] on p "Observe safety rules" at bounding box center [360, 212] width 188 height 11
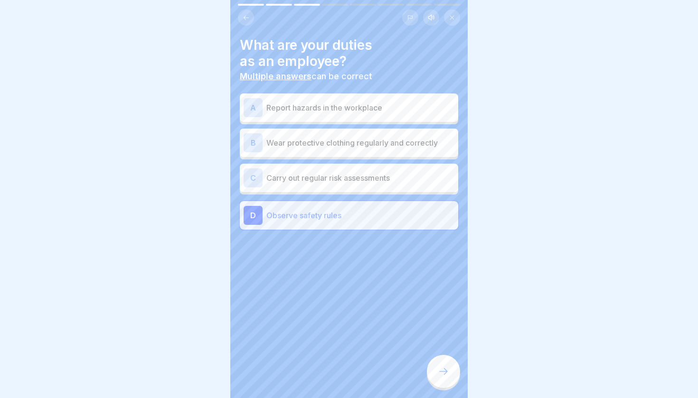
click at [312, 148] on p "Wear protective clothing regularly and correctly" at bounding box center [360, 142] width 188 height 11
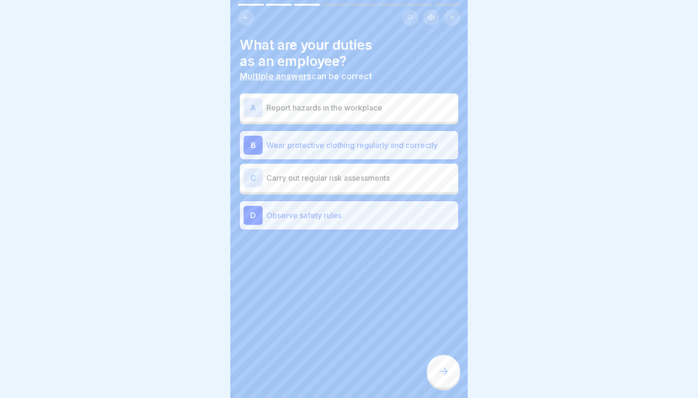
click at [320, 109] on p "Report hazards in the workplace" at bounding box center [360, 107] width 188 height 11
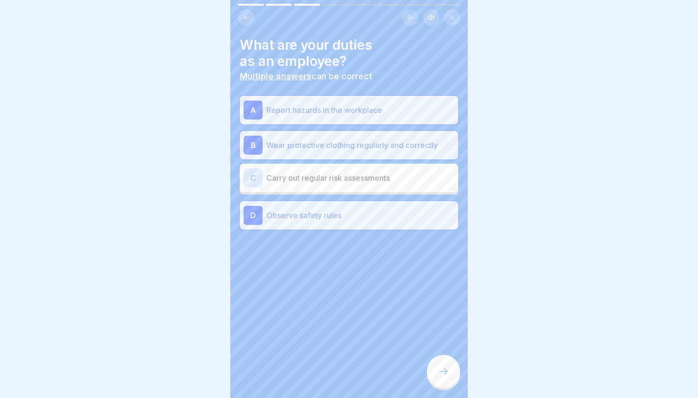
click at [439, 365] on icon at bounding box center [443, 371] width 11 height 11
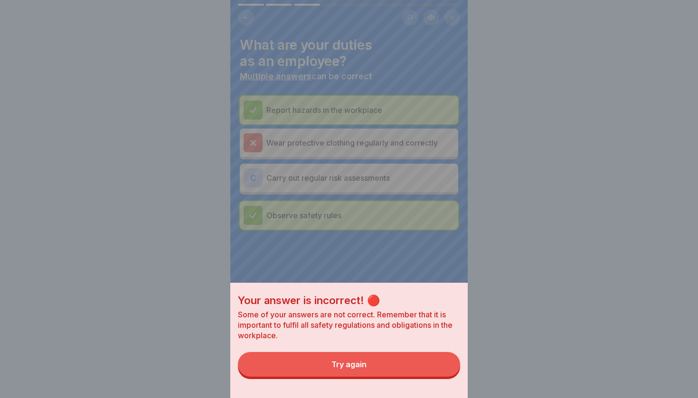
click at [412, 363] on button "Try again" at bounding box center [349, 364] width 222 height 25
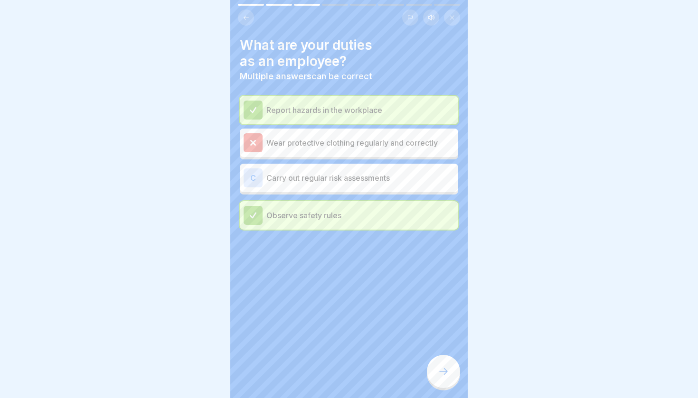
click at [447, 365] on div at bounding box center [443, 371] width 33 height 33
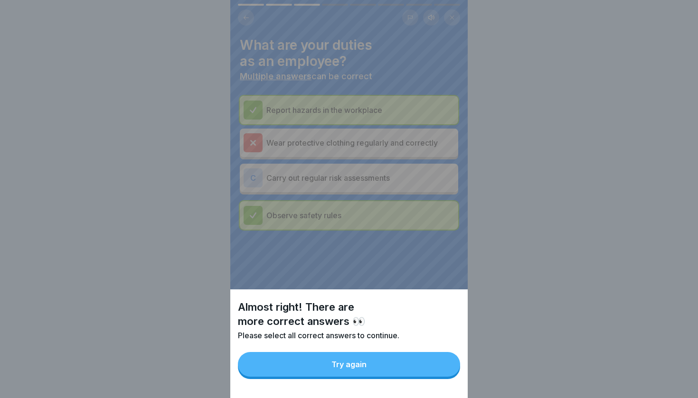
click at [419, 357] on button "Try again" at bounding box center [349, 364] width 222 height 25
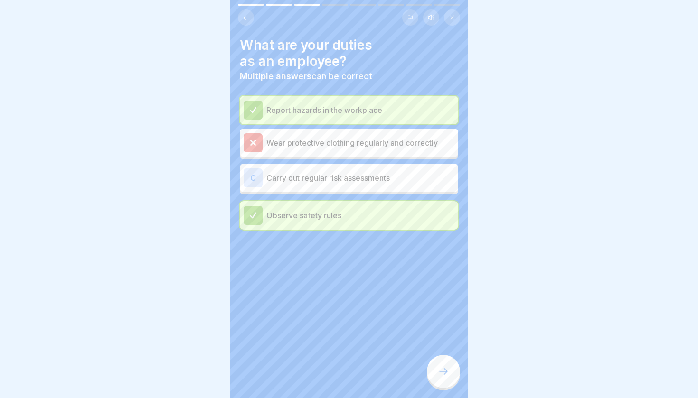
click at [247, 141] on div at bounding box center [253, 142] width 19 height 19
click at [258, 145] on div at bounding box center [253, 142] width 19 height 19
click at [444, 365] on div at bounding box center [443, 371] width 33 height 33
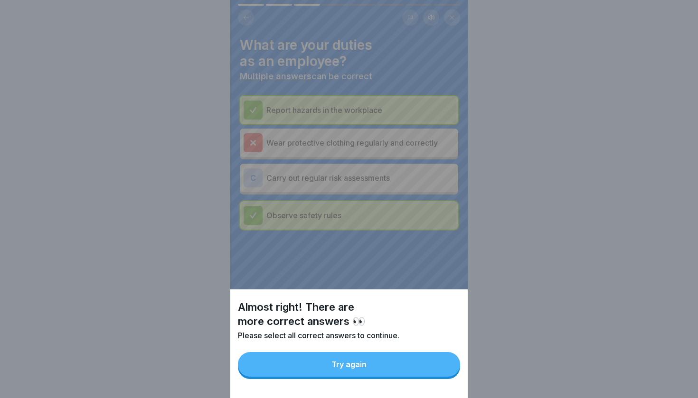
click at [367, 356] on button "Try again" at bounding box center [349, 364] width 222 height 25
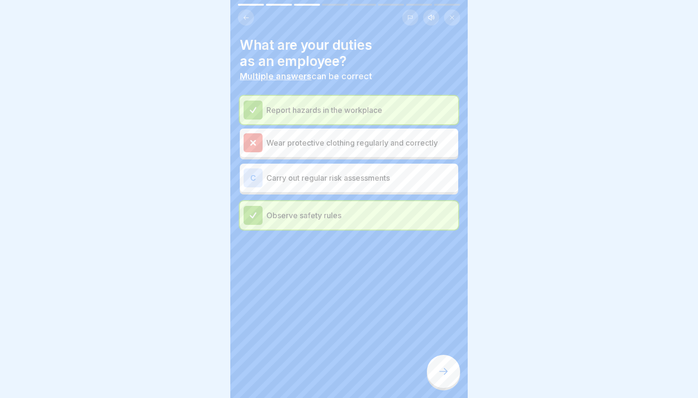
click at [312, 175] on p "Carry out regular risk assessments" at bounding box center [360, 177] width 188 height 11
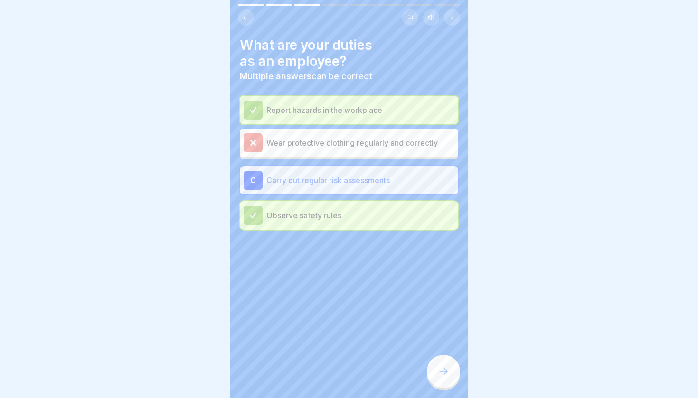
click at [444, 365] on div at bounding box center [443, 371] width 33 height 33
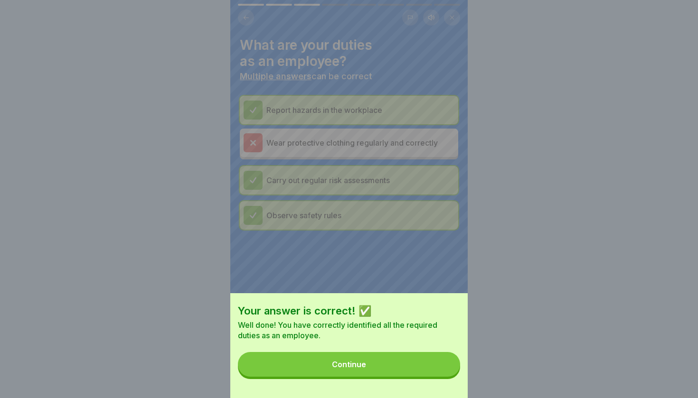
click at [405, 361] on button "Continue" at bounding box center [349, 364] width 222 height 25
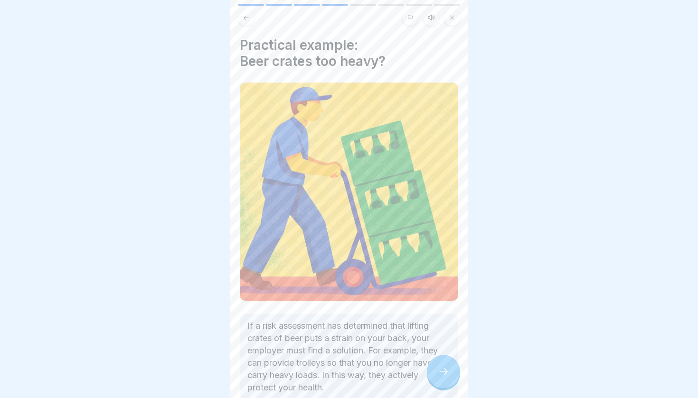
click at [448, 365] on icon at bounding box center [443, 371] width 11 height 11
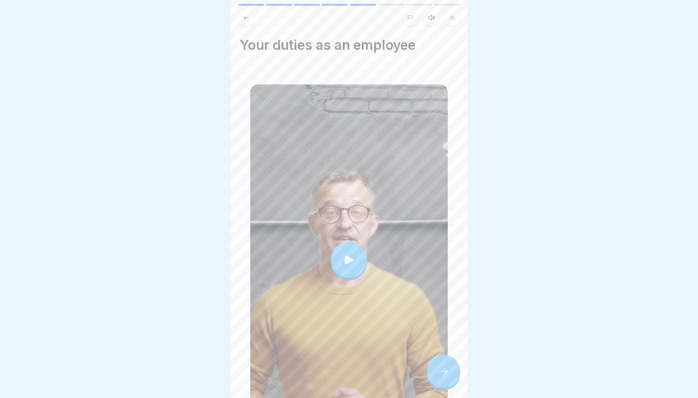
click at [448, 365] on icon at bounding box center [443, 371] width 11 height 11
click at [445, 365] on div at bounding box center [443, 371] width 33 height 33
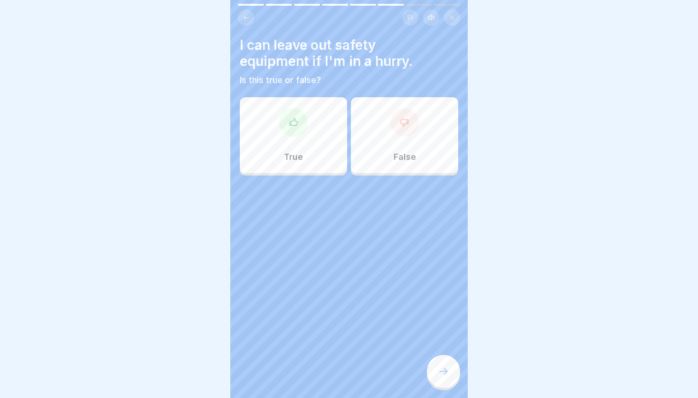
click at [416, 163] on div "False" at bounding box center [404, 135] width 107 height 76
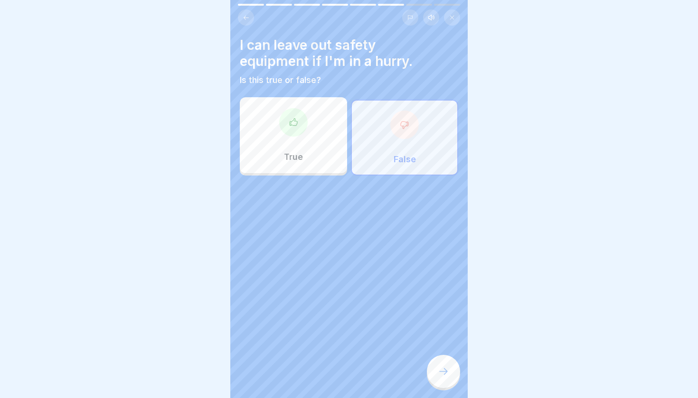
click at [447, 365] on div at bounding box center [443, 371] width 33 height 33
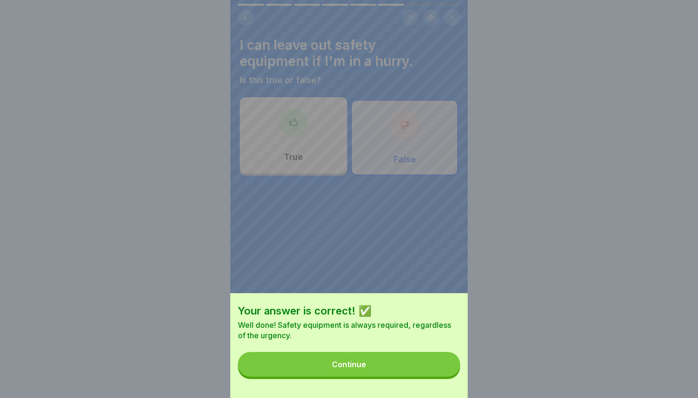
click at [405, 365] on button "Continue" at bounding box center [349, 364] width 222 height 25
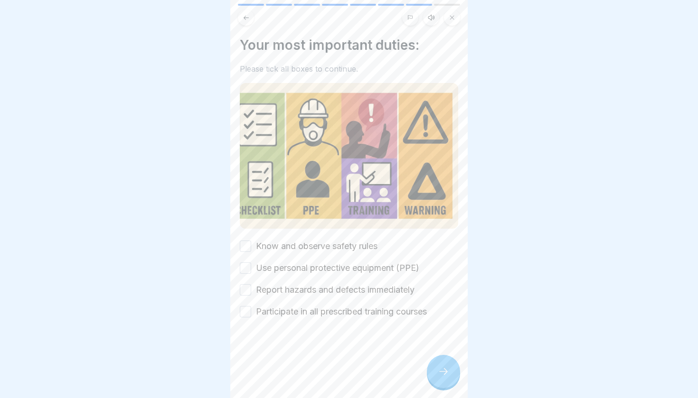
click at [256, 249] on label "Know and observe safety rules" at bounding box center [317, 246] width 122 height 12
click at [251, 249] on button "Know and observe safety rules" at bounding box center [245, 246] width 11 height 11
click at [249, 269] on button "Use personal protective equipment (PPE)" at bounding box center [245, 268] width 11 height 11
click at [245, 292] on button "Report hazards and defects immediately" at bounding box center [245, 289] width 11 height 11
click at [244, 314] on button "Participate in all prescribed training courses" at bounding box center [245, 311] width 11 height 11
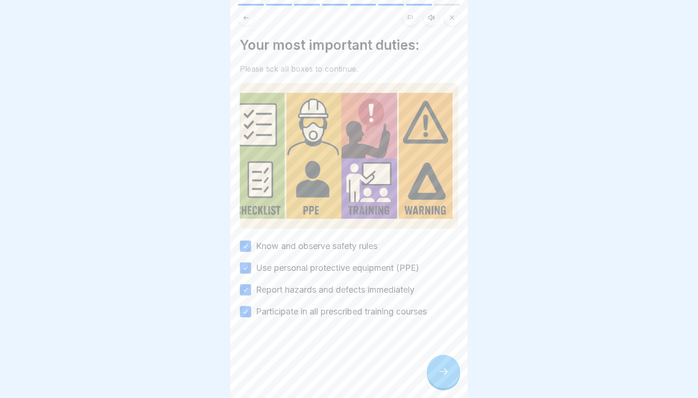
click at [437, 364] on div at bounding box center [443, 371] width 33 height 33
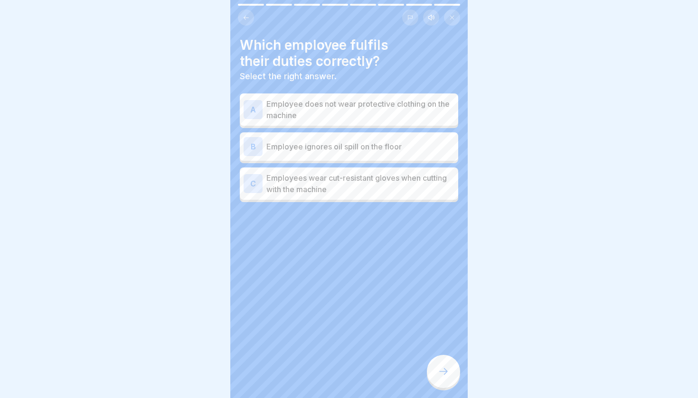
click at [375, 194] on p "Employees wear cut-resistant gloves when cutting with the machine" at bounding box center [360, 183] width 188 height 23
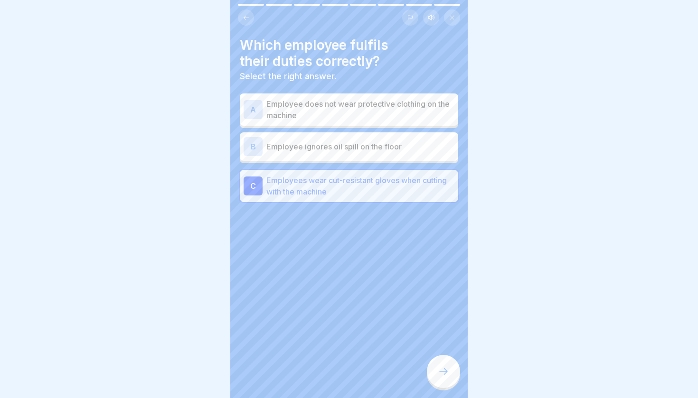
click at [446, 365] on icon at bounding box center [443, 371] width 11 height 11
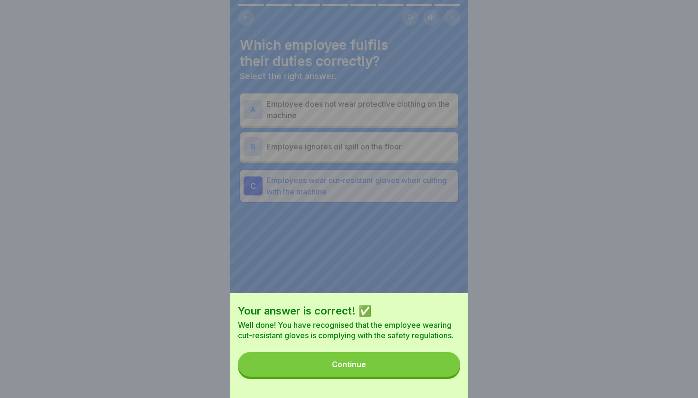
click at [419, 353] on div "Your answer is correct! ✅ Well done! You have recognised that the employee wear…" at bounding box center [348, 345] width 237 height 105
click at [416, 365] on button "Continue" at bounding box center [349, 364] width 222 height 25
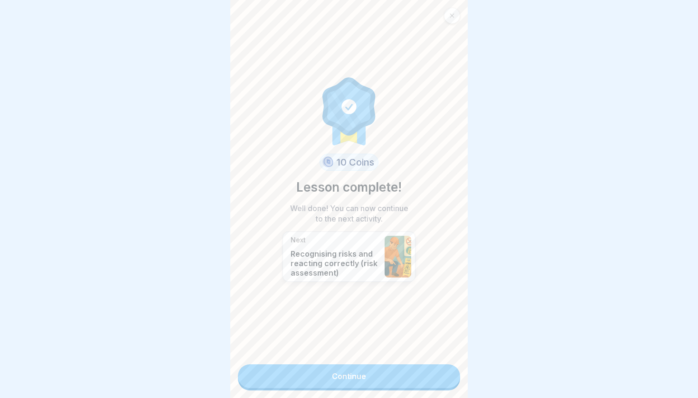
click at [386, 365] on link "Continue" at bounding box center [349, 377] width 222 height 24
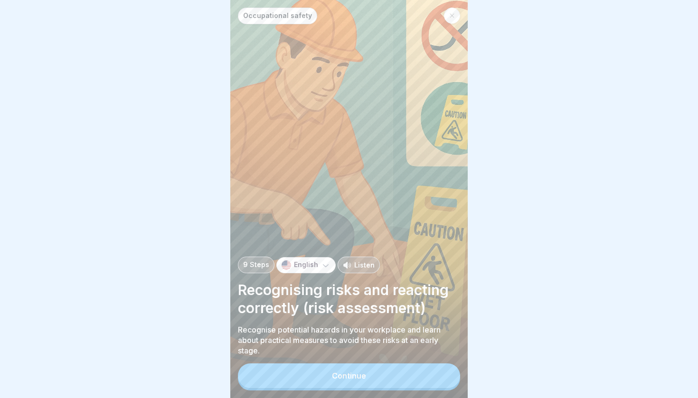
click at [379, 365] on button "Continue" at bounding box center [349, 376] width 222 height 25
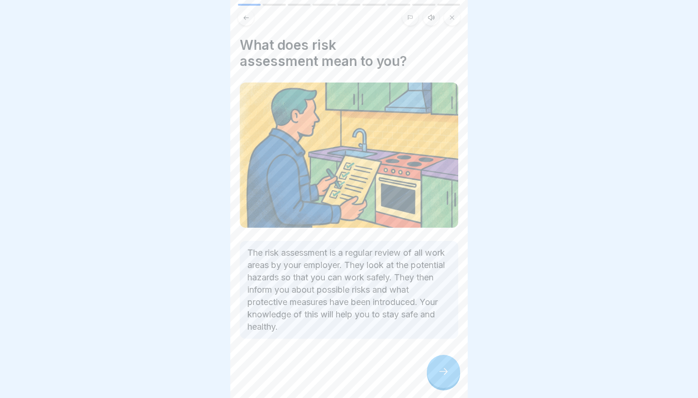
click at [436, 365] on div at bounding box center [443, 371] width 33 height 33
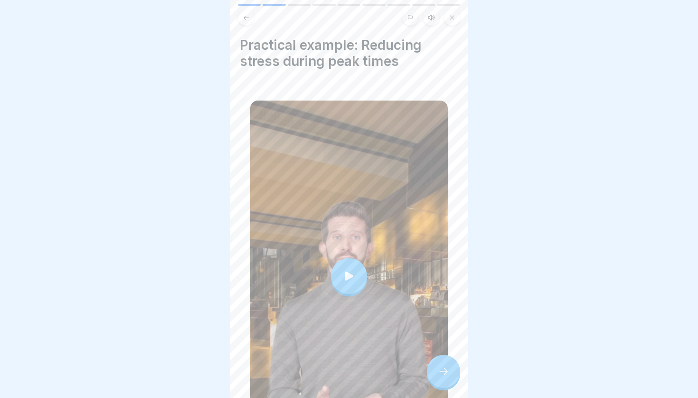
click at [353, 292] on div at bounding box center [349, 276] width 36 height 36
click at [436, 359] on div at bounding box center [443, 371] width 33 height 33
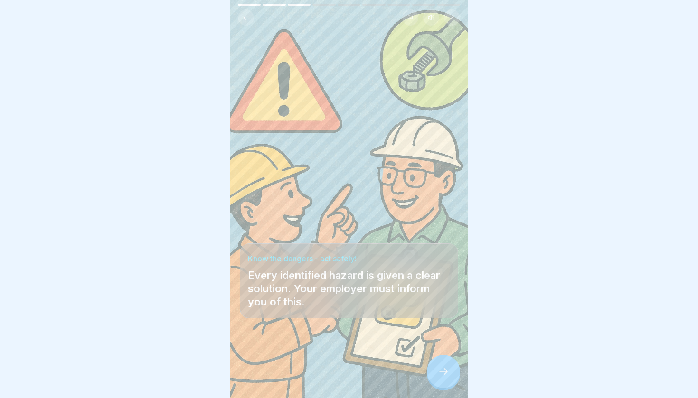
click at [442, 365] on icon at bounding box center [443, 371] width 11 height 11
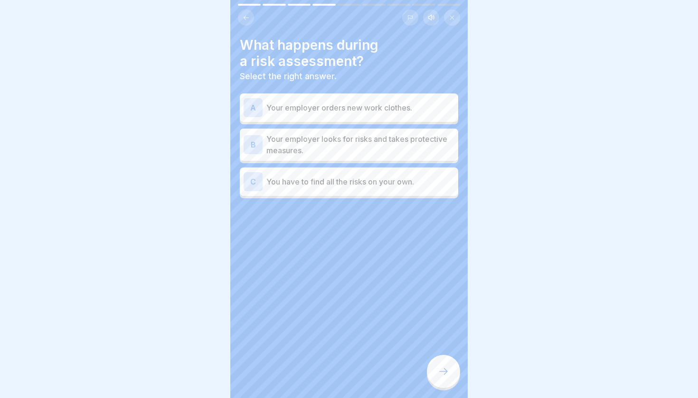
click at [366, 154] on p "Your employer looks for risks and takes protective measures." at bounding box center [360, 144] width 188 height 23
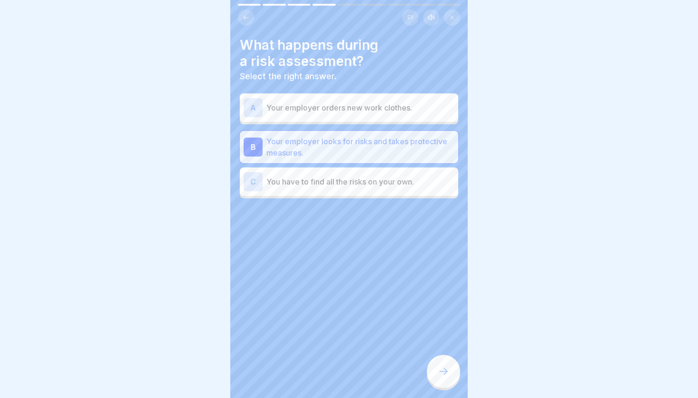
click at [444, 365] on icon at bounding box center [443, 371] width 11 height 11
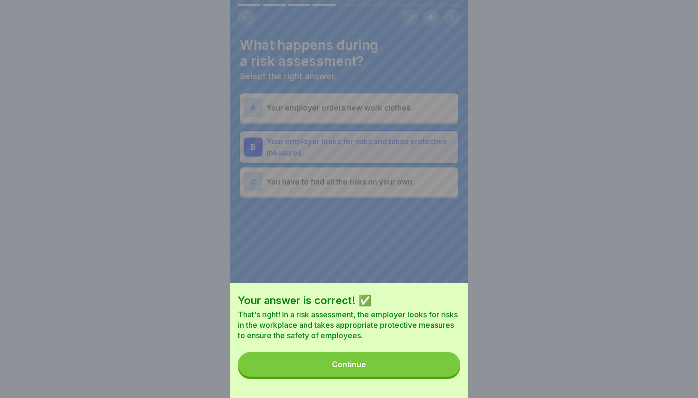
click at [427, 356] on button "Continue" at bounding box center [349, 364] width 222 height 25
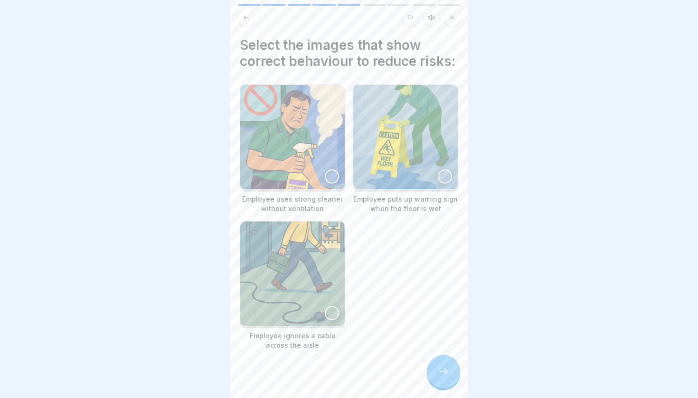
click at [446, 177] on div at bounding box center [445, 176] width 14 height 14
click at [442, 365] on icon at bounding box center [443, 371] width 11 height 11
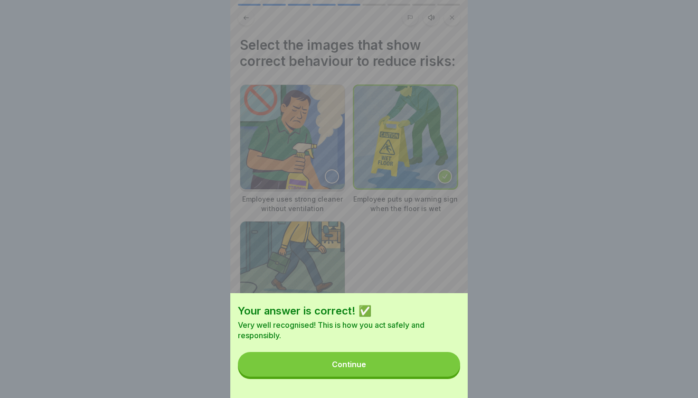
click at [407, 357] on button "Continue" at bounding box center [349, 364] width 222 height 25
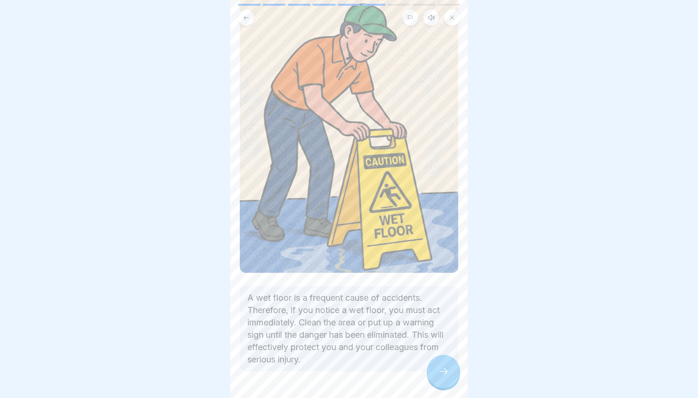
scroll to position [75, 0]
click at [442, 365] on div at bounding box center [443, 371] width 33 height 33
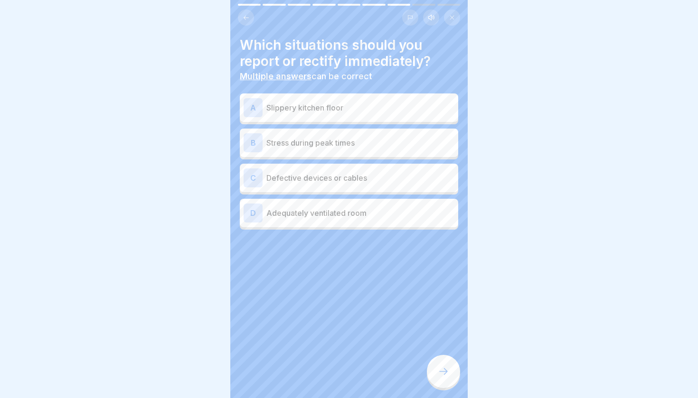
click at [371, 115] on div "A Slippery kitchen floor" at bounding box center [349, 107] width 211 height 19
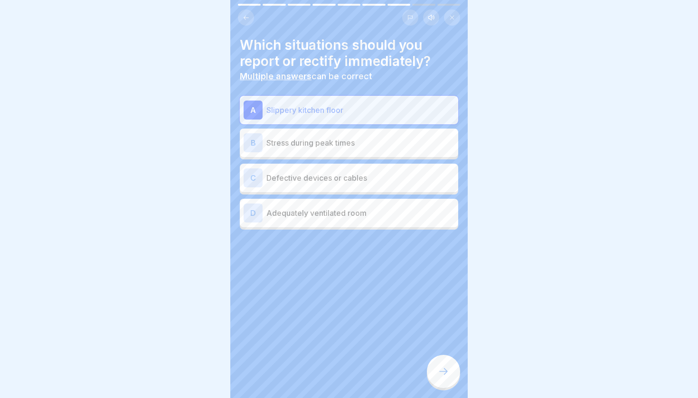
click at [365, 145] on p "Stress during peak times" at bounding box center [360, 142] width 188 height 11
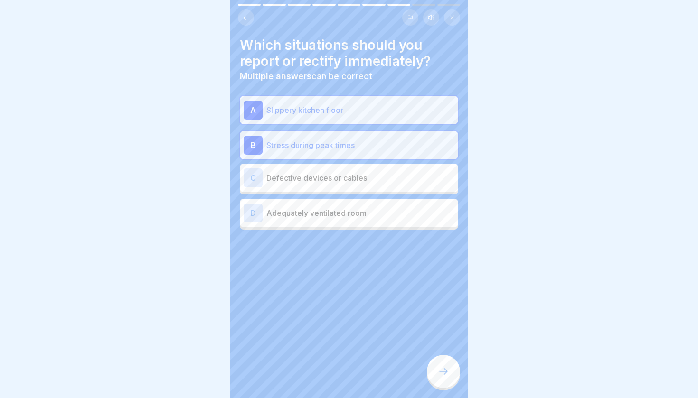
click at [365, 145] on p "Stress during peak times" at bounding box center [360, 145] width 188 height 11
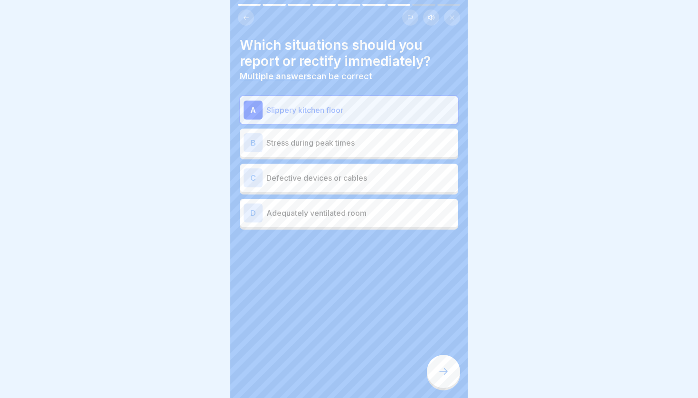
click at [332, 185] on div "C Defective devices or cables" at bounding box center [349, 178] width 211 height 19
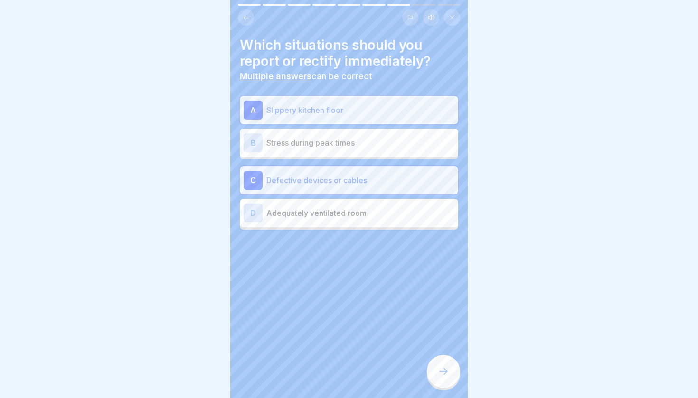
click at [437, 365] on div at bounding box center [443, 371] width 33 height 33
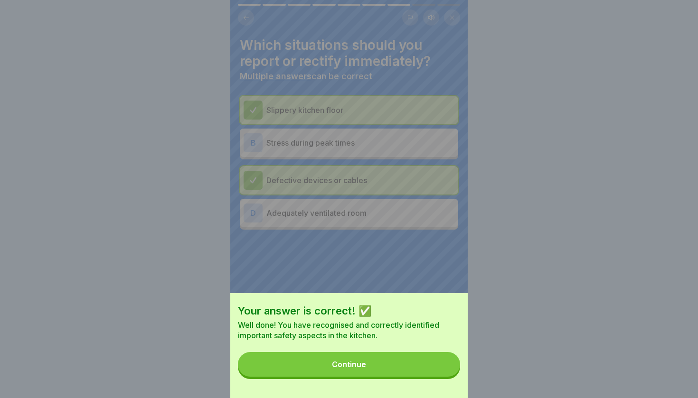
click at [412, 356] on button "Continue" at bounding box center [349, 364] width 222 height 25
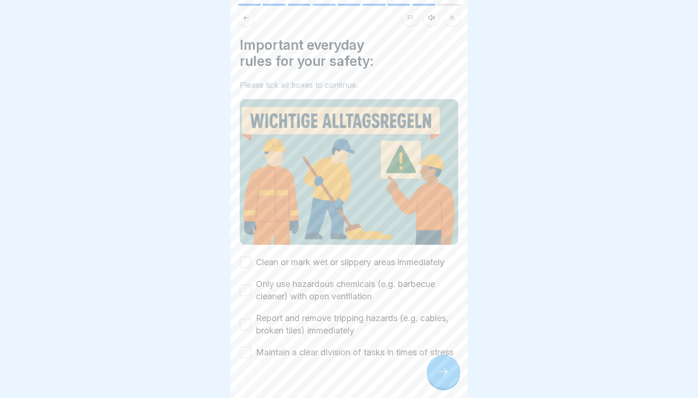
drag, startPoint x: 250, startPoint y: 261, endPoint x: 250, endPoint y: 267, distance: 6.2
click at [250, 261] on button "Clean or mark wet or slippery areas immediately" at bounding box center [245, 262] width 11 height 11
click at [249, 289] on button "Only use hazardous chemicals (e.g. barbecue cleaner) with open ventilation" at bounding box center [245, 290] width 11 height 11
click at [248, 328] on button "Report and remove tripping hazards (e.g. cables, broken tiles) immediately" at bounding box center [245, 324] width 11 height 11
click at [248, 357] on button "Maintain a clear division of tasks in times of stress" at bounding box center [245, 352] width 11 height 11
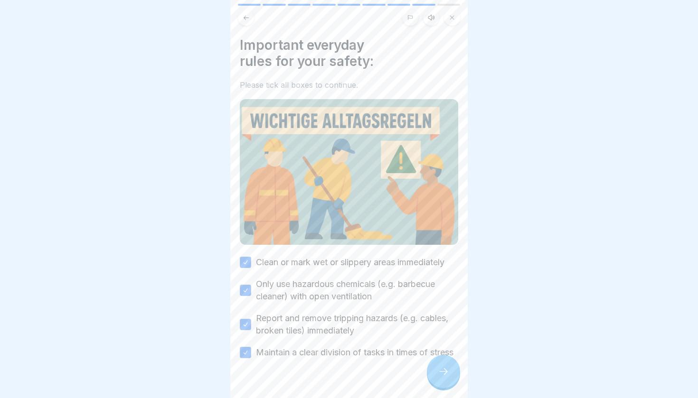
click at [450, 365] on div at bounding box center [443, 371] width 33 height 33
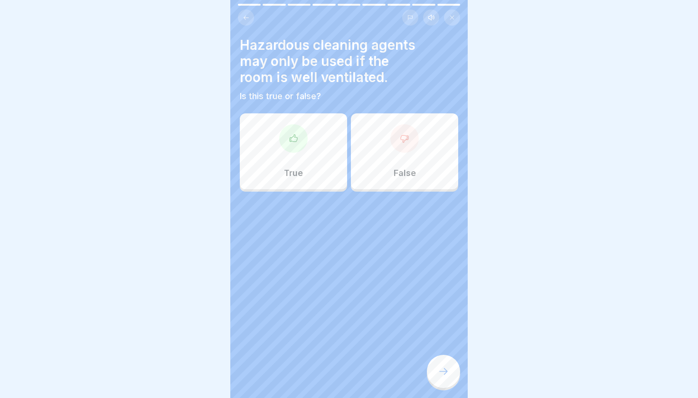
click at [304, 151] on div "True" at bounding box center [293, 151] width 107 height 76
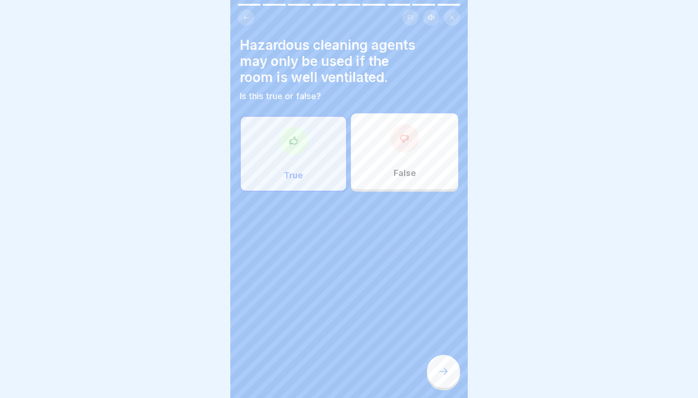
click at [441, 365] on icon at bounding box center [443, 371] width 11 height 11
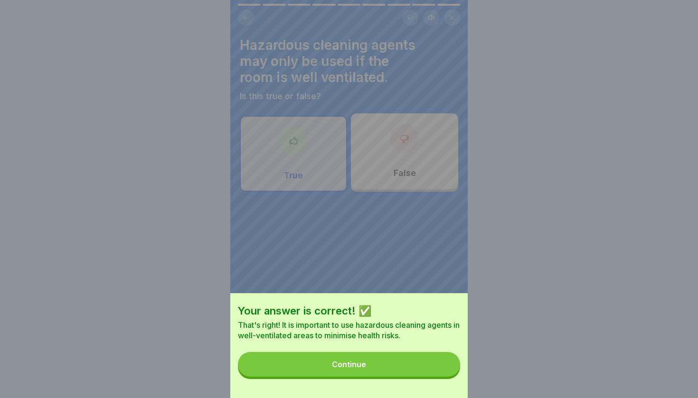
click at [413, 365] on button "Continue" at bounding box center [349, 364] width 222 height 25
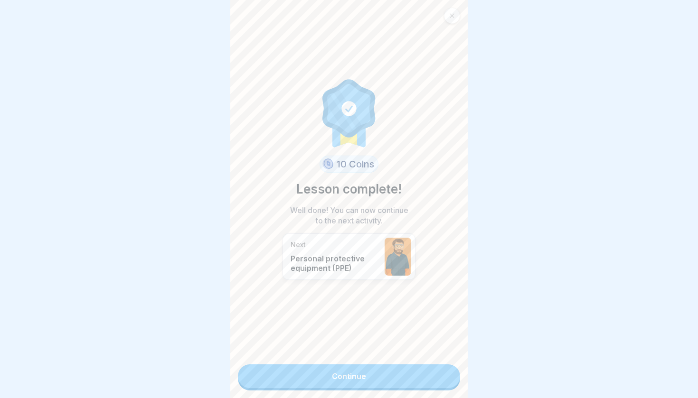
click at [398, 365] on link "Continue" at bounding box center [349, 377] width 222 height 24
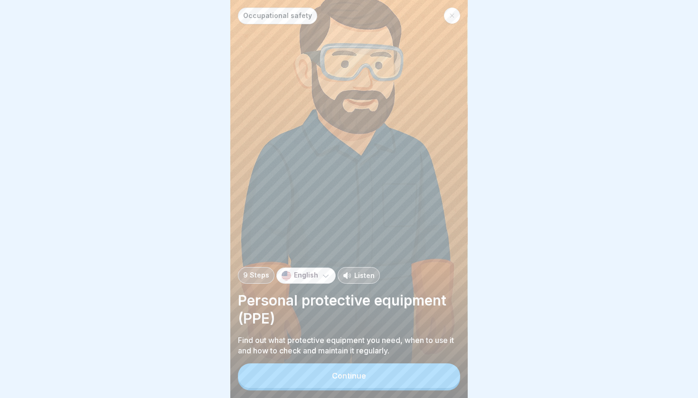
click at [398, 365] on button "Continue" at bounding box center [349, 376] width 222 height 25
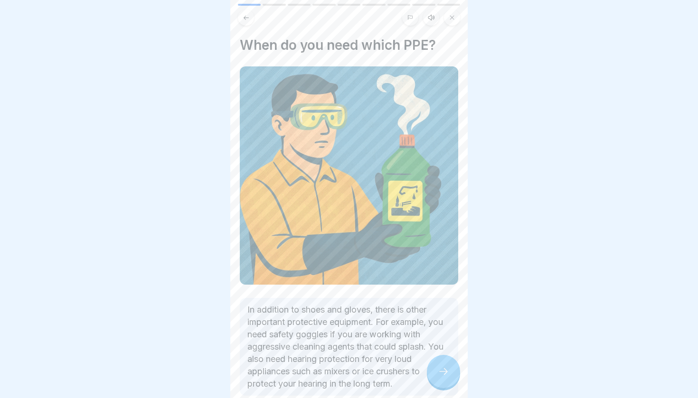
click at [440, 365] on icon at bounding box center [443, 371] width 11 height 11
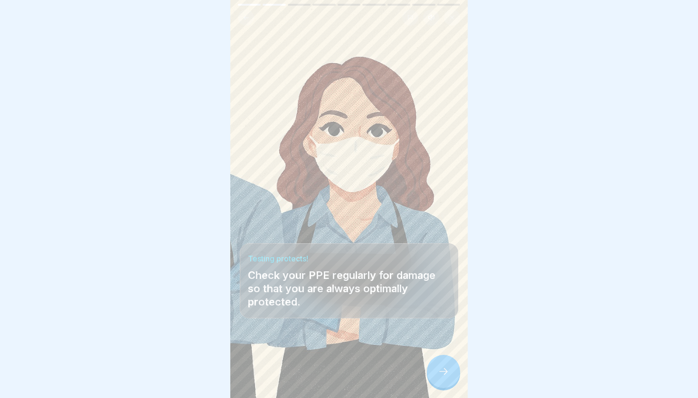
click at [442, 365] on icon at bounding box center [443, 371] width 11 height 11
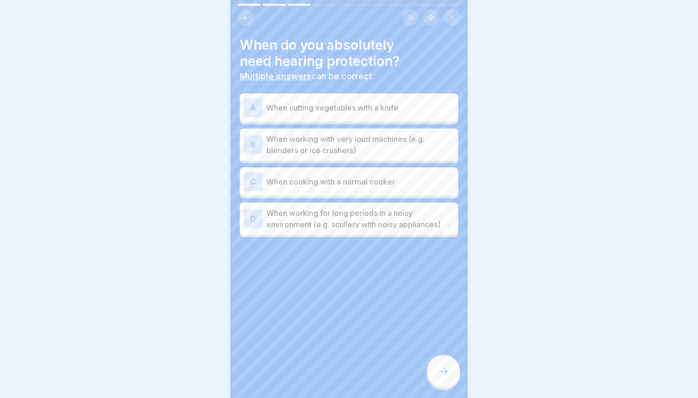
click at [369, 152] on p "When working with very loud machines (e.g. blenders or ice crushers)" at bounding box center [360, 144] width 188 height 23
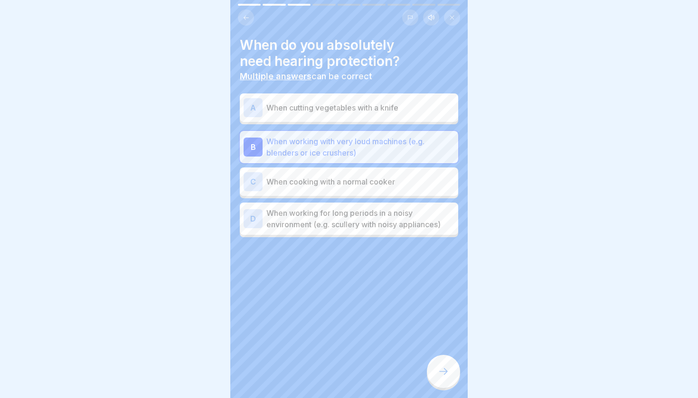
click at [358, 226] on p "When working for long periods in a noisy environment (e.g. scullery with noisy …" at bounding box center [360, 218] width 188 height 23
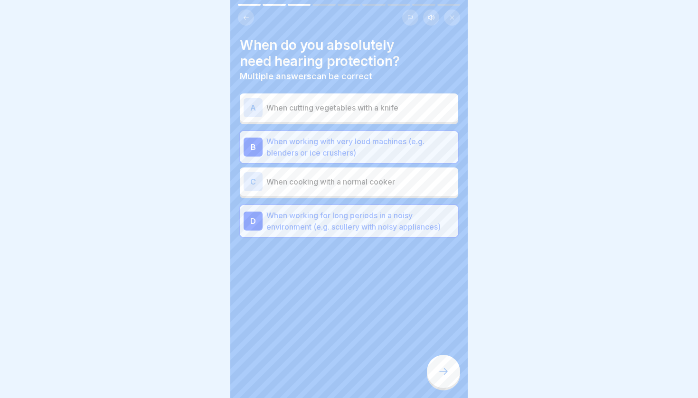
click at [442, 365] on icon at bounding box center [443, 371] width 11 height 11
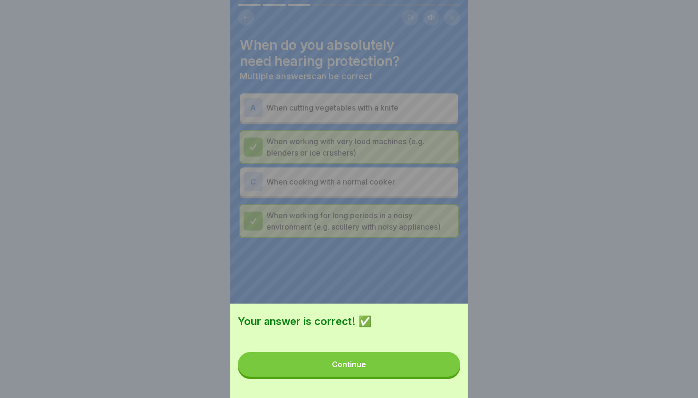
click at [414, 365] on button "Continue" at bounding box center [349, 364] width 222 height 25
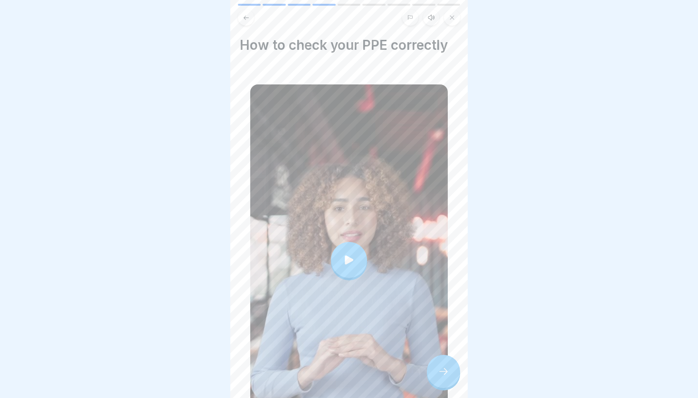
click at [366, 269] on div at bounding box center [349, 260] width 36 height 36
click at [441, 365] on div at bounding box center [443, 371] width 33 height 33
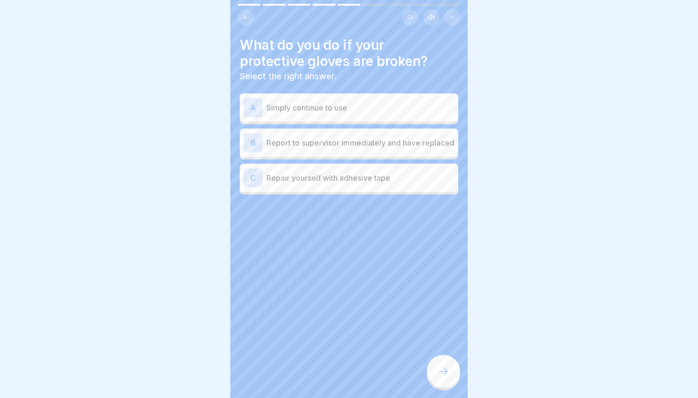
click at [386, 114] on div "A Simply continue to use" at bounding box center [349, 107] width 211 height 19
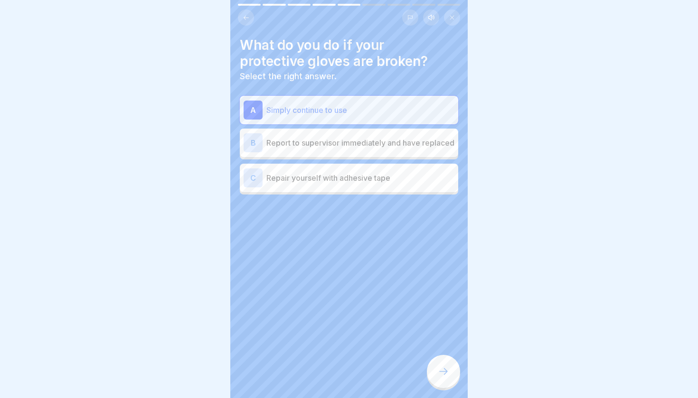
click at [379, 137] on p "Report to supervisor immediately and have replaced" at bounding box center [360, 142] width 188 height 11
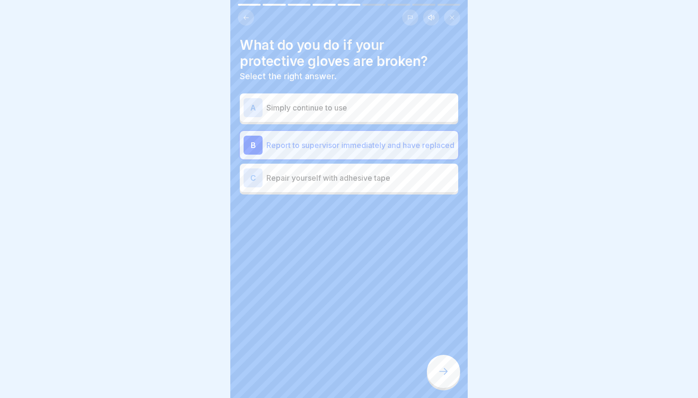
click at [444, 365] on icon at bounding box center [443, 371] width 11 height 11
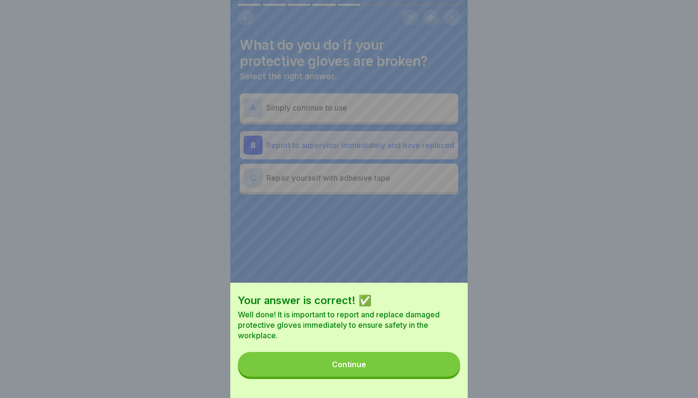
click at [425, 358] on button "Continue" at bounding box center [349, 364] width 222 height 25
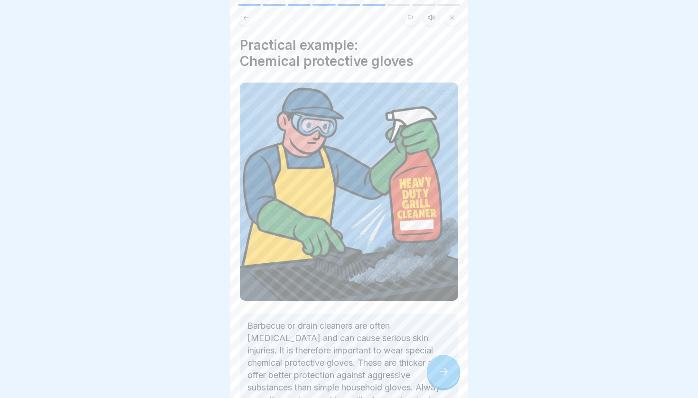
click at [440, 365] on div at bounding box center [443, 371] width 33 height 33
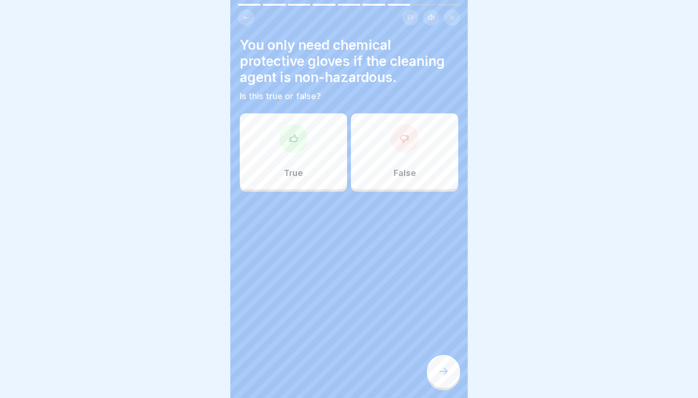
click at [399, 157] on div "False" at bounding box center [404, 151] width 107 height 76
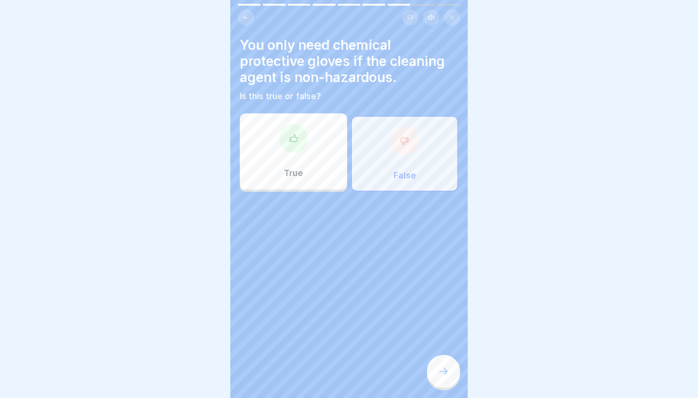
click at [445, 365] on icon at bounding box center [443, 371] width 11 height 11
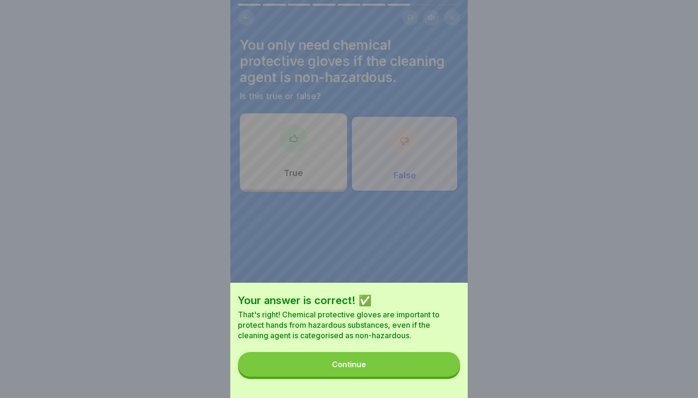
click at [415, 363] on button "Continue" at bounding box center [349, 364] width 222 height 25
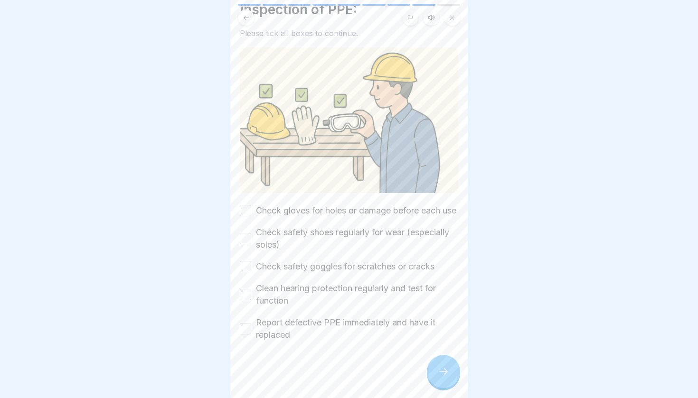
scroll to position [64, 0]
click at [246, 205] on button "Check gloves for holes or damage before each use" at bounding box center [245, 210] width 11 height 11
click at [248, 232] on div "Check safety shoes regularly for wear (especially soles)" at bounding box center [349, 238] width 218 height 25
click at [246, 244] on button "Check safety shoes regularly for wear (especially soles)" at bounding box center [245, 238] width 11 height 11
click at [244, 270] on button "Check safety goggles for scratches or cracks" at bounding box center [245, 266] width 11 height 11
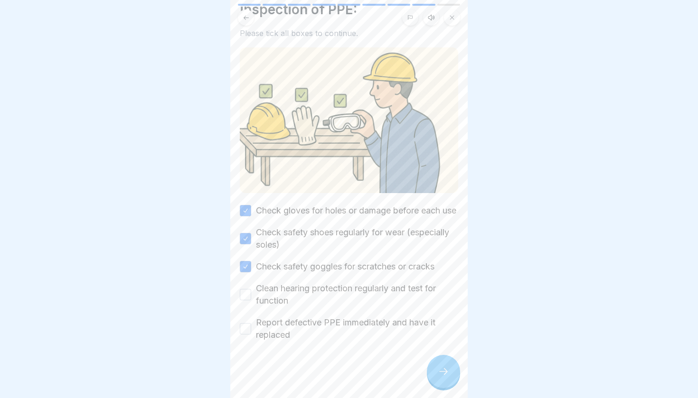
click at [244, 299] on button "Clean hearing protection regularly and test for function" at bounding box center [245, 294] width 11 height 11
click at [249, 326] on button "Report defective PPE immediately and have it replaced" at bounding box center [245, 328] width 11 height 11
click at [439, 365] on icon at bounding box center [443, 371] width 11 height 11
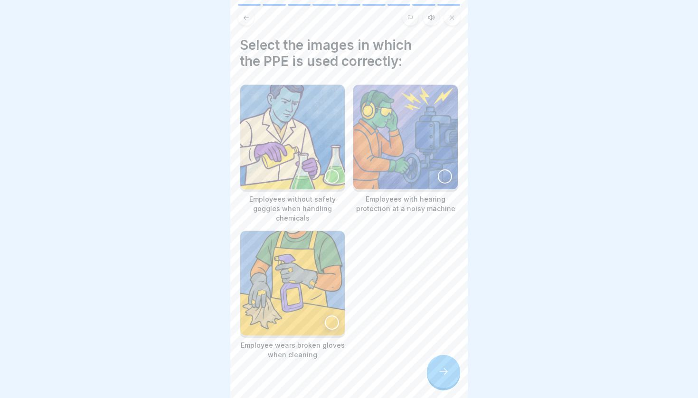
click at [445, 182] on div at bounding box center [445, 176] width 14 height 14
click at [444, 365] on icon at bounding box center [443, 371] width 11 height 11
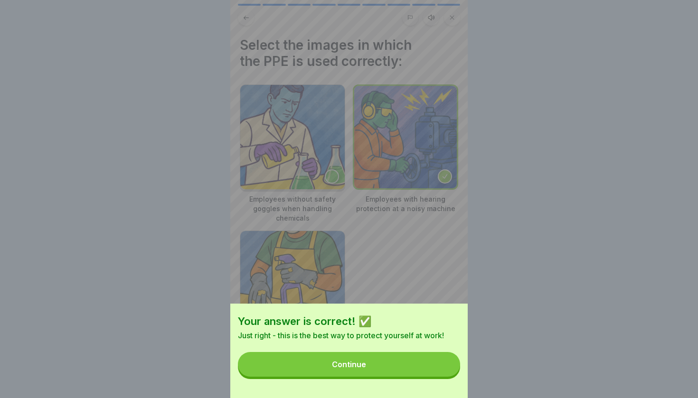
click at [424, 357] on button "Continue" at bounding box center [349, 364] width 222 height 25
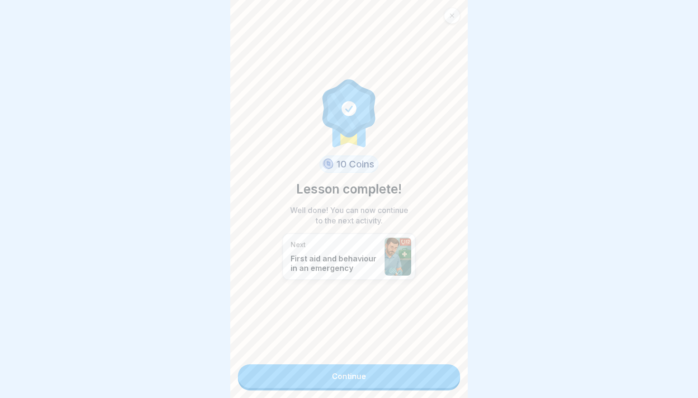
click at [406, 365] on link "Continue" at bounding box center [349, 377] width 222 height 24
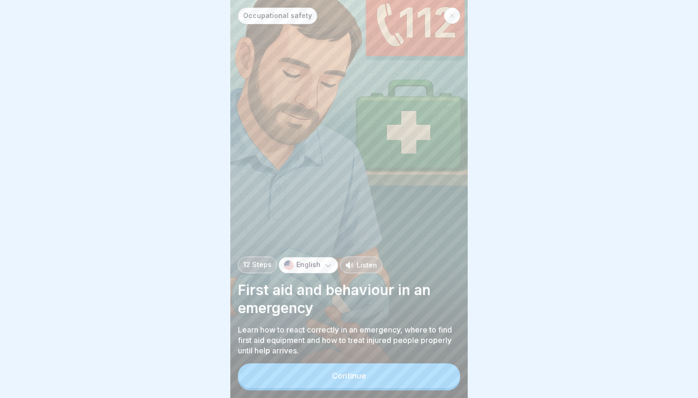
click at [406, 365] on button "Continue" at bounding box center [349, 376] width 222 height 25
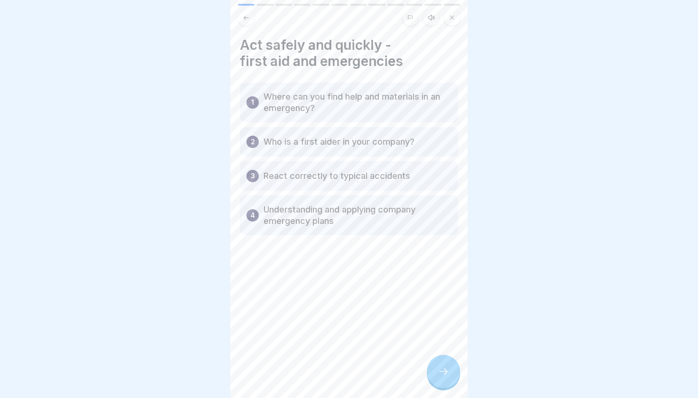
click at [359, 141] on p "Who is a first aider in your company?" at bounding box center [338, 141] width 151 height 11
click at [449, 365] on div at bounding box center [443, 371] width 33 height 33
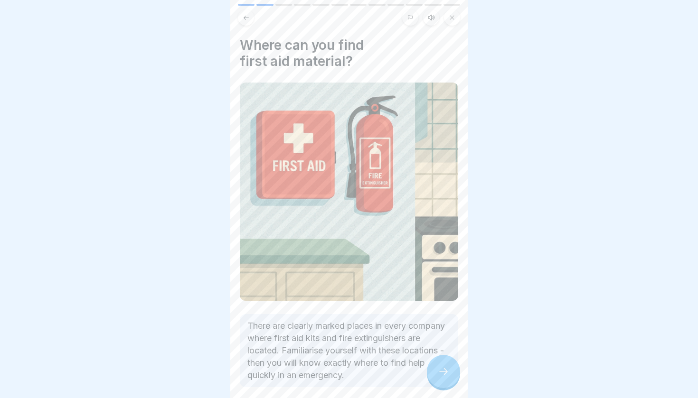
click at [447, 365] on icon at bounding box center [443, 371] width 11 height 11
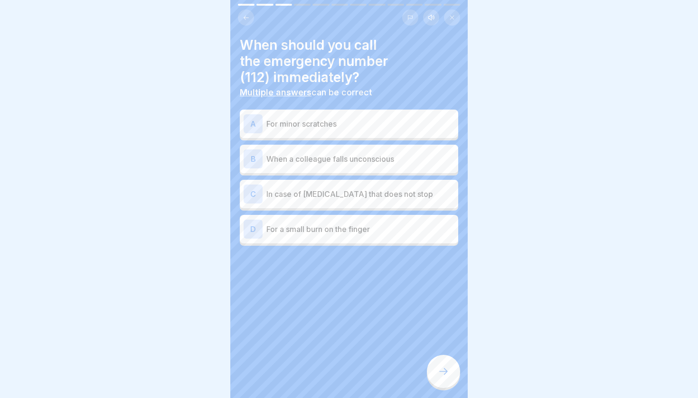
click at [350, 165] on div "B When a colleague falls unconscious" at bounding box center [349, 159] width 211 height 19
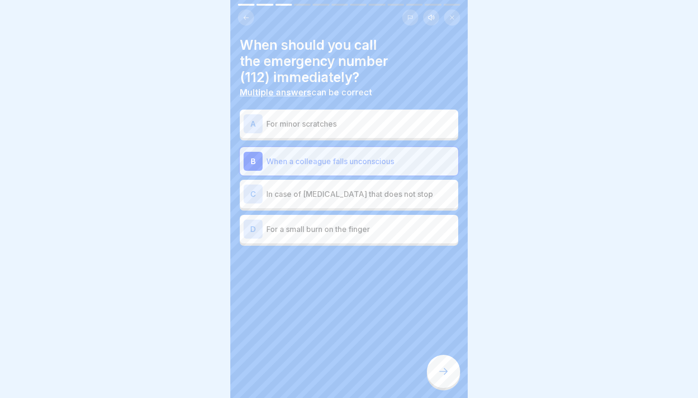
click at [345, 196] on p "In case of [MEDICAL_DATA] that does not stop" at bounding box center [360, 193] width 188 height 11
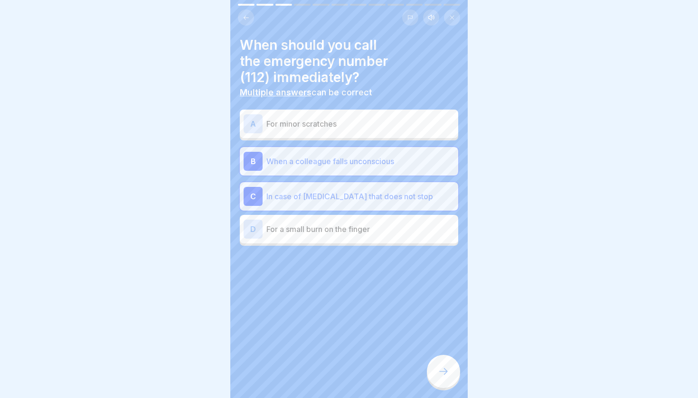
click at [442, 365] on div at bounding box center [443, 371] width 33 height 33
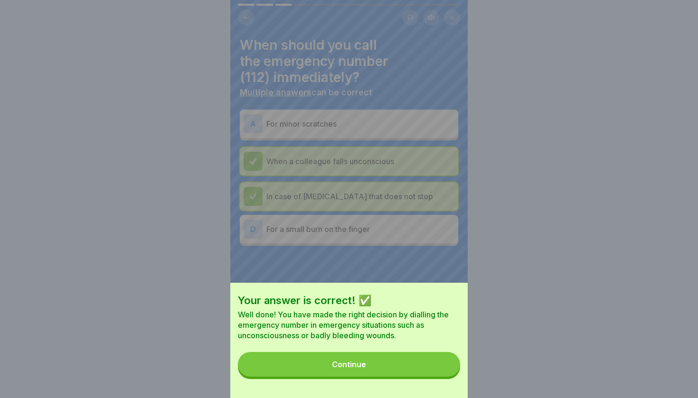
click at [437, 360] on button "Continue" at bounding box center [349, 364] width 222 height 25
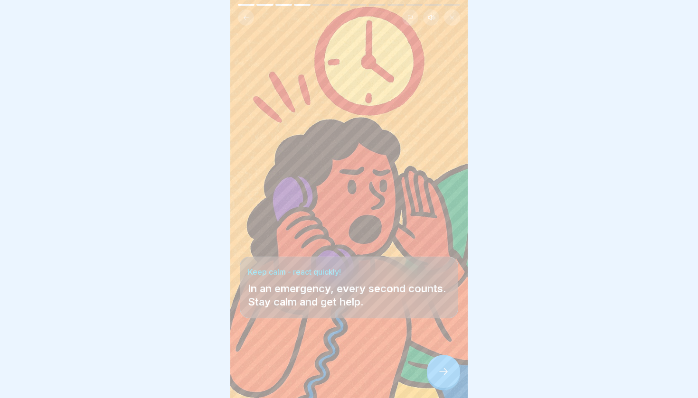
click at [447, 365] on div at bounding box center [443, 371] width 33 height 33
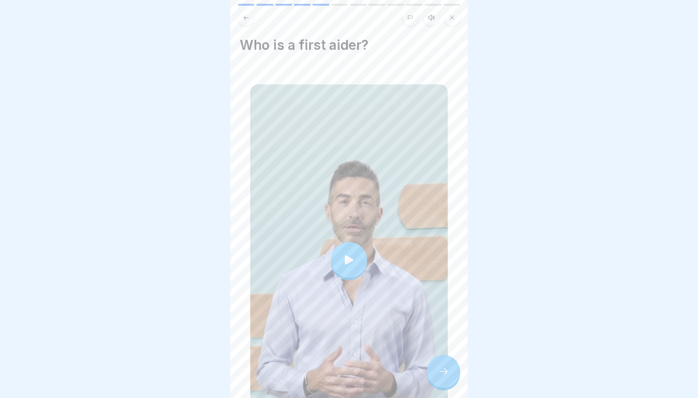
click at [349, 277] on div at bounding box center [349, 260] width 36 height 36
click at [447, 365] on icon at bounding box center [443, 371] width 11 height 11
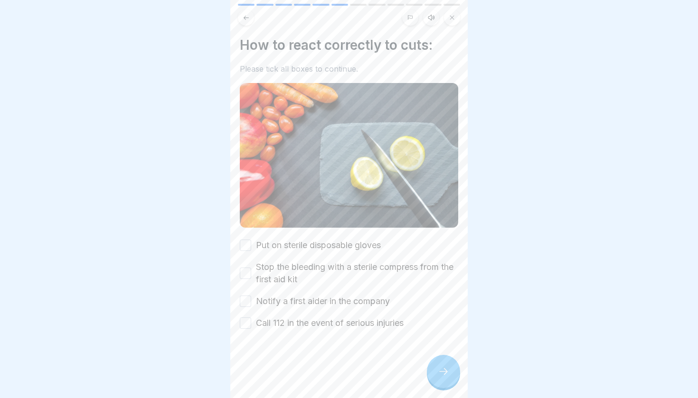
click at [245, 244] on button "Put on sterile disposable gloves" at bounding box center [245, 245] width 11 height 11
click at [248, 268] on button "Stop the bleeding with a sterile compress from the first aid kit" at bounding box center [245, 273] width 11 height 11
click at [248, 309] on div "Put on sterile disposable gloves Stop the bleeding with a sterile compress from…" at bounding box center [349, 284] width 218 height 90
click at [249, 304] on button "Notify a first aider in the company" at bounding box center [245, 301] width 11 height 11
click at [245, 321] on button "Call 112 in the event of serious injuries" at bounding box center [245, 323] width 11 height 11
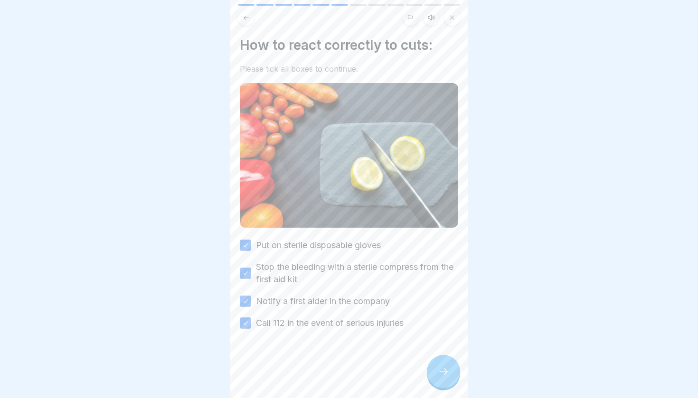
click at [447, 365] on div at bounding box center [443, 371] width 33 height 33
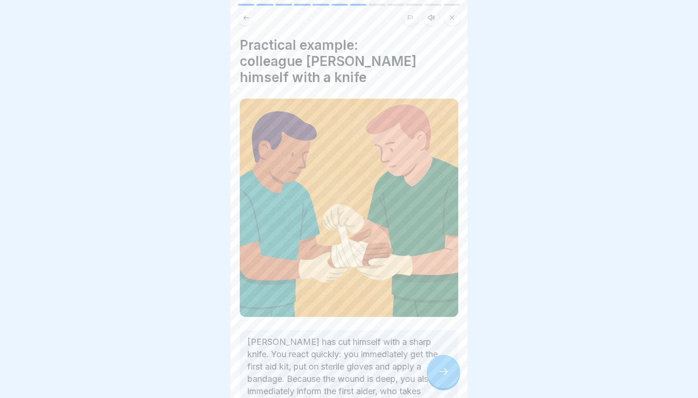
click at [448, 365] on icon at bounding box center [443, 371] width 11 height 11
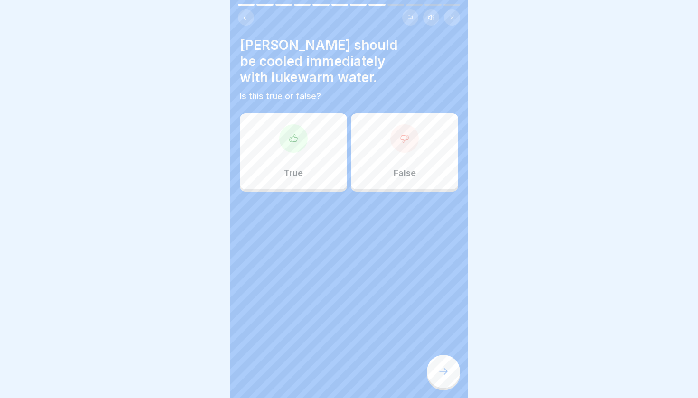
click at [385, 150] on div "False" at bounding box center [404, 151] width 107 height 76
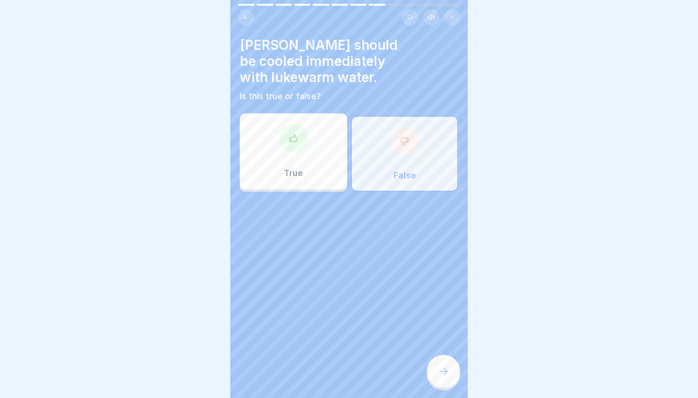
click at [437, 365] on div at bounding box center [443, 371] width 33 height 33
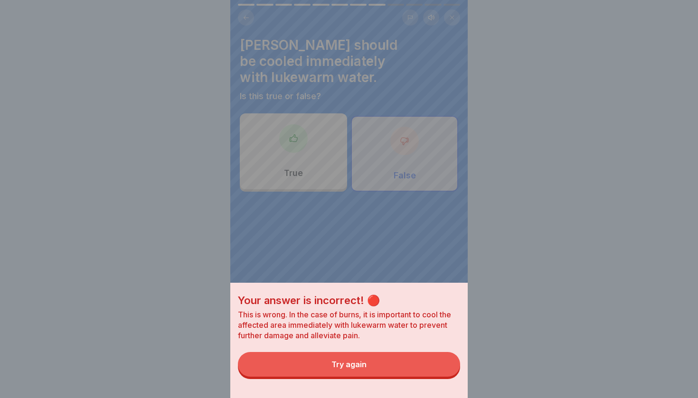
click at [381, 359] on button "Try again" at bounding box center [349, 364] width 222 height 25
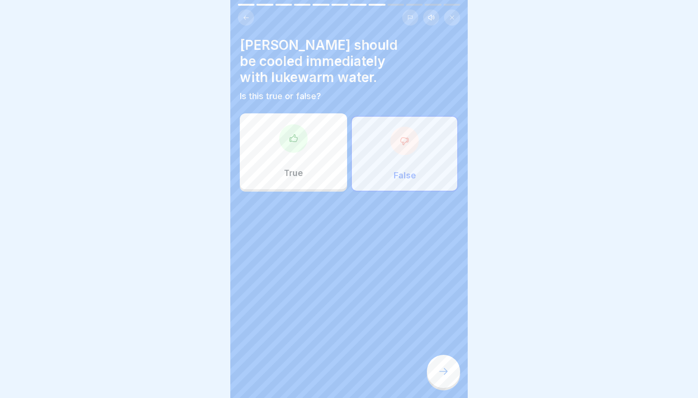
click at [313, 171] on div "True" at bounding box center [293, 151] width 107 height 76
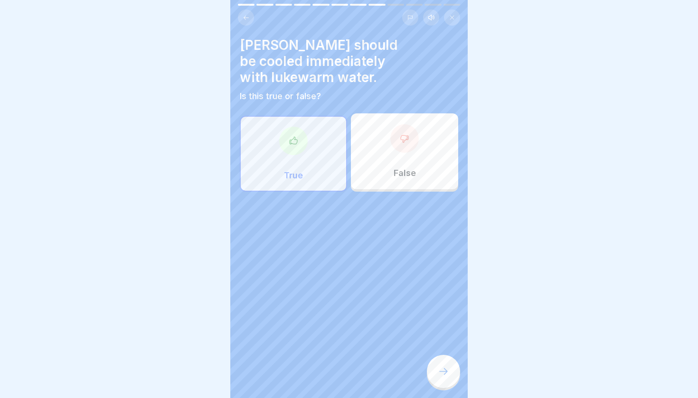
click at [442, 365] on icon at bounding box center [443, 371] width 11 height 11
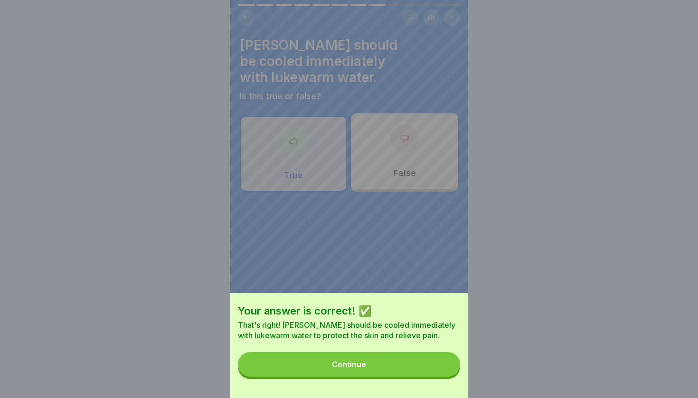
click at [394, 359] on button "Continue" at bounding box center [349, 364] width 222 height 25
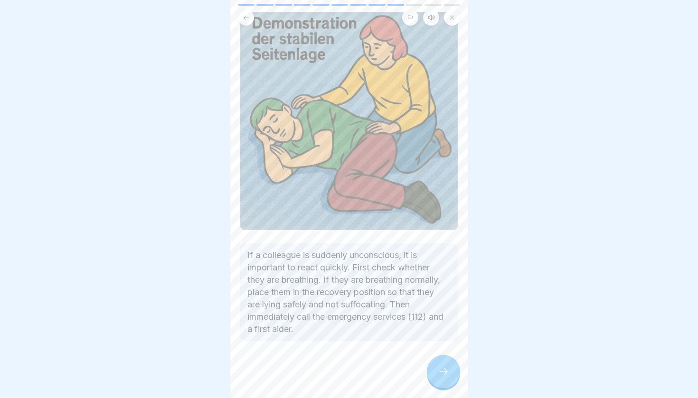
scroll to position [71, 0]
click at [434, 360] on div at bounding box center [443, 371] width 33 height 33
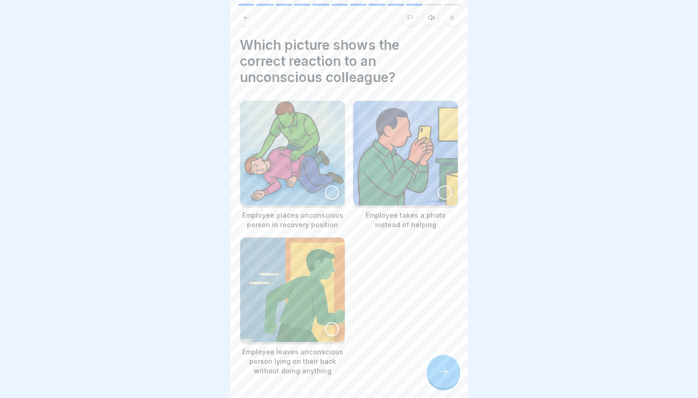
click at [332, 192] on div at bounding box center [332, 193] width 14 height 14
click at [451, 365] on div at bounding box center [443, 371] width 33 height 33
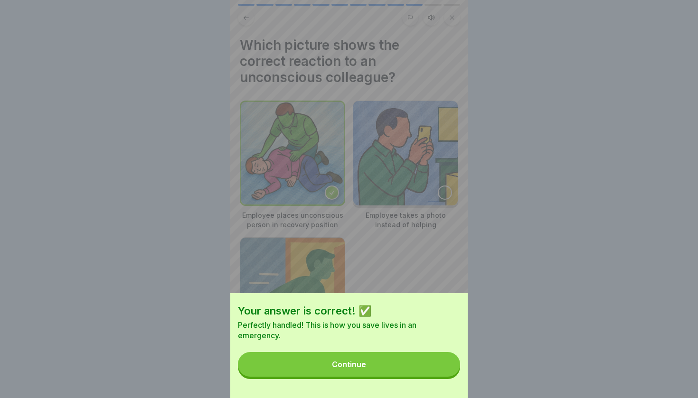
click at [445, 365] on button "Continue" at bounding box center [349, 364] width 222 height 25
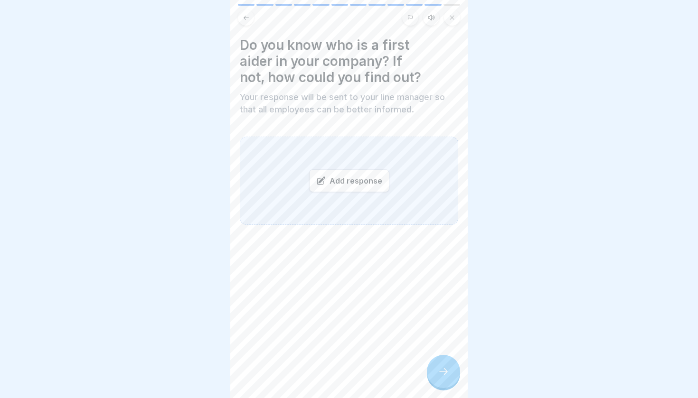
click at [356, 181] on div "Add response" at bounding box center [349, 180] width 80 height 23
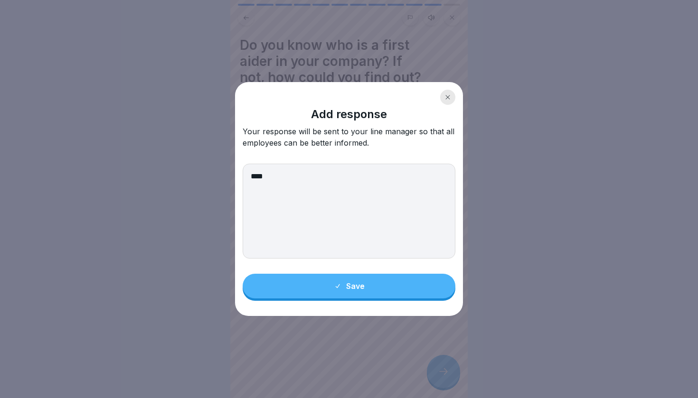
type textarea "****"
drag, startPoint x: 327, startPoint y: 187, endPoint x: 325, endPoint y: 281, distance: 93.5
click at [325, 281] on button "Save" at bounding box center [349, 286] width 213 height 25
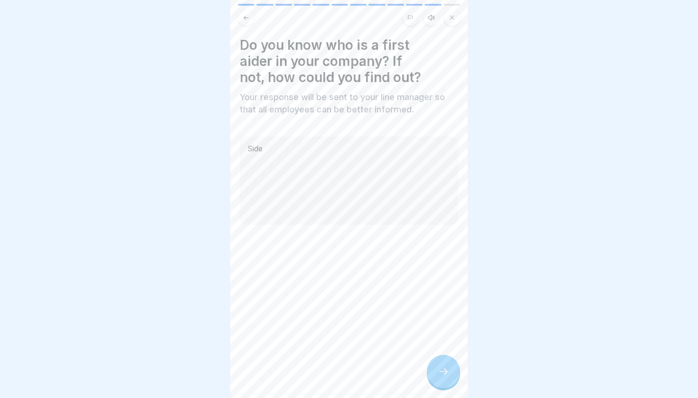
click at [451, 365] on div at bounding box center [443, 371] width 33 height 33
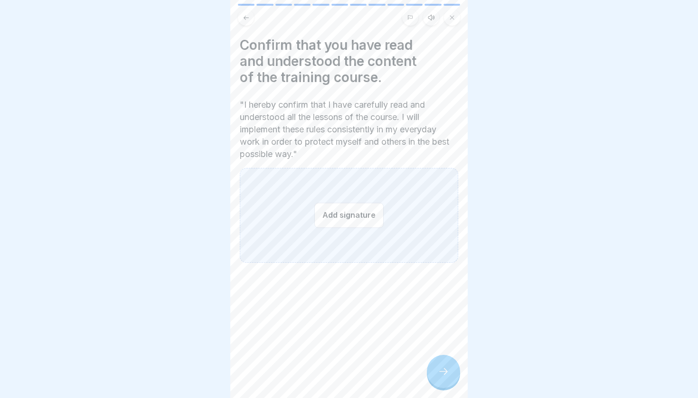
click at [244, 11] on button at bounding box center [246, 17] width 16 height 16
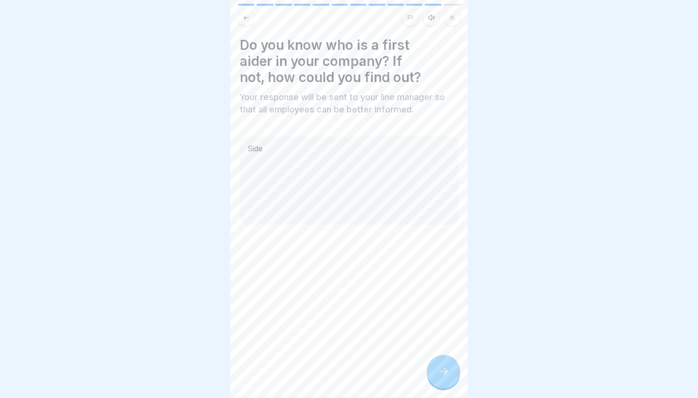
click at [279, 155] on div "Side" at bounding box center [349, 181] width 218 height 88
click at [261, 150] on div "Side" at bounding box center [349, 181] width 218 height 88
click at [264, 150] on div "Side" at bounding box center [349, 181] width 218 height 88
click at [261, 150] on div "Side" at bounding box center [349, 181] width 218 height 88
click at [444, 365] on icon at bounding box center [443, 371] width 11 height 11
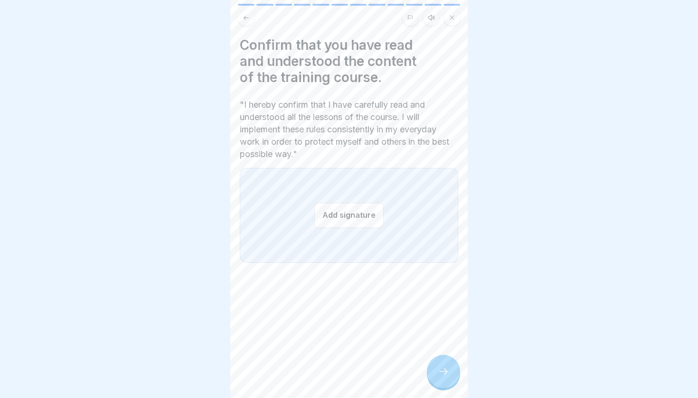
click at [349, 226] on button "Add signature" at bounding box center [348, 215] width 69 height 25
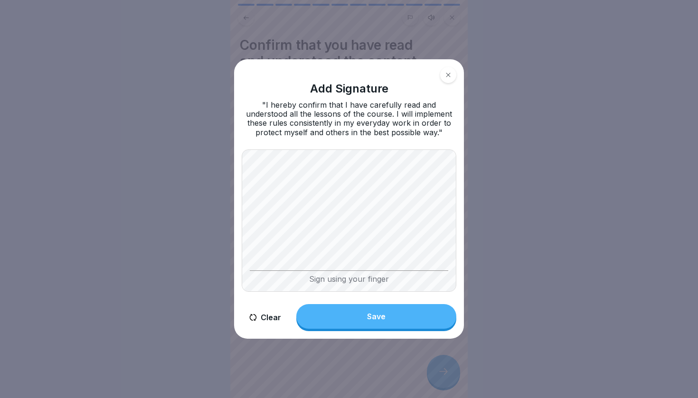
click at [358, 322] on button "Save" at bounding box center [376, 316] width 160 height 25
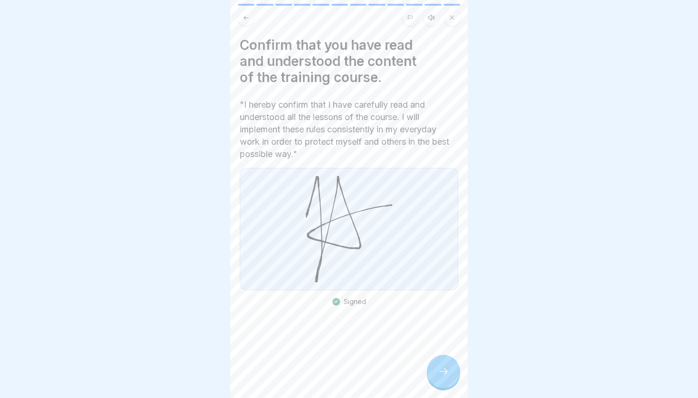
click at [453, 365] on div at bounding box center [443, 371] width 33 height 33
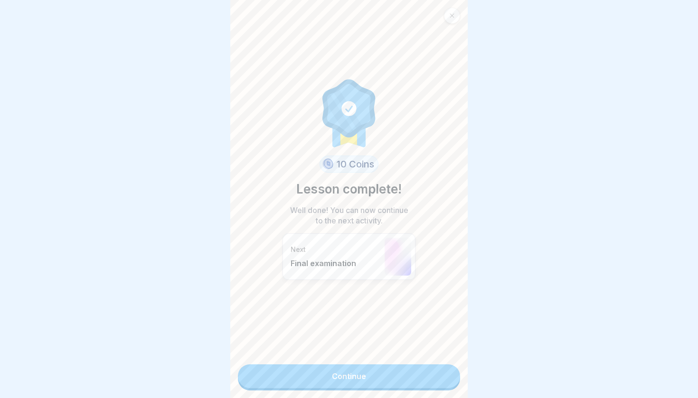
click at [423, 365] on link "Continue" at bounding box center [349, 377] width 222 height 24
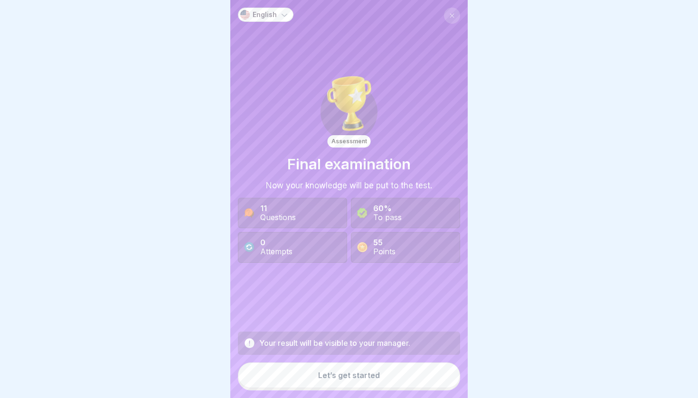
click at [407, 365] on button "Let’s get started" at bounding box center [349, 376] width 222 height 26
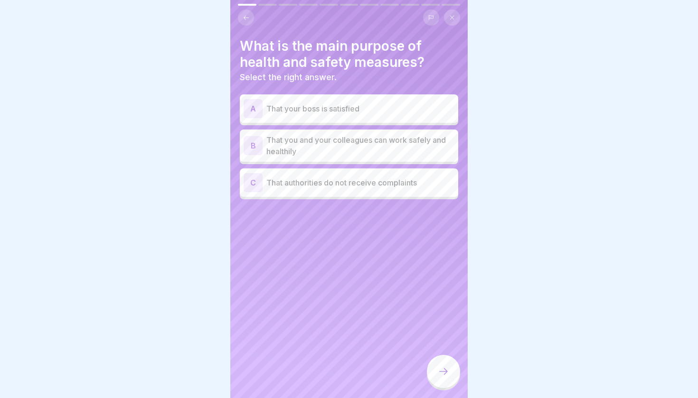
click at [382, 157] on div "B That you and your colleagues can work safely and healthily" at bounding box center [349, 146] width 218 height 32
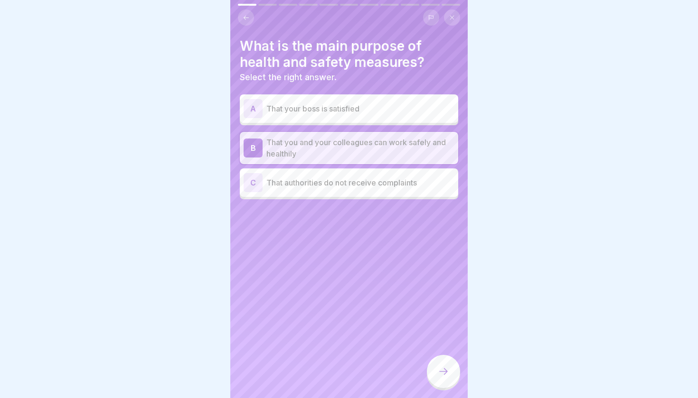
click at [450, 365] on div at bounding box center [443, 371] width 33 height 33
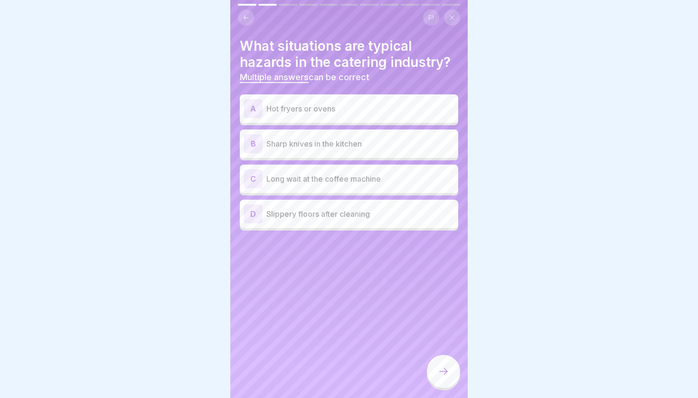
click at [371, 97] on div "A Hot fryers or ovens" at bounding box center [349, 108] width 218 height 28
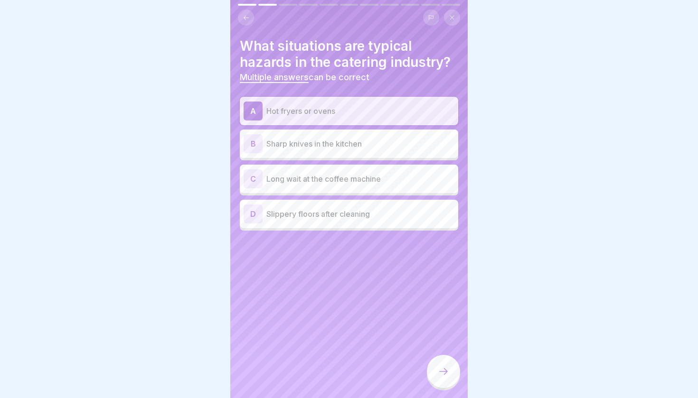
click at [386, 218] on p "Slippery floors after cleaning" at bounding box center [360, 213] width 188 height 11
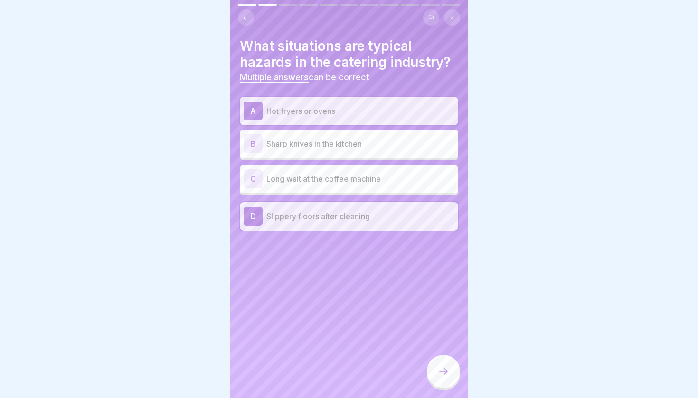
click at [444, 365] on icon at bounding box center [443, 371] width 11 height 11
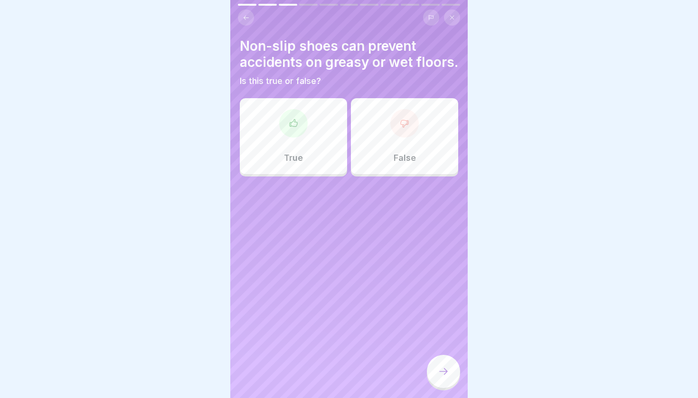
click at [300, 136] on div at bounding box center [293, 123] width 28 height 28
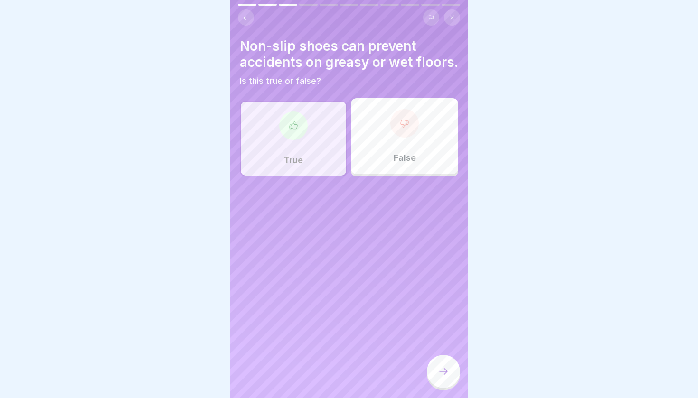
click at [446, 365] on icon at bounding box center [443, 371] width 11 height 11
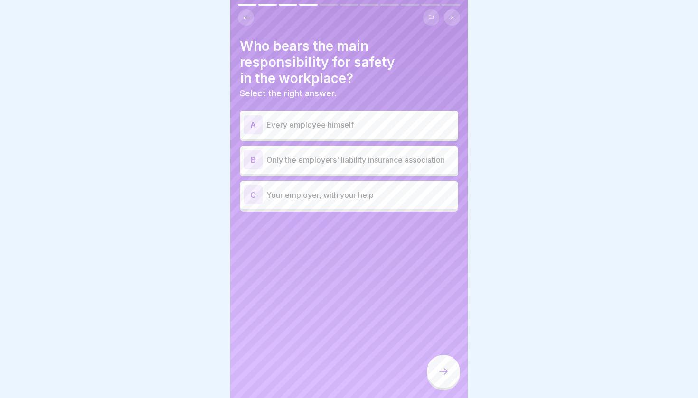
click at [421, 195] on p "Your employer, with your help" at bounding box center [360, 194] width 188 height 11
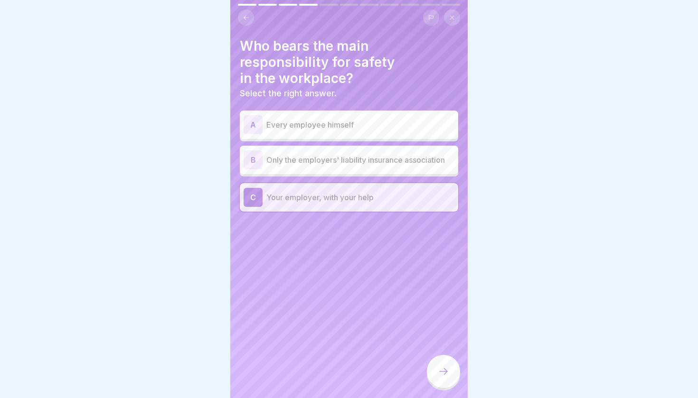
click at [441, 365] on icon at bounding box center [443, 371] width 11 height 11
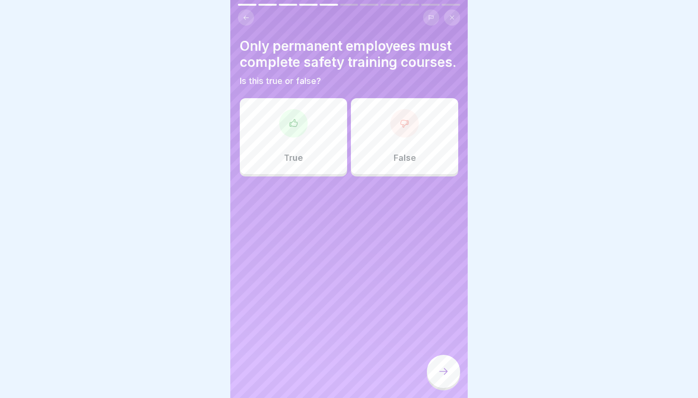
click at [403, 134] on div at bounding box center [404, 123] width 28 height 28
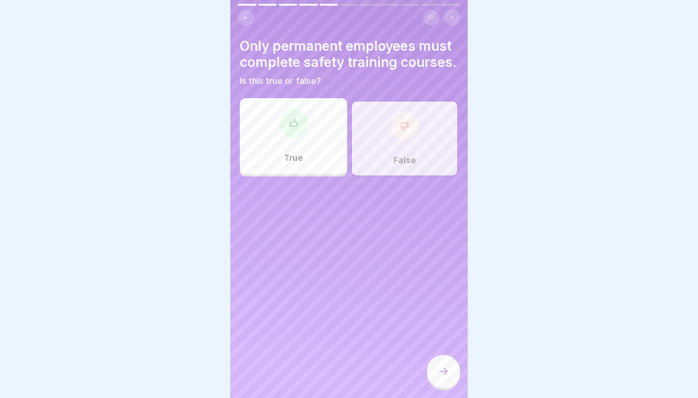
click at [441, 365] on div at bounding box center [443, 371] width 33 height 33
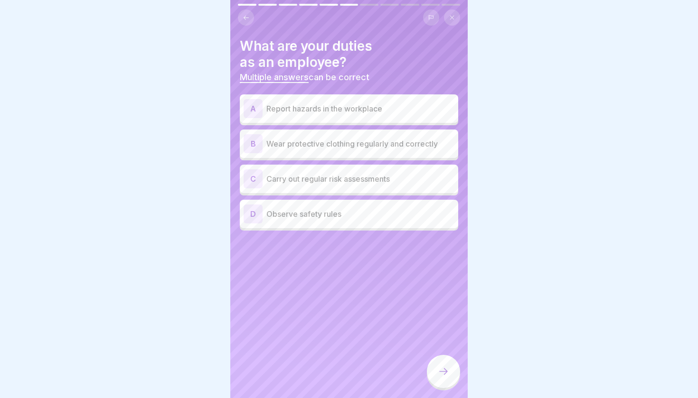
click at [409, 109] on p "Report hazards in the workplace" at bounding box center [360, 108] width 188 height 11
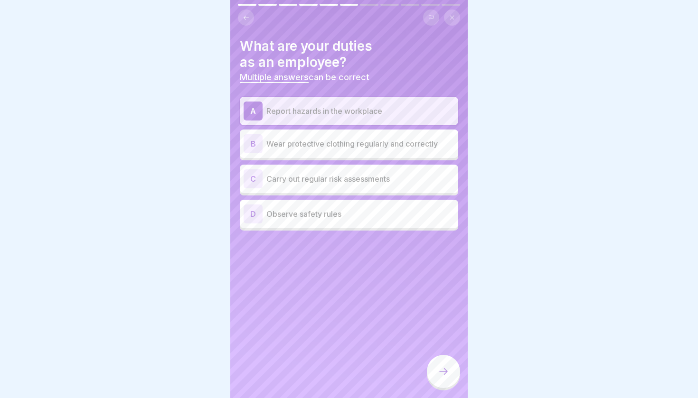
click at [392, 181] on p "Carry out regular risk assessments" at bounding box center [360, 178] width 188 height 11
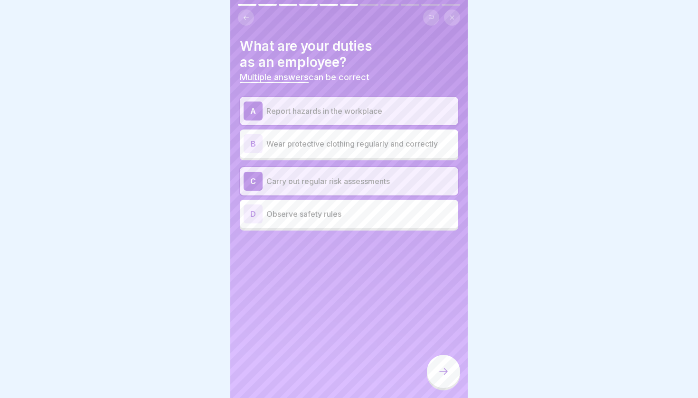
click at [376, 210] on p "Observe safety rules" at bounding box center [360, 213] width 188 height 11
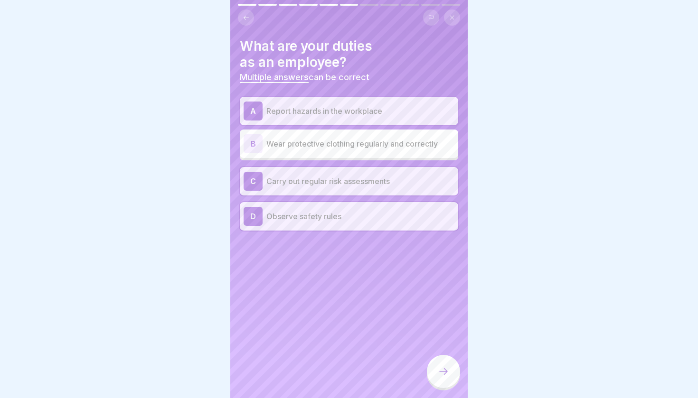
click at [447, 362] on div at bounding box center [443, 371] width 33 height 33
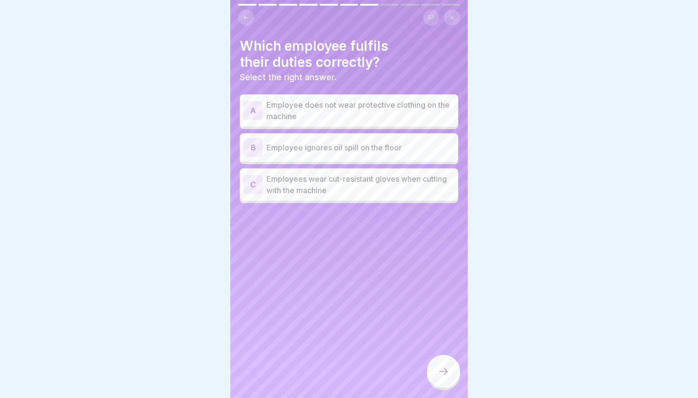
click at [407, 193] on p "Employees wear cut-resistant gloves when cutting with the machine" at bounding box center [360, 184] width 188 height 23
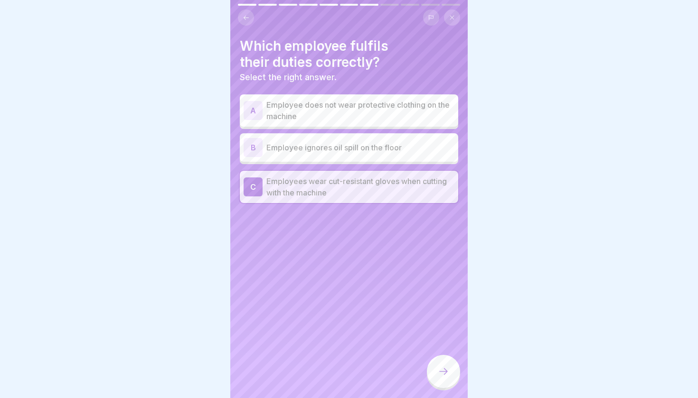
click at [448, 365] on div at bounding box center [443, 371] width 33 height 33
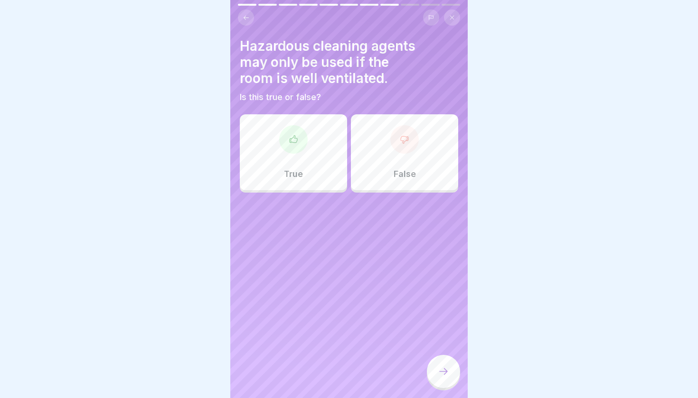
click at [320, 156] on div "True" at bounding box center [293, 152] width 107 height 76
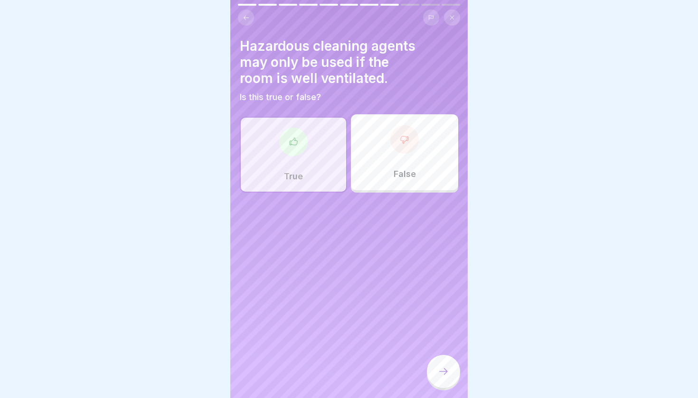
click at [442, 365] on div at bounding box center [443, 371] width 33 height 33
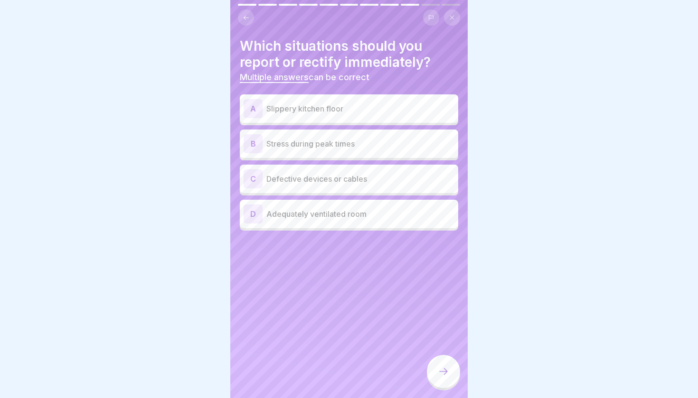
click at [403, 105] on p "Slippery kitchen floor" at bounding box center [360, 108] width 188 height 11
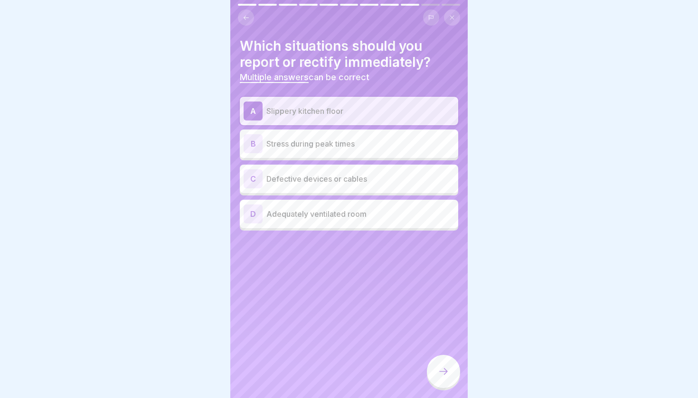
click at [404, 183] on p "Defective devices or cables" at bounding box center [360, 178] width 188 height 11
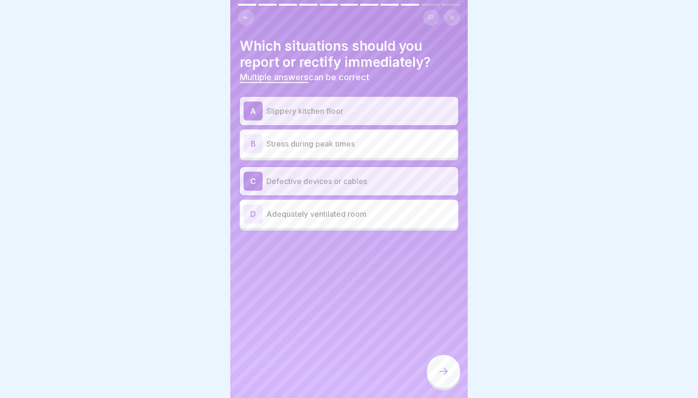
click at [442, 365] on div at bounding box center [443, 371] width 33 height 33
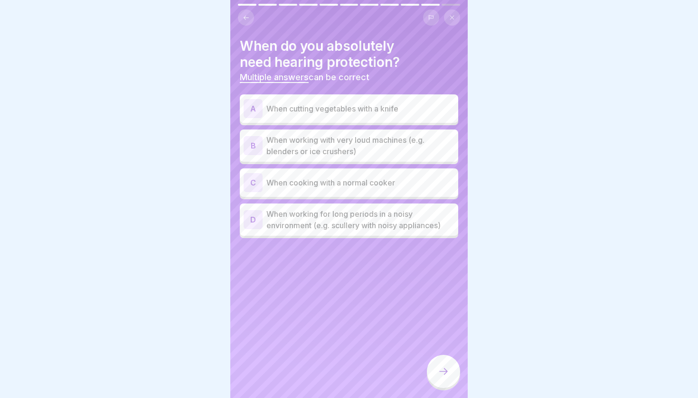
click at [430, 149] on p "When working with very loud machines (e.g. blenders or ice crushers)" at bounding box center [360, 145] width 188 height 23
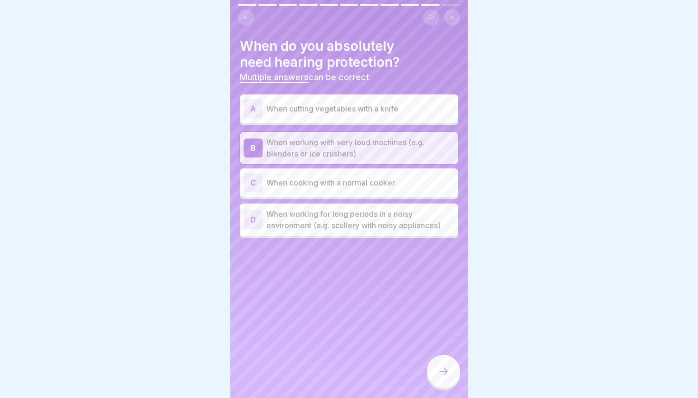
click at [424, 217] on p "When working for long periods in a noisy environment (e.g. scullery with noisy …" at bounding box center [360, 219] width 188 height 23
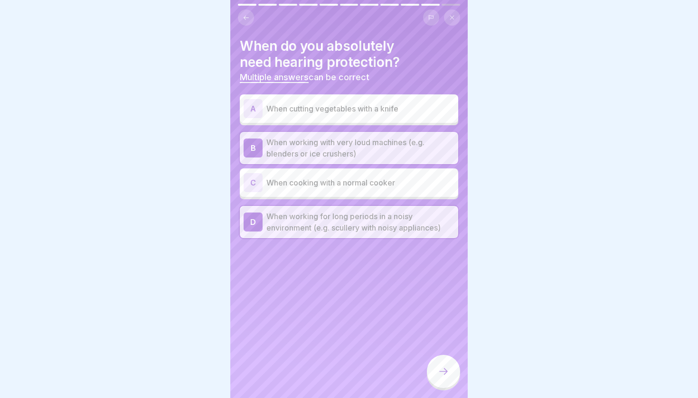
click at [451, 365] on div at bounding box center [443, 371] width 33 height 33
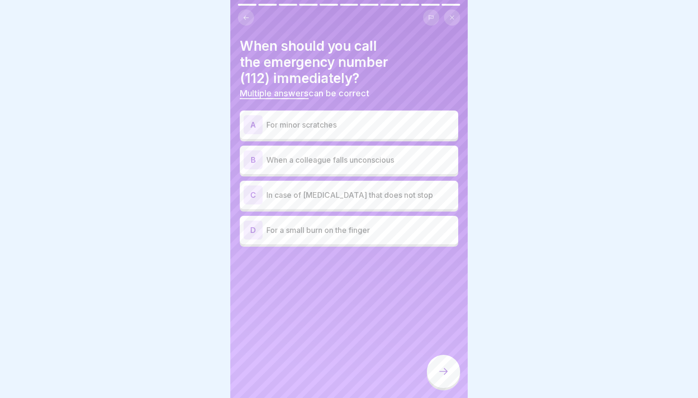
click at [366, 157] on p "When a colleague falls unconscious" at bounding box center [360, 159] width 188 height 11
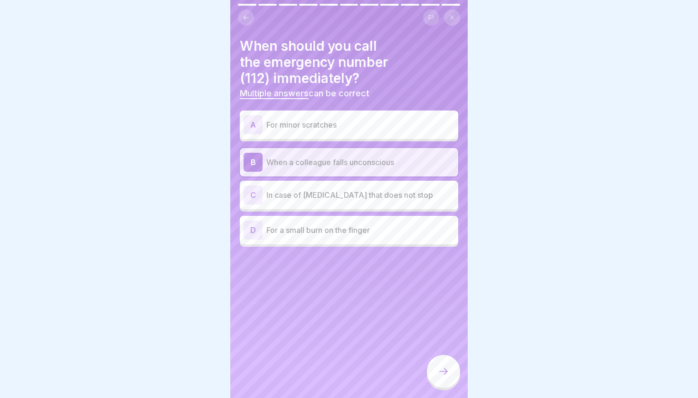
click at [359, 205] on div "C In case of [MEDICAL_DATA] that does not stop" at bounding box center [349, 195] width 218 height 28
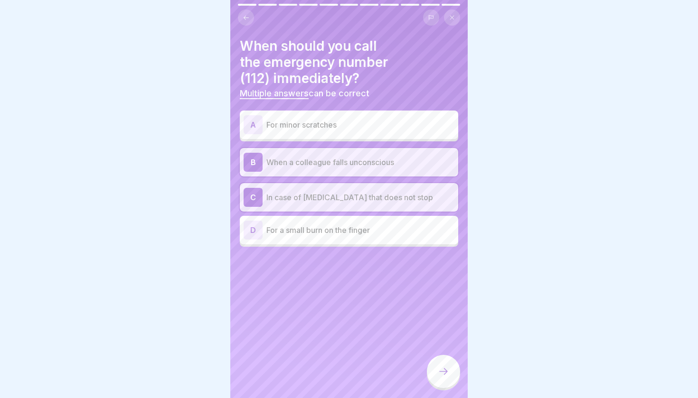
click at [442, 362] on div at bounding box center [443, 371] width 33 height 33
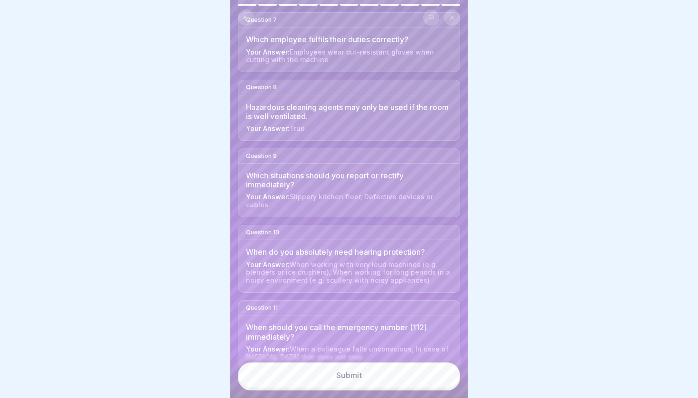
scroll to position [506, 0]
click at [375, 365] on button "Submit" at bounding box center [349, 376] width 222 height 26
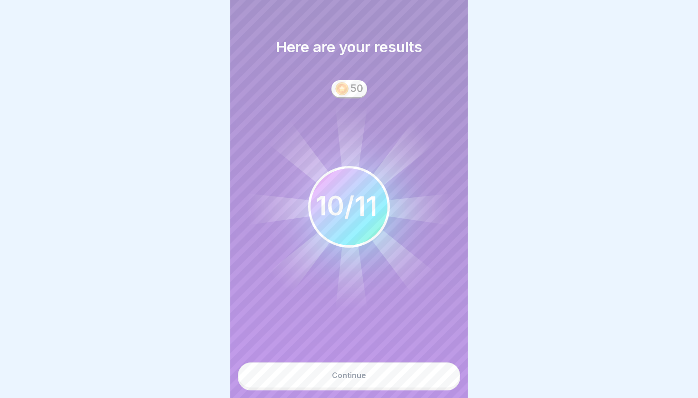
click at [375, 365] on button "Continue" at bounding box center [349, 376] width 222 height 26
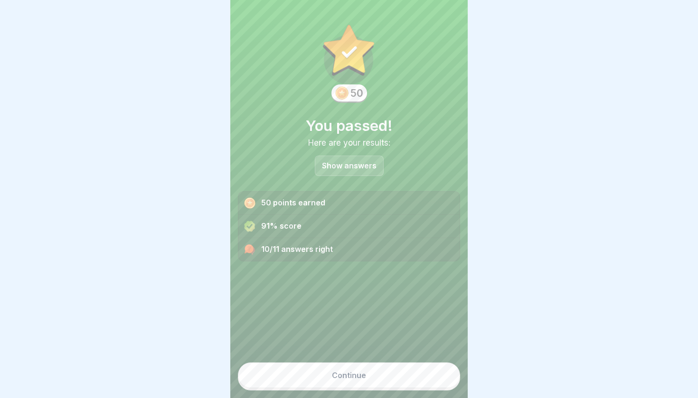
click at [327, 166] on p "Show answers" at bounding box center [349, 166] width 55 height 8
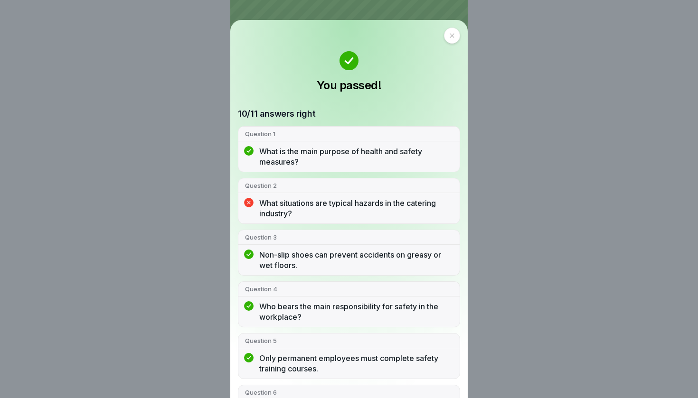
scroll to position [21, 0]
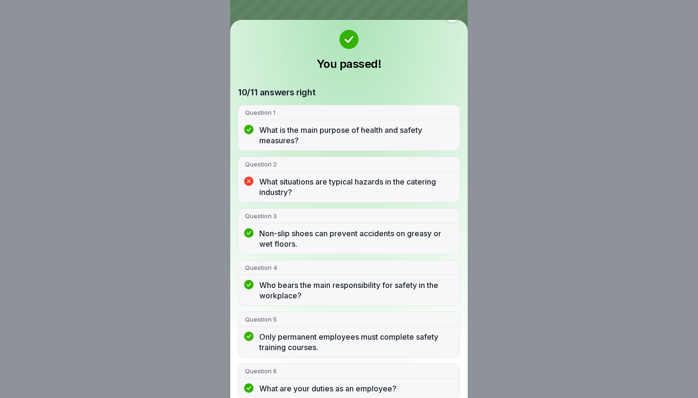
click at [313, 186] on p "What situations are typical hazards in the catering industry?" at bounding box center [356, 187] width 194 height 21
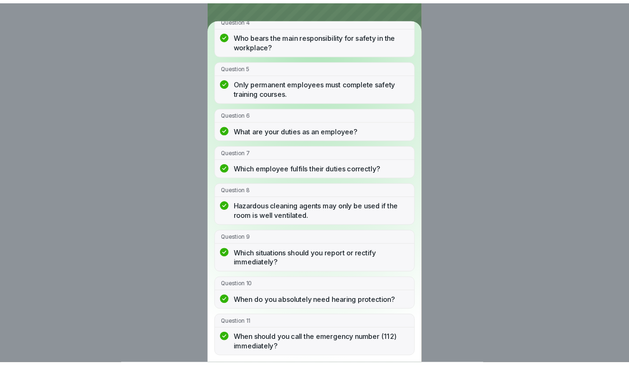
scroll to position [268, 0]
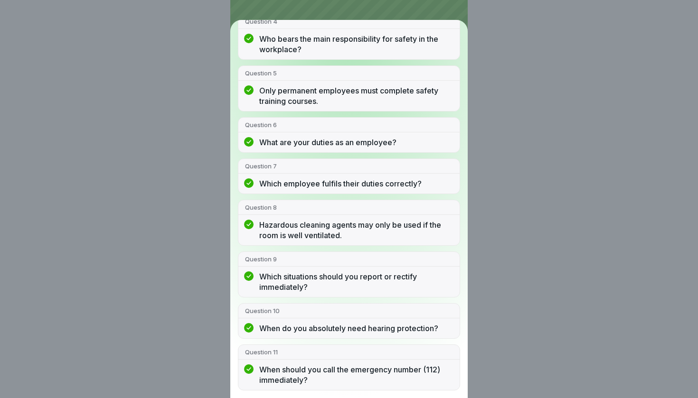
click at [512, 152] on div "You passed! 10/11 answers right Question 1 What is the main purpose of health a…" at bounding box center [349, 199] width 698 height 398
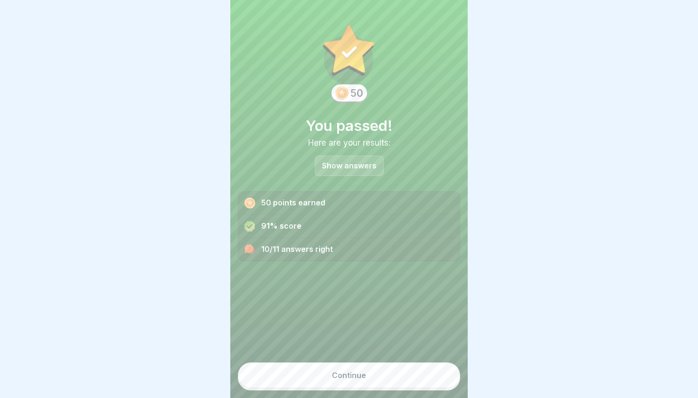
click at [351, 365] on div "Continue" at bounding box center [349, 375] width 34 height 9
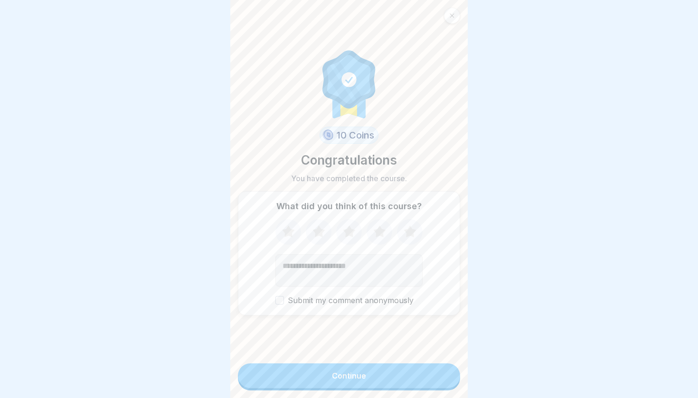
click at [413, 235] on icon at bounding box center [410, 232] width 12 height 12
click at [378, 365] on button "Continue" at bounding box center [349, 376] width 222 height 25
